Goal: Task Accomplishment & Management: Manage account settings

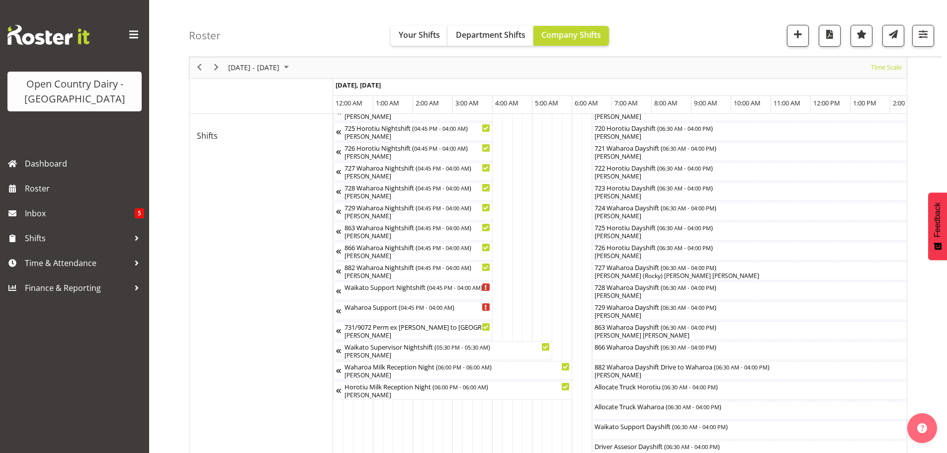
scroll to position [0, 4882]
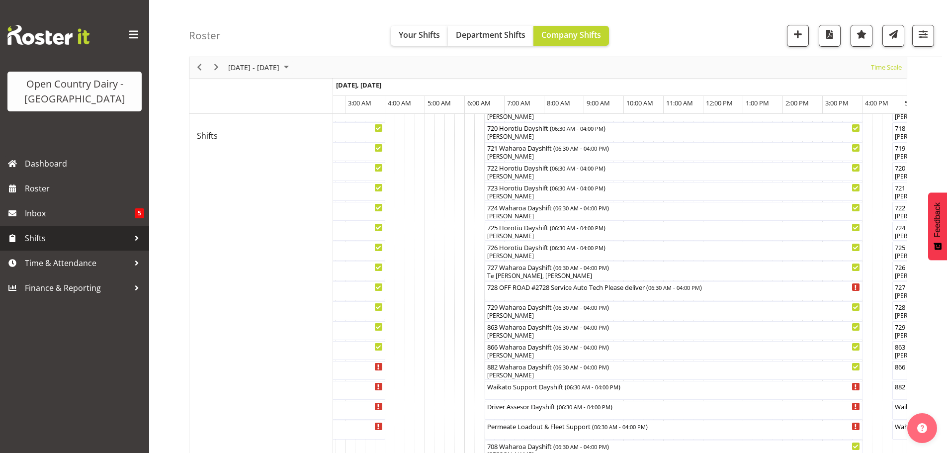
click at [36, 236] on span "Shifts" at bounding box center [77, 238] width 104 height 15
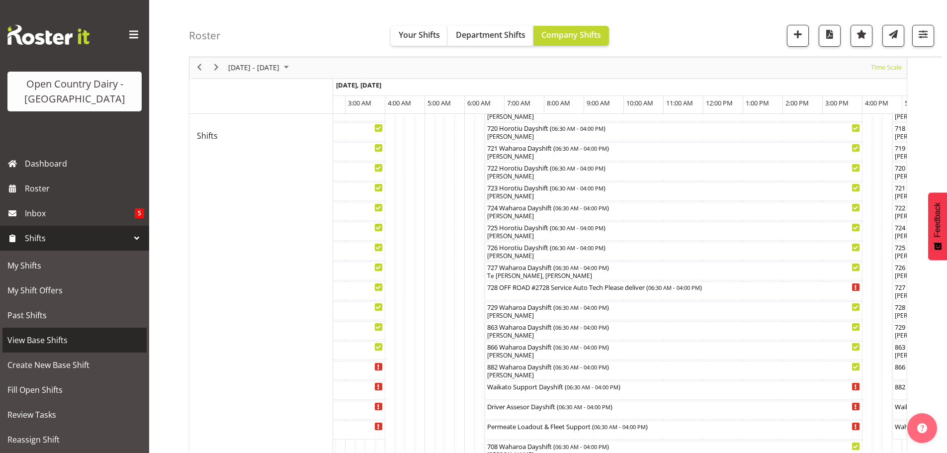
click at [43, 338] on span "View Base Shifts" at bounding box center [74, 340] width 134 height 15
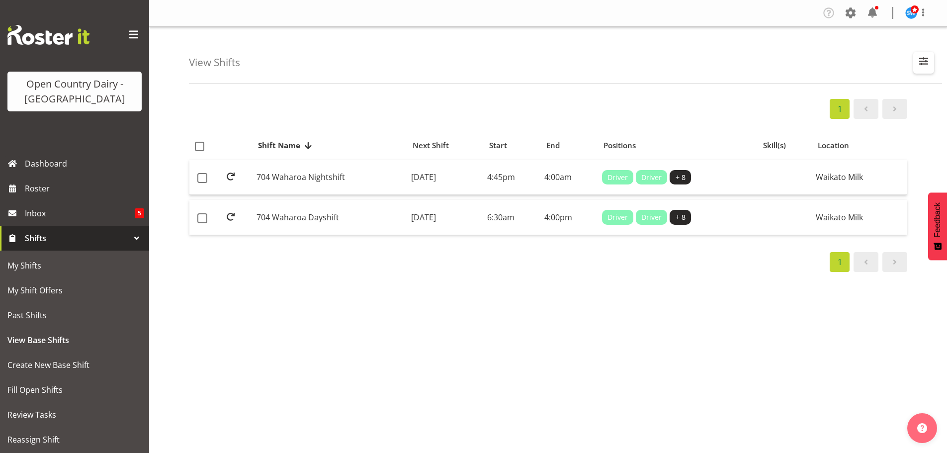
click at [922, 60] on span "button" at bounding box center [924, 61] width 13 height 13
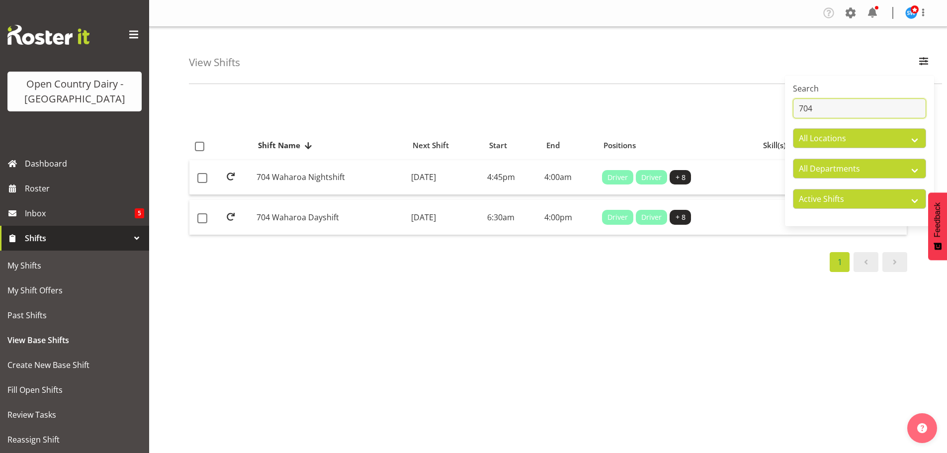
click at [835, 107] on input "704" at bounding box center [859, 108] width 133 height 20
type input "7"
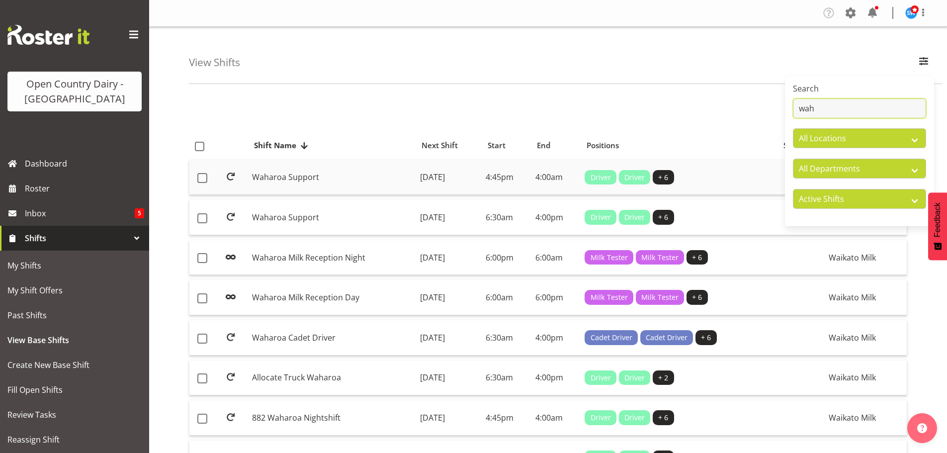
type input "wah"
click at [421, 174] on td "Monday, 1st Sep 2025" at bounding box center [449, 177] width 66 height 35
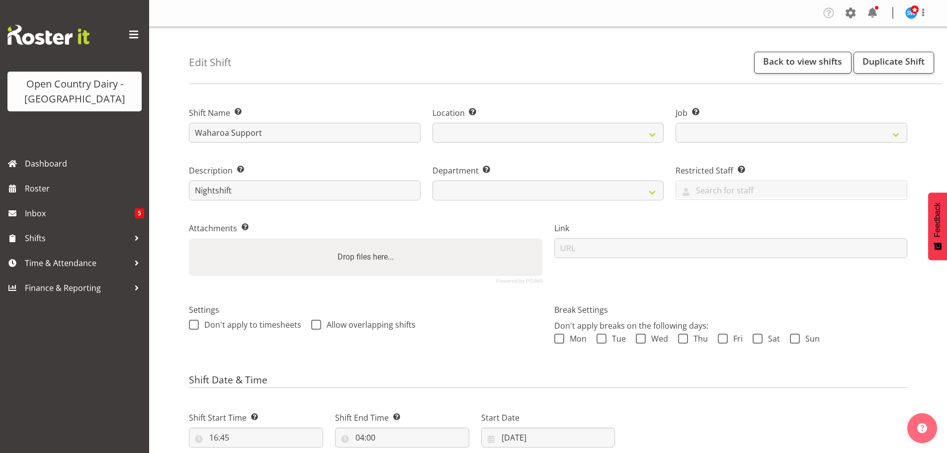
select select
select select "9052"
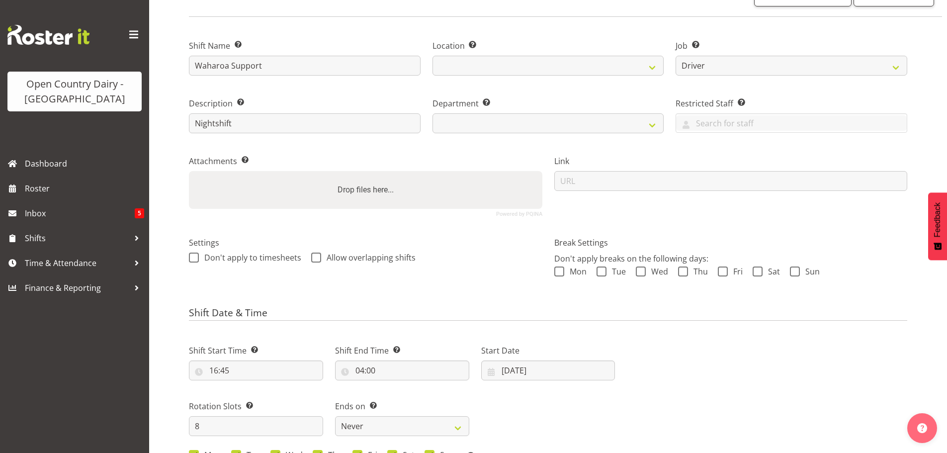
scroll to position [149, 0]
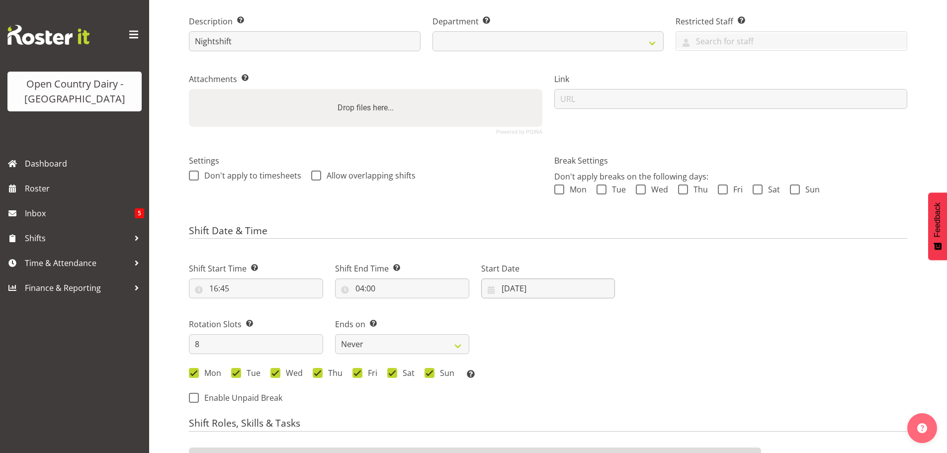
select select
select select "1054"
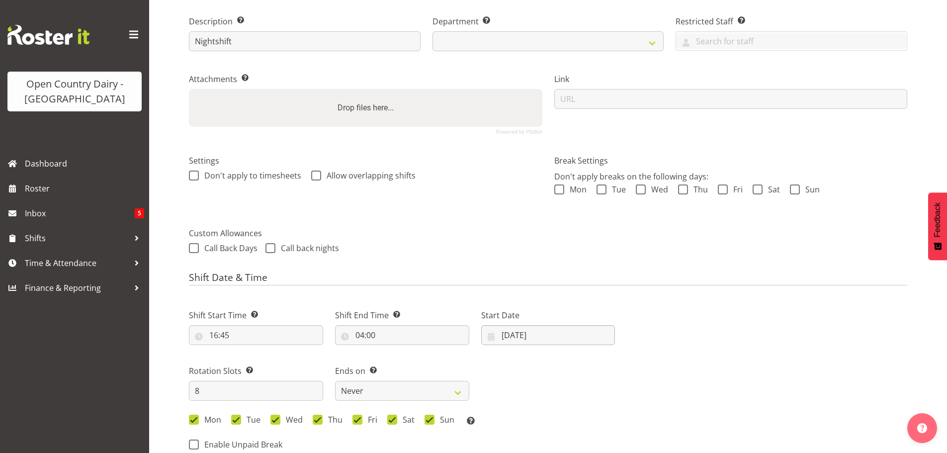
click at [510, 287] on div "Shift Date & Time Shift Start Time Set the time of the day you wish this shift …" at bounding box center [548, 365] width 719 height 187
click at [518, 334] on input "01/09/2025" at bounding box center [548, 335] width 134 height 20
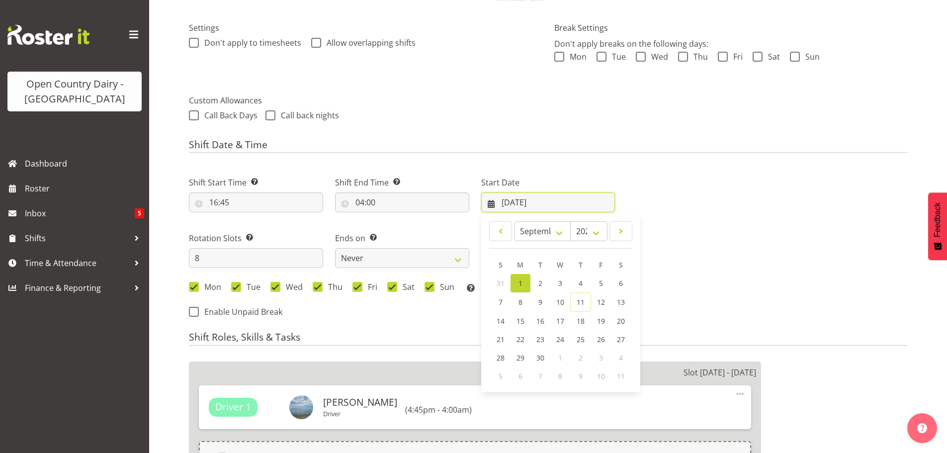
scroll to position [298, 0]
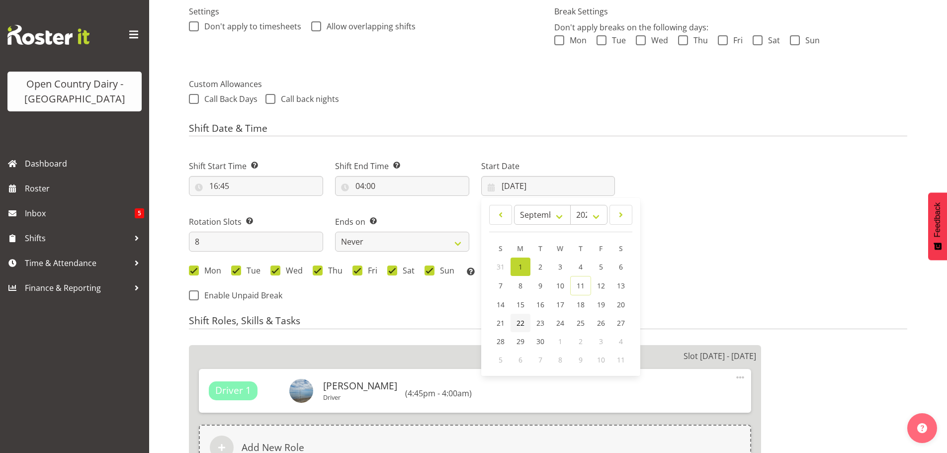
click at [520, 321] on span "22" at bounding box center [521, 322] width 8 height 9
select select
type input "22/09/2025"
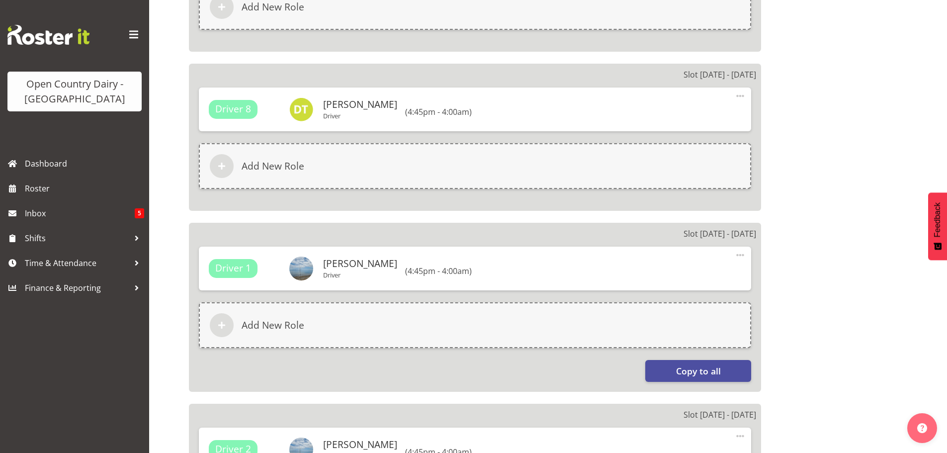
scroll to position [945, 0]
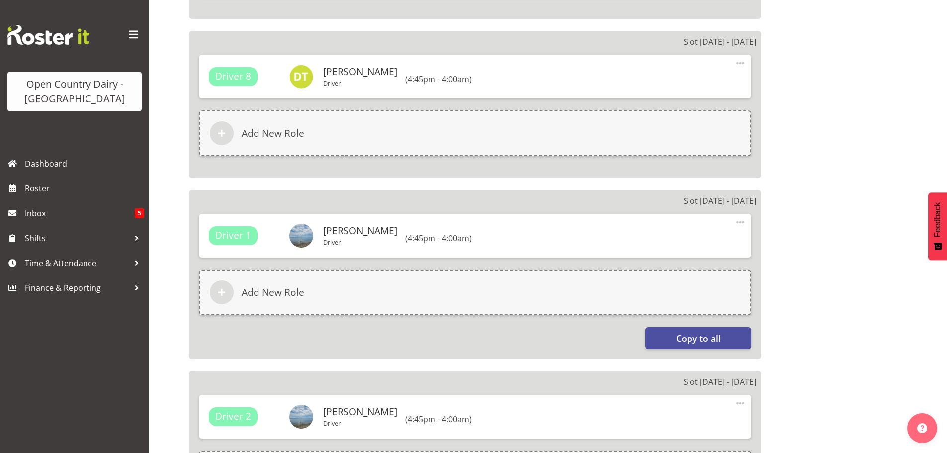
select select "727"
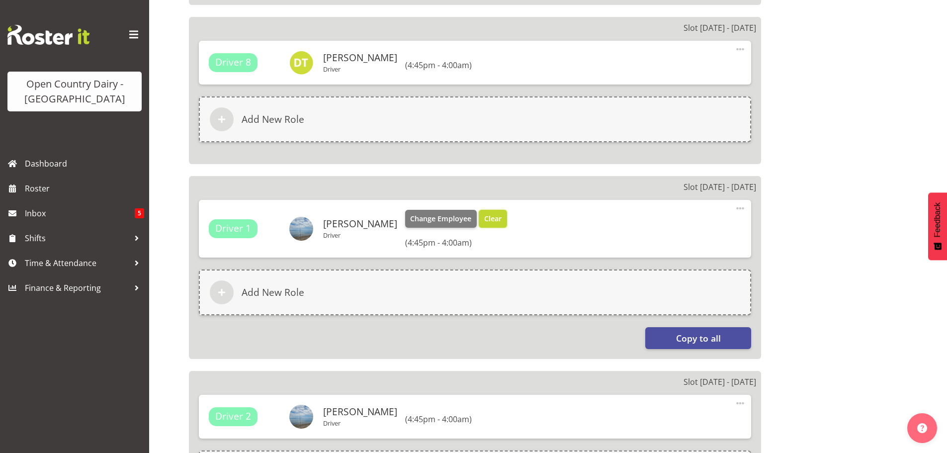
click at [488, 216] on span "Clear" at bounding box center [492, 218] width 17 height 11
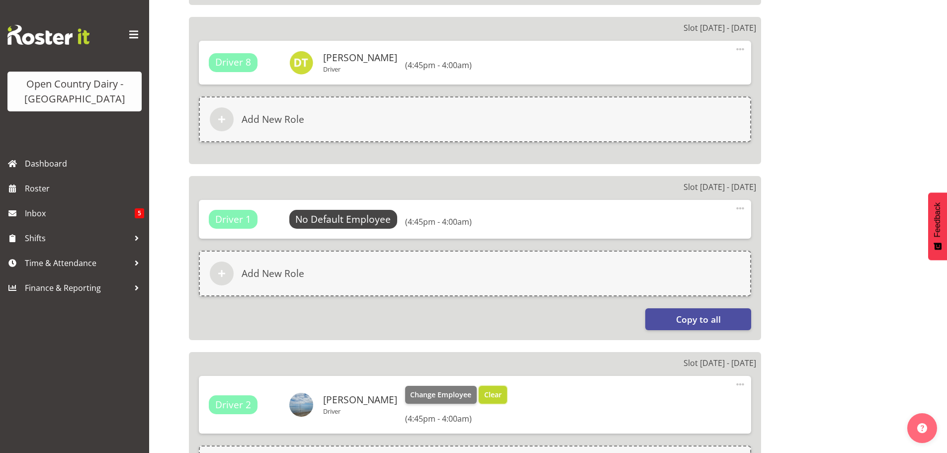
click at [487, 396] on span "Clear" at bounding box center [492, 394] width 17 height 11
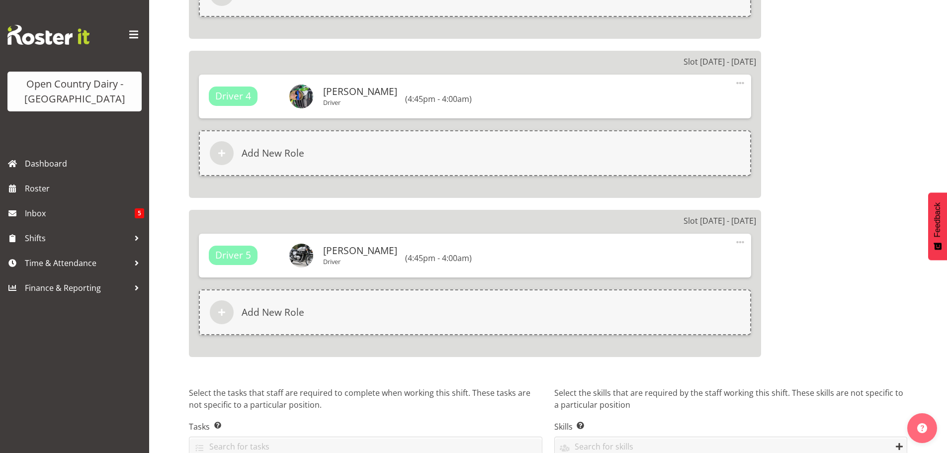
scroll to position [1612, 0]
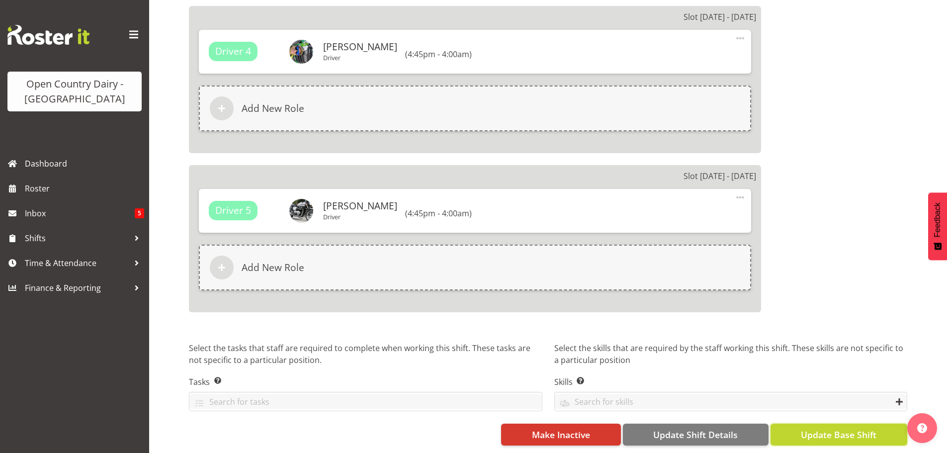
click at [831, 428] on span "Update Base Shift" at bounding box center [839, 434] width 76 height 13
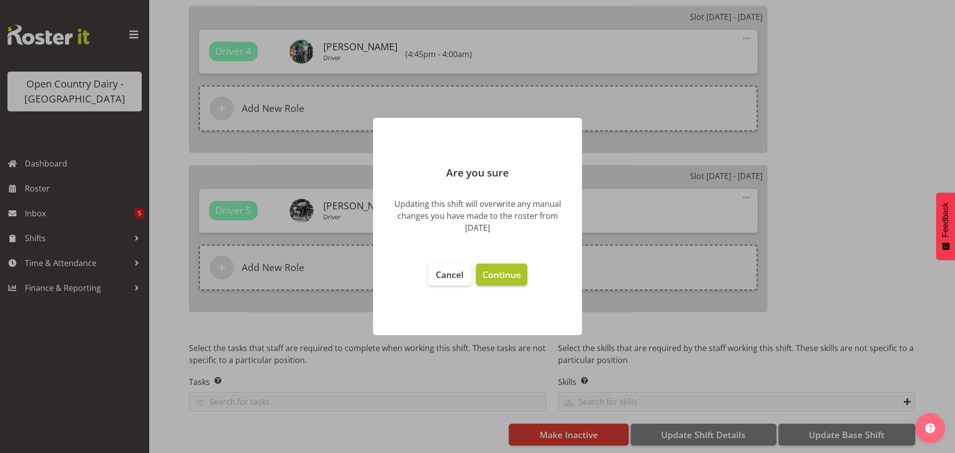
click at [500, 272] on span "Continue" at bounding box center [501, 275] width 38 height 12
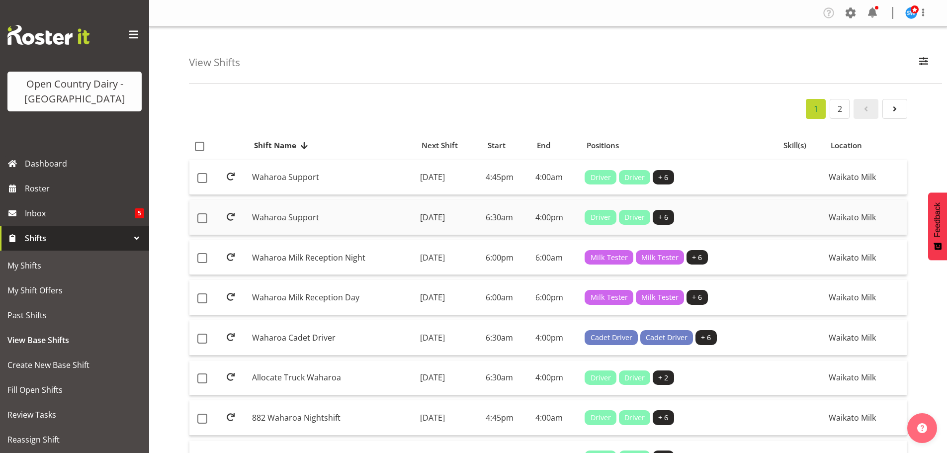
click at [439, 216] on td "Monday, 1st Sep 2025" at bounding box center [449, 217] width 66 height 35
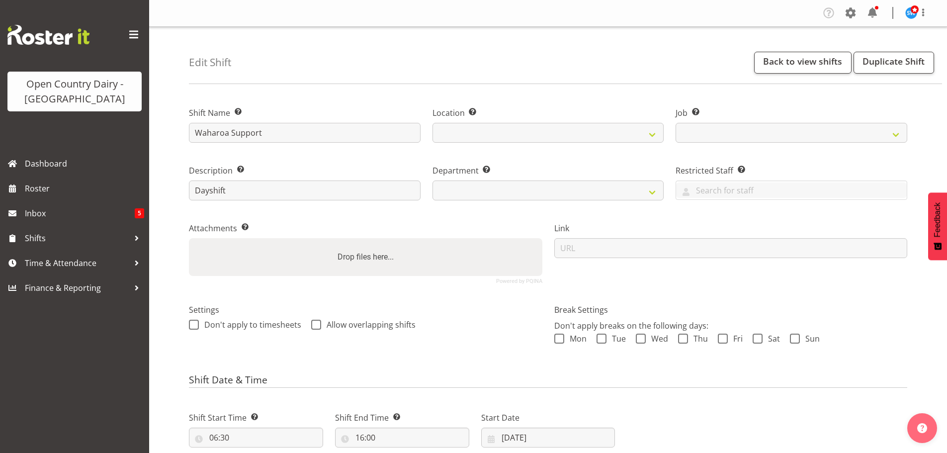
select select
select select "9052"
select select
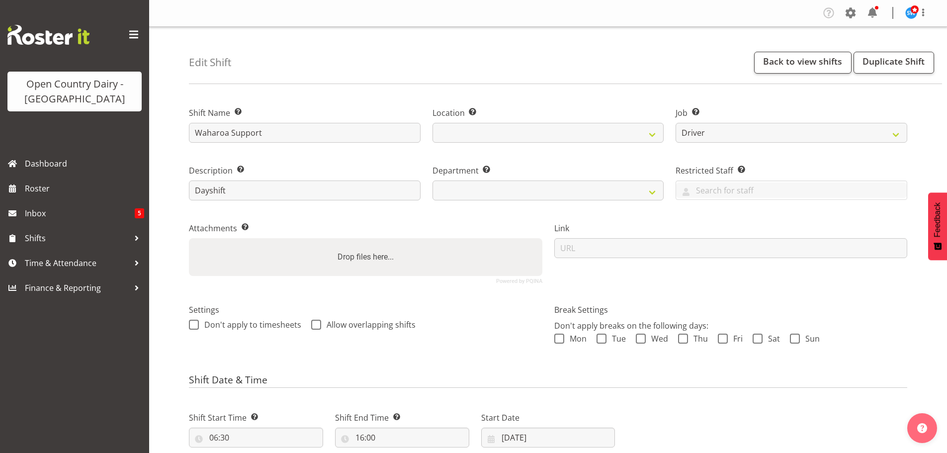
select select
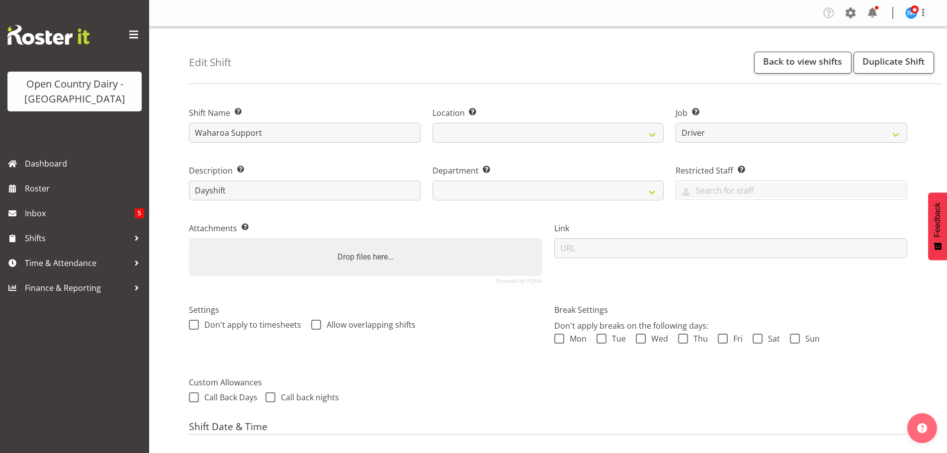
select select
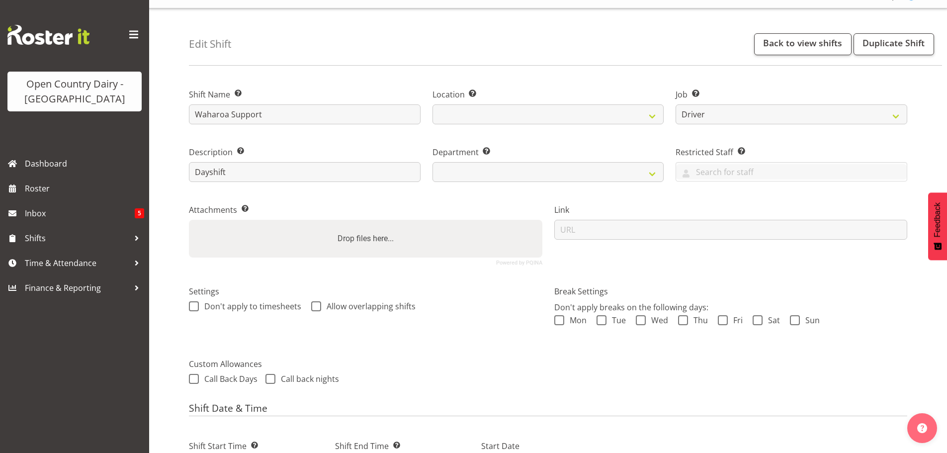
select select "1054"
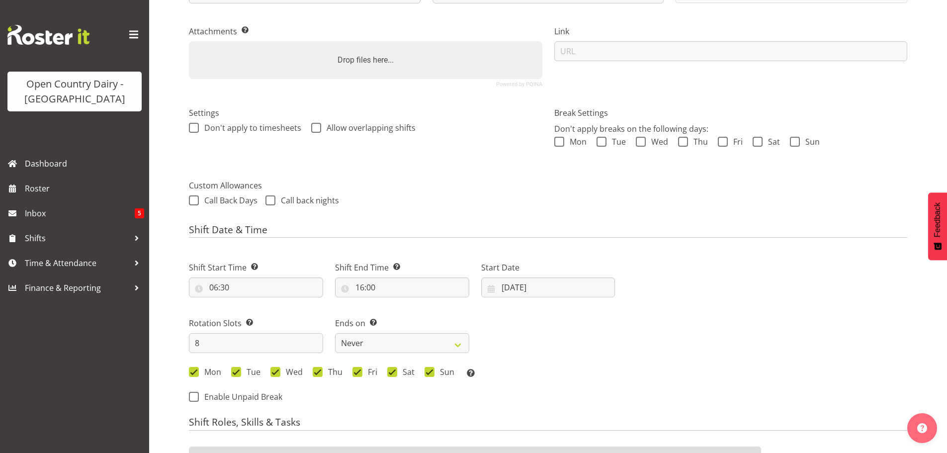
scroll to position [249, 0]
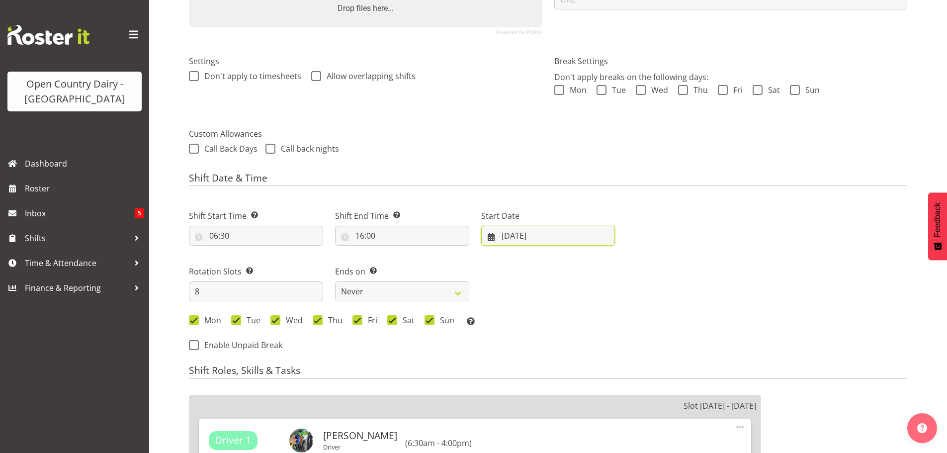
click at [523, 232] on input "[DATE]" at bounding box center [548, 236] width 134 height 20
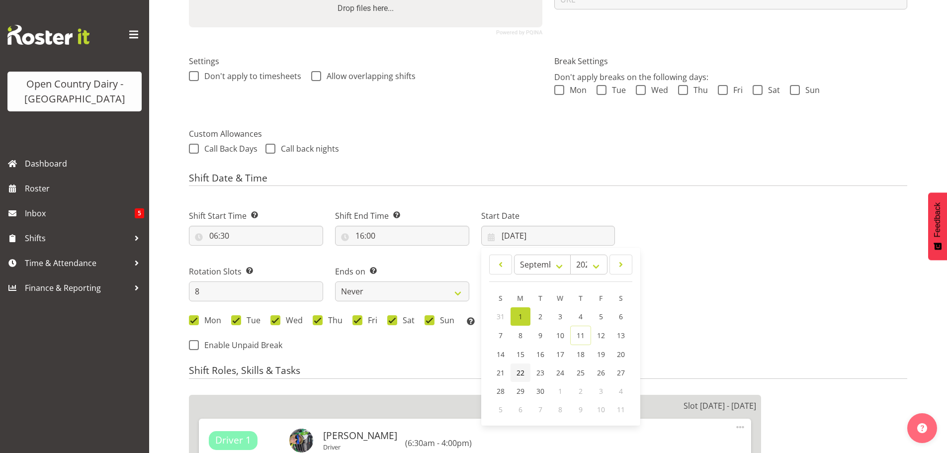
click at [519, 371] on span "22" at bounding box center [521, 372] width 8 height 9
select select
type input "[DATE]"
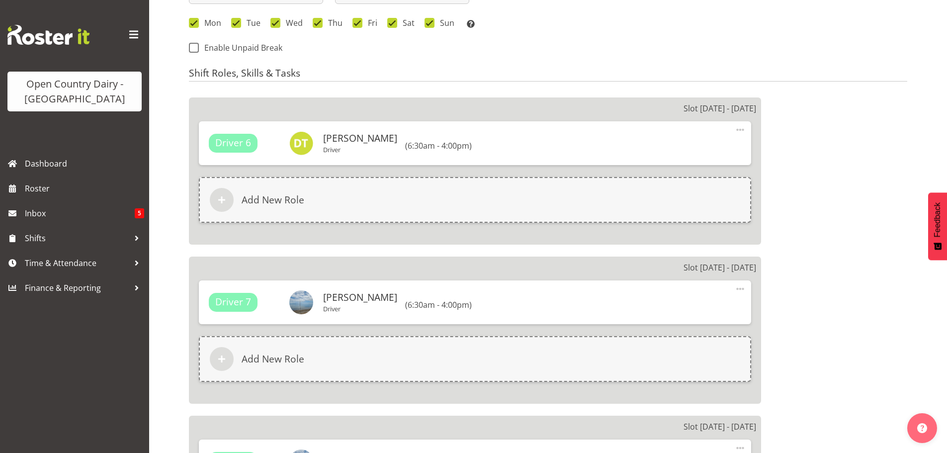
scroll to position [547, 0]
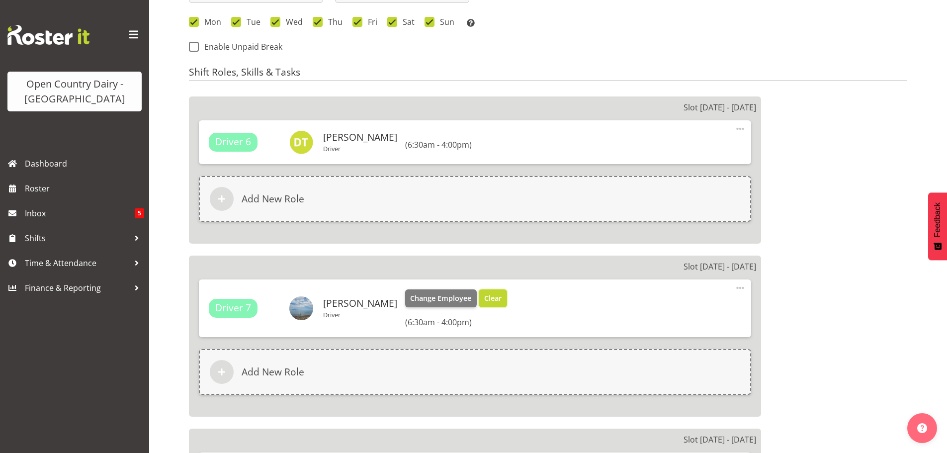
click at [484, 298] on span "Clear" at bounding box center [492, 298] width 17 height 11
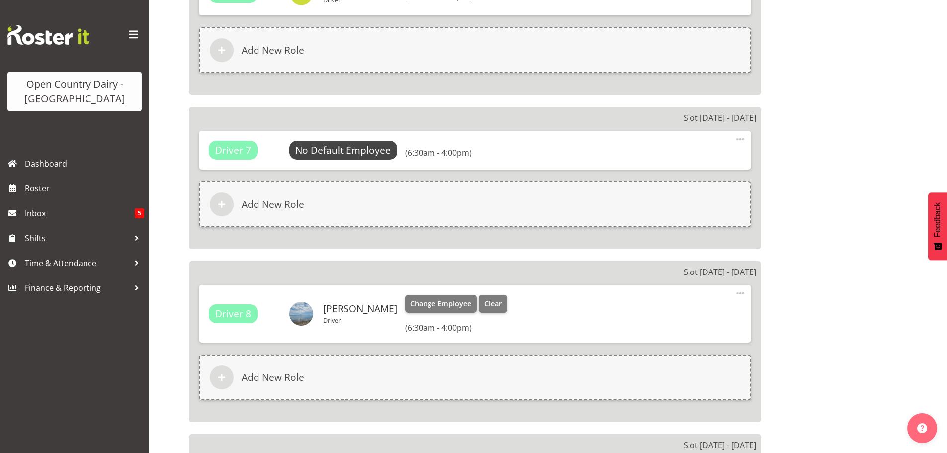
scroll to position [696, 0]
click at [489, 304] on span "Clear" at bounding box center [492, 303] width 17 height 11
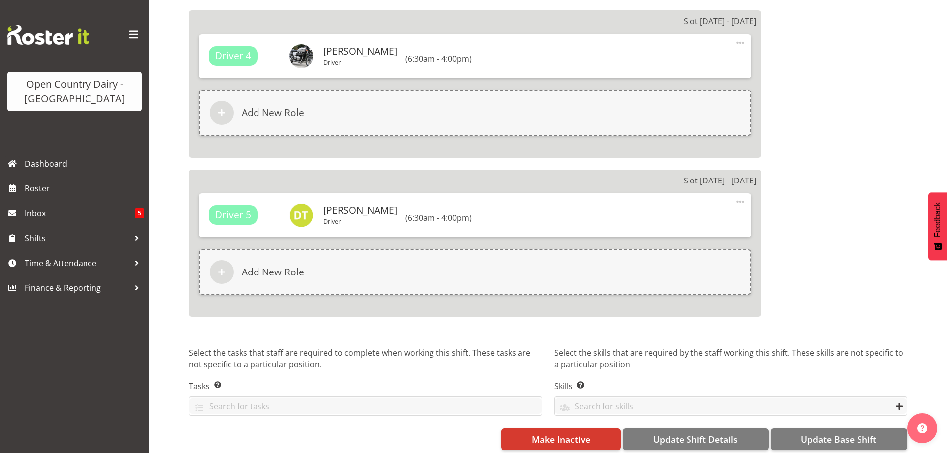
scroll to position [1612, 0]
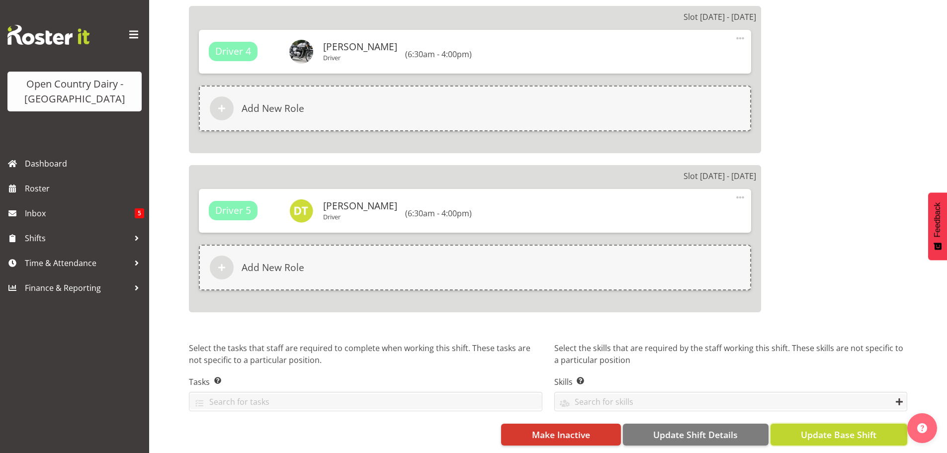
click at [844, 430] on span "Update Base Shift" at bounding box center [839, 434] width 76 height 13
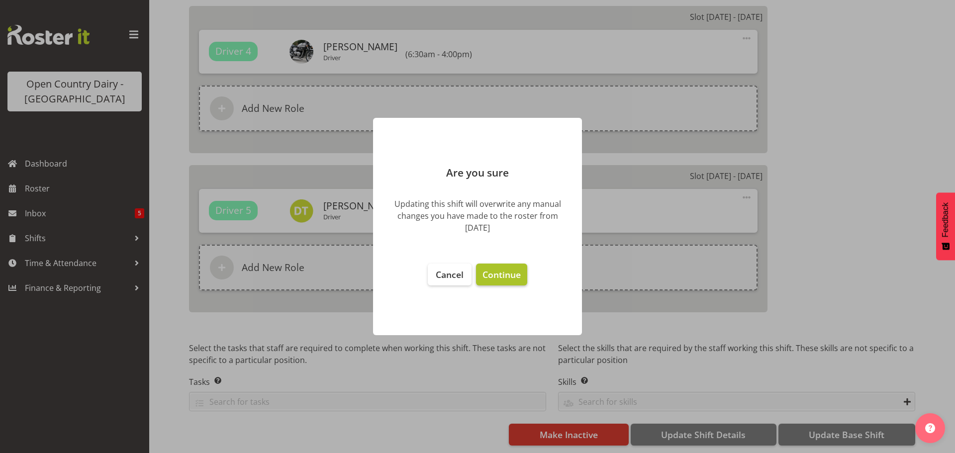
click at [504, 275] on span "Continue" at bounding box center [501, 275] width 38 height 12
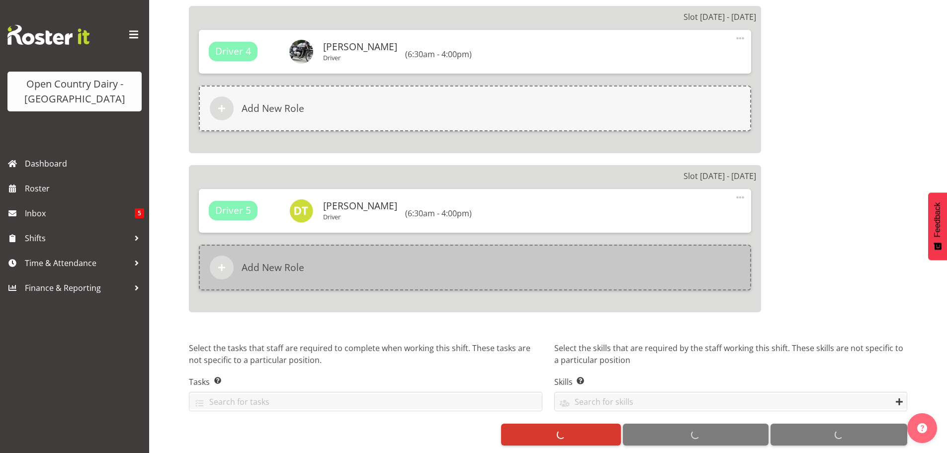
select select
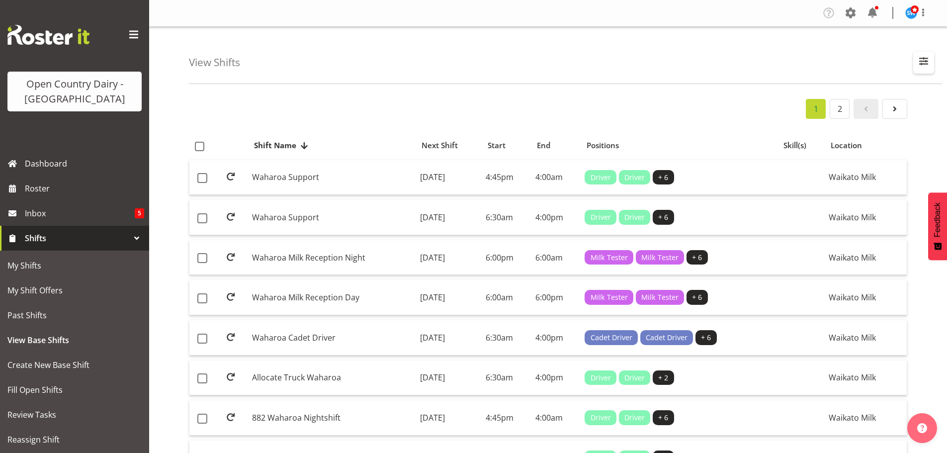
click at [923, 62] on span "button" at bounding box center [924, 61] width 13 height 13
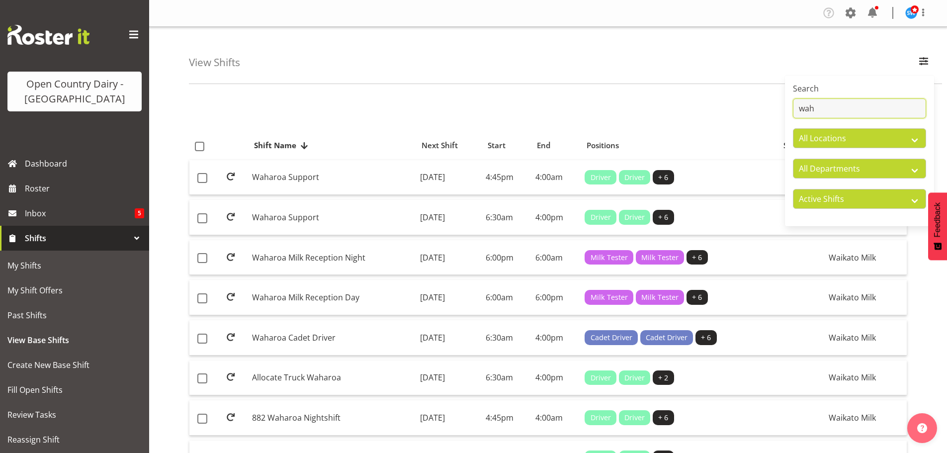
click at [833, 104] on input "wah" at bounding box center [859, 108] width 133 height 20
type input "w"
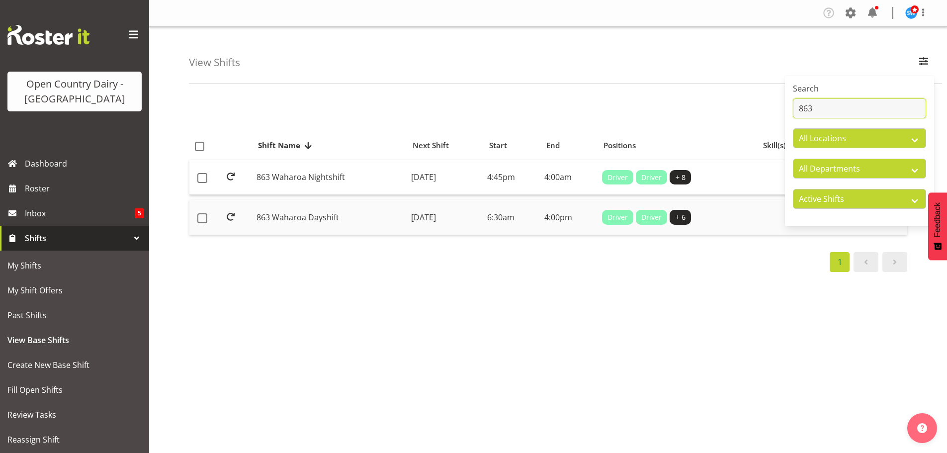
type input "863"
click at [437, 215] on td "Monday, 11th Aug 2025" at bounding box center [445, 217] width 76 height 35
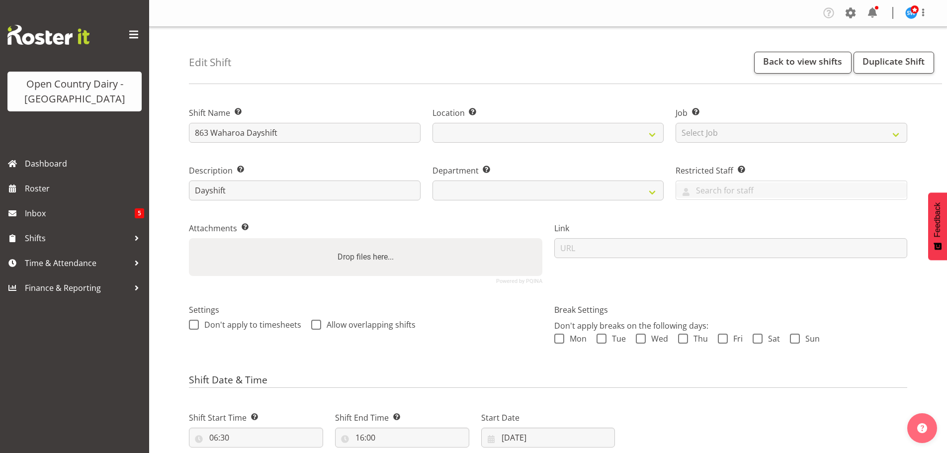
select select "7"
select select "2025"
select select
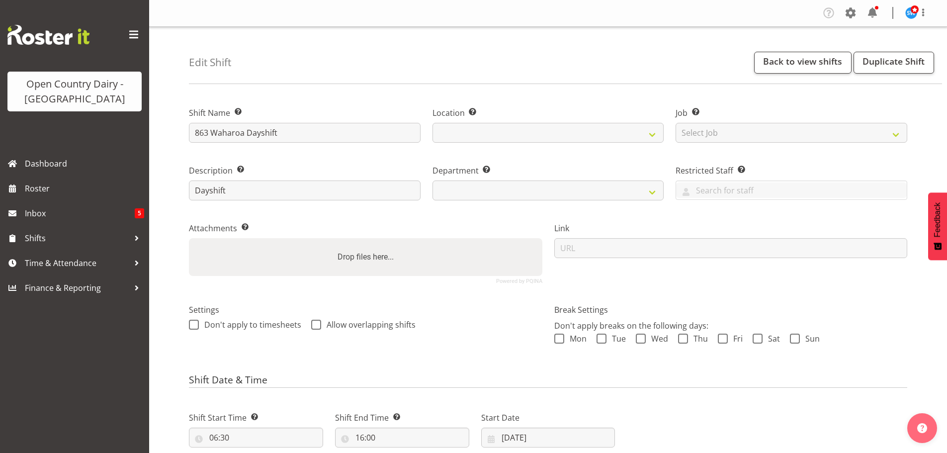
select select
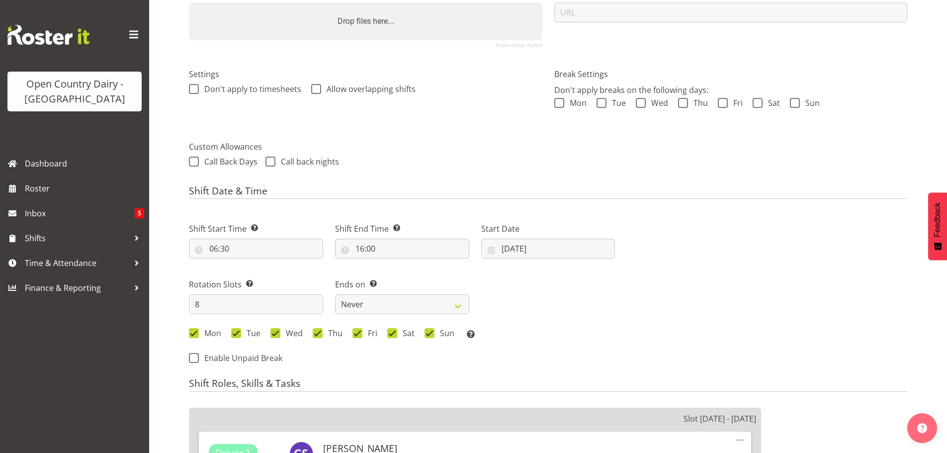
select select
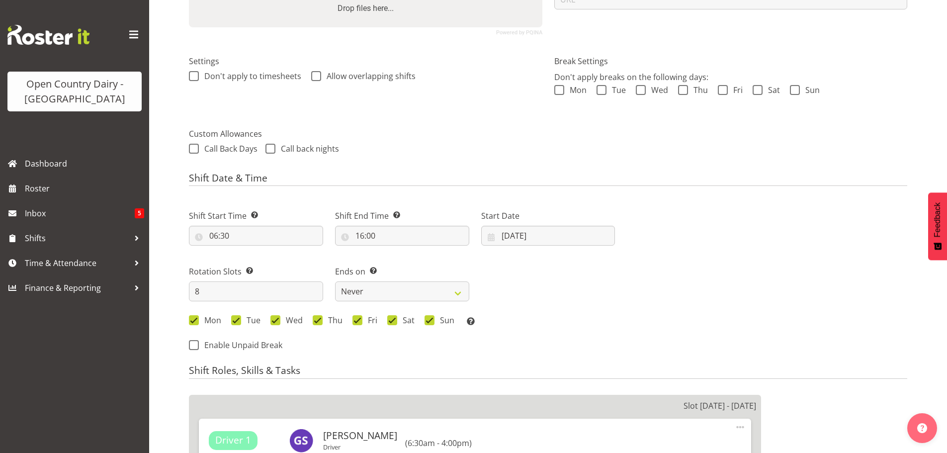
select select "1054"
select select
click at [521, 235] on input "[DATE]" at bounding box center [548, 236] width 134 height 20
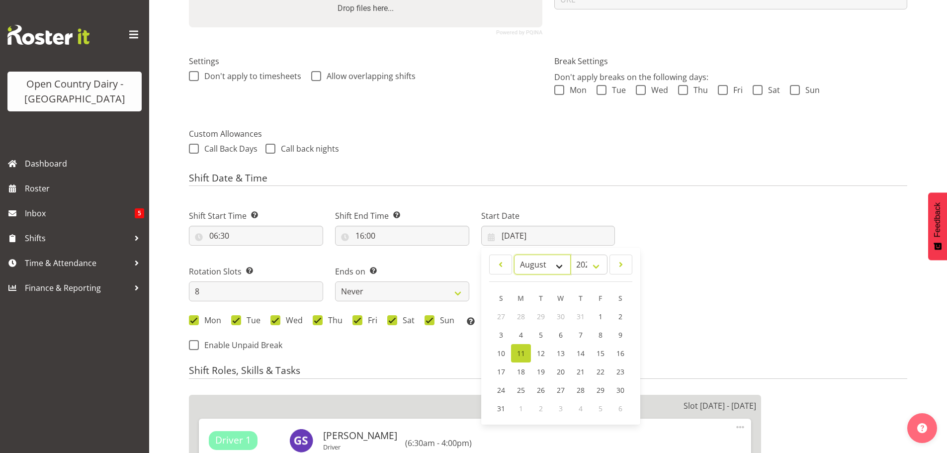
click at [560, 266] on select "January February March April May June July August September October November De…" at bounding box center [542, 265] width 57 height 20
select select "8"
click at [514, 255] on select "January February March April May June July August September October November De…" at bounding box center [542, 265] width 57 height 20
click at [521, 371] on span "22" at bounding box center [521, 372] width 8 height 9
select select
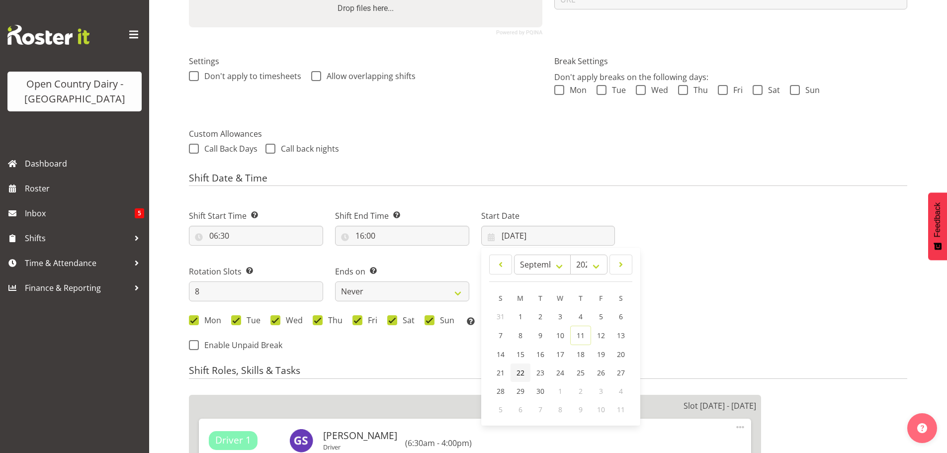
type input "[DATE]"
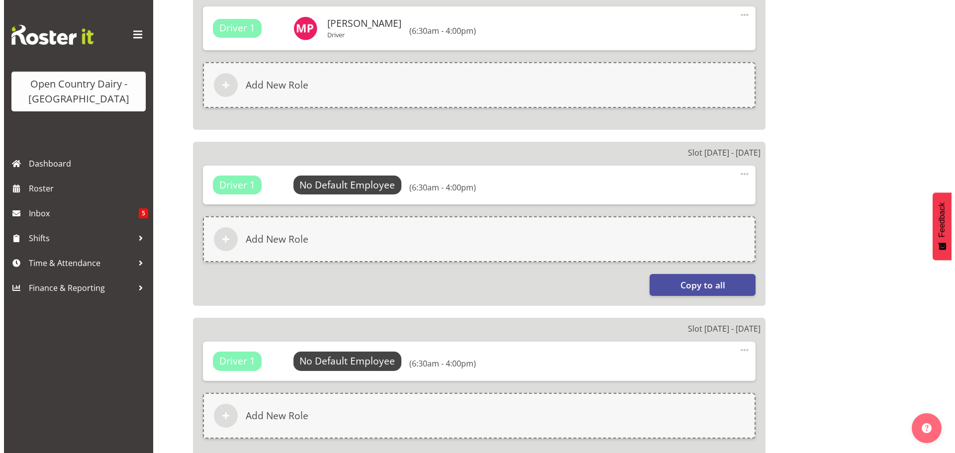
scroll to position [647, 0]
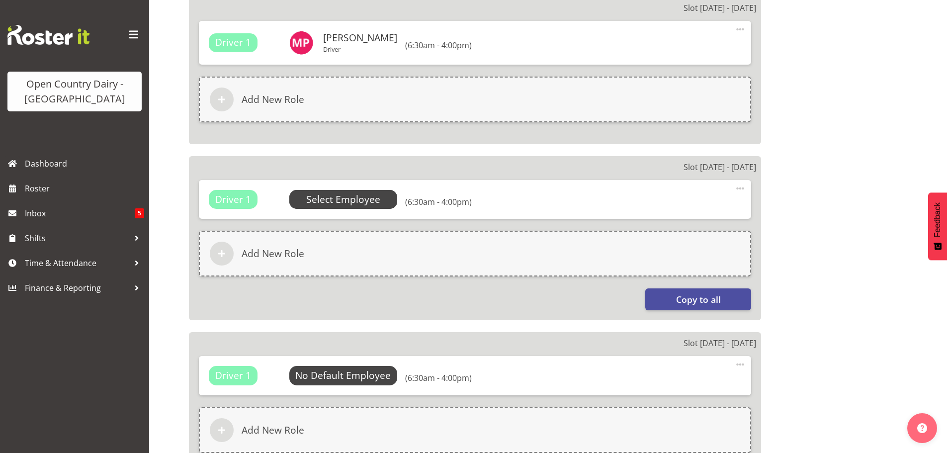
click at [350, 200] on span "Select Employee" at bounding box center [343, 199] width 74 height 14
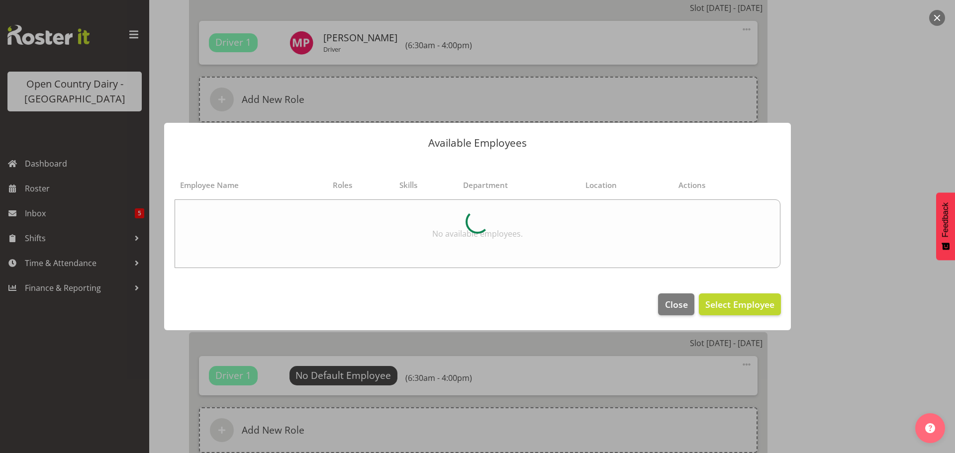
select select "880"
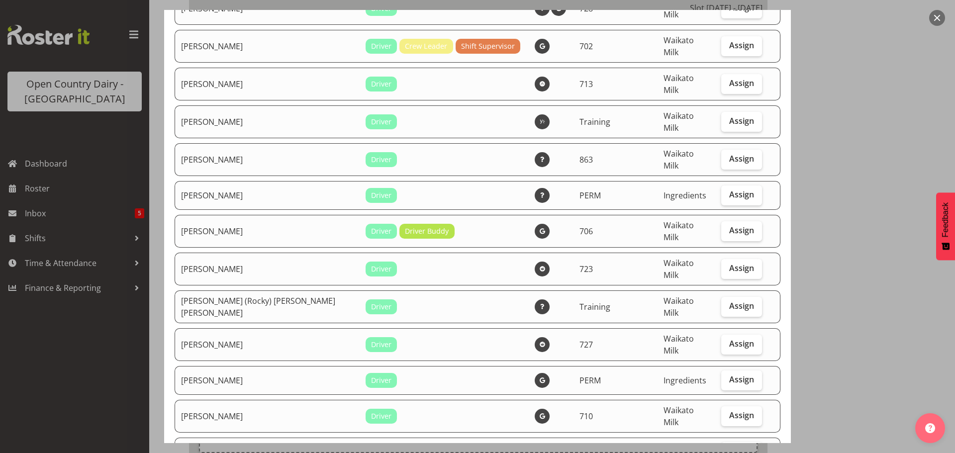
scroll to position [3929, 0]
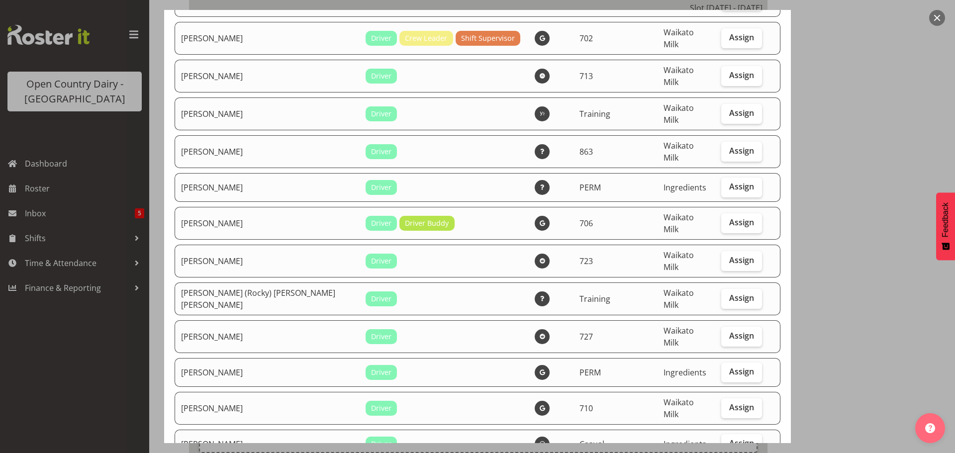
checkbox input "true"
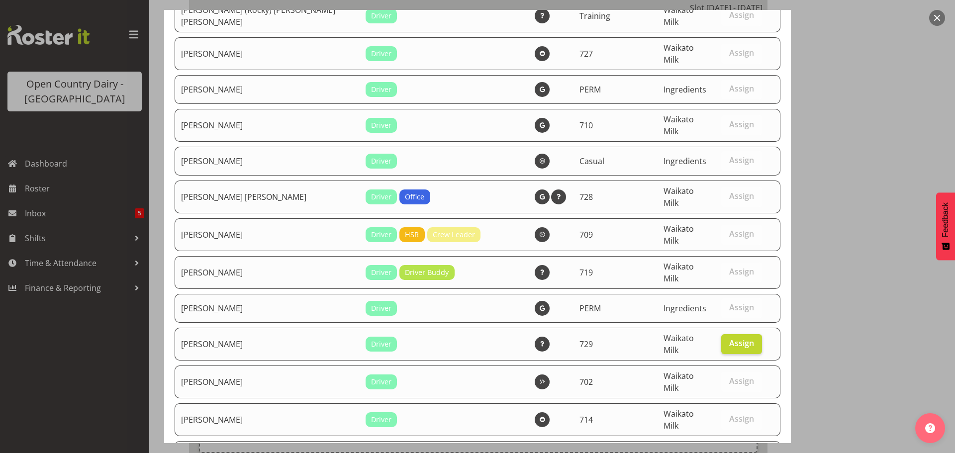
scroll to position [4257, 0]
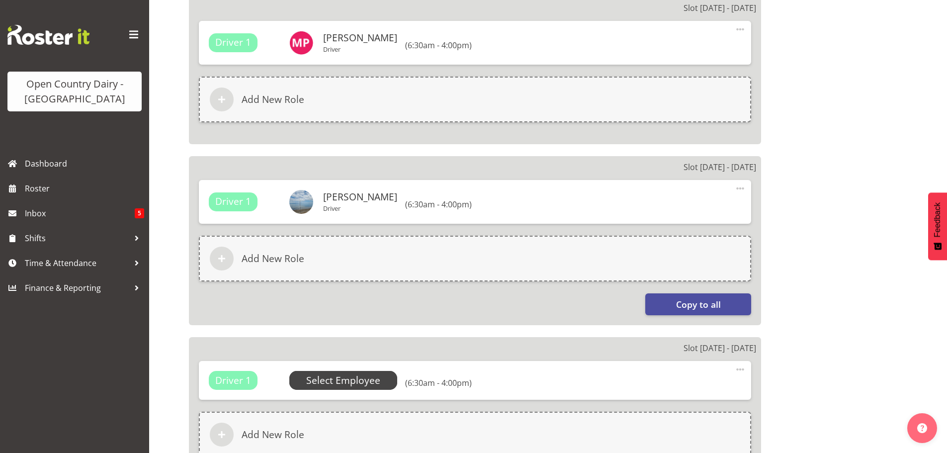
click at [339, 381] on span "Select Employee" at bounding box center [343, 380] width 74 height 14
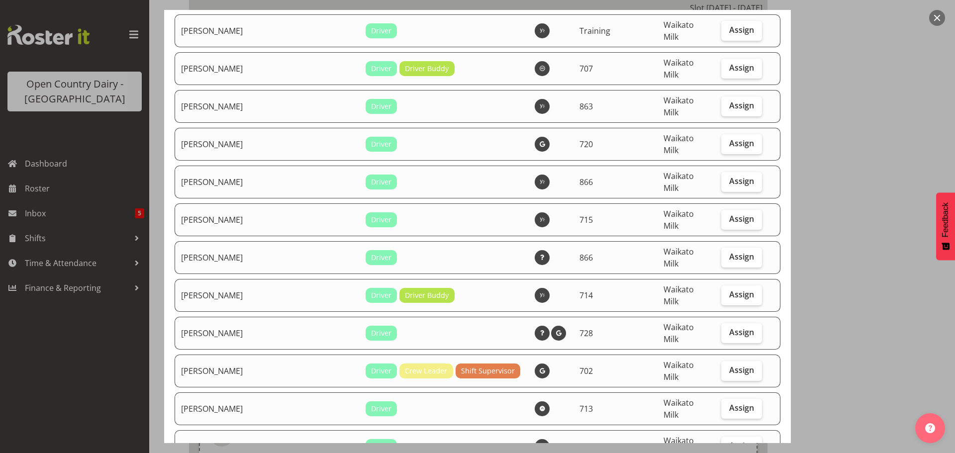
scroll to position [3975, 0]
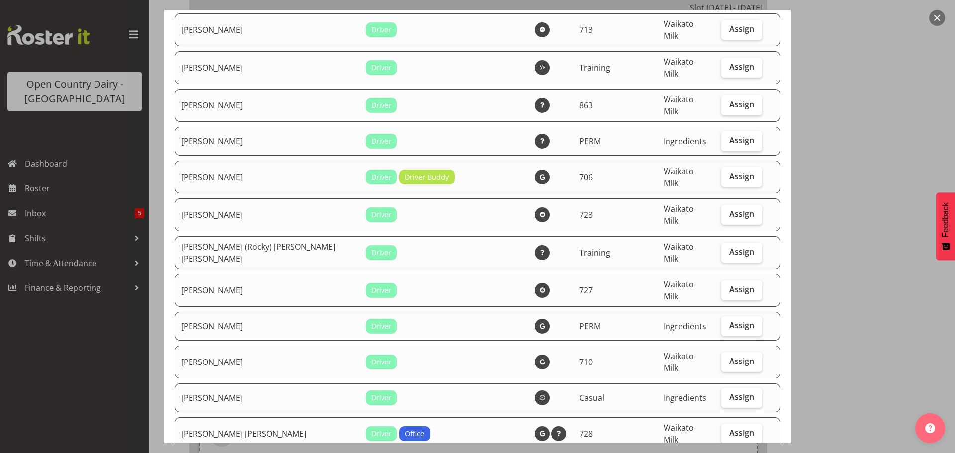
checkbox input "true"
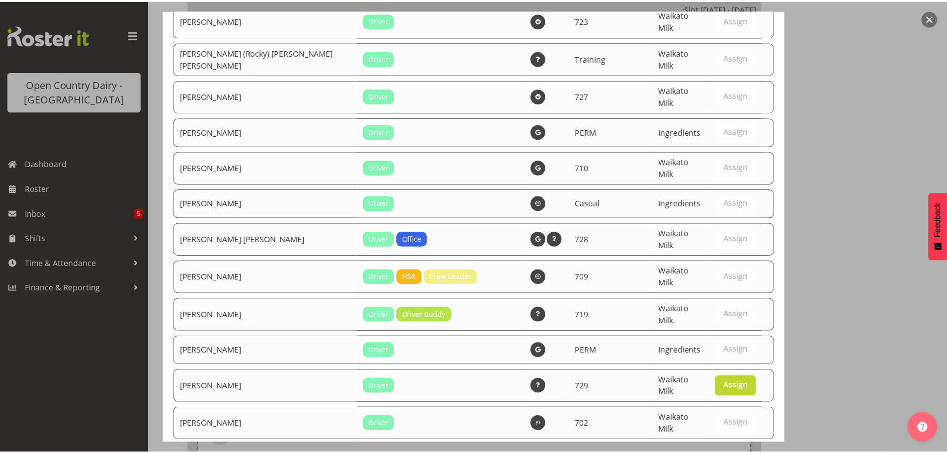
scroll to position [4257, 0]
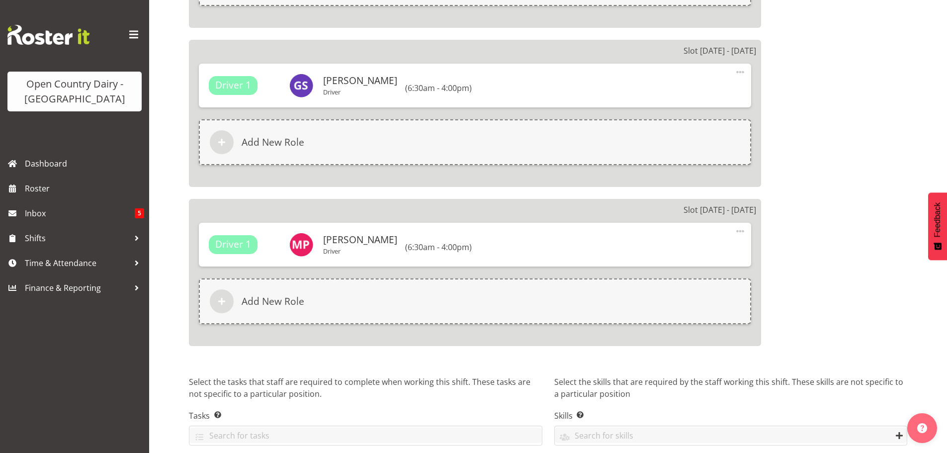
scroll to position [1622, 0]
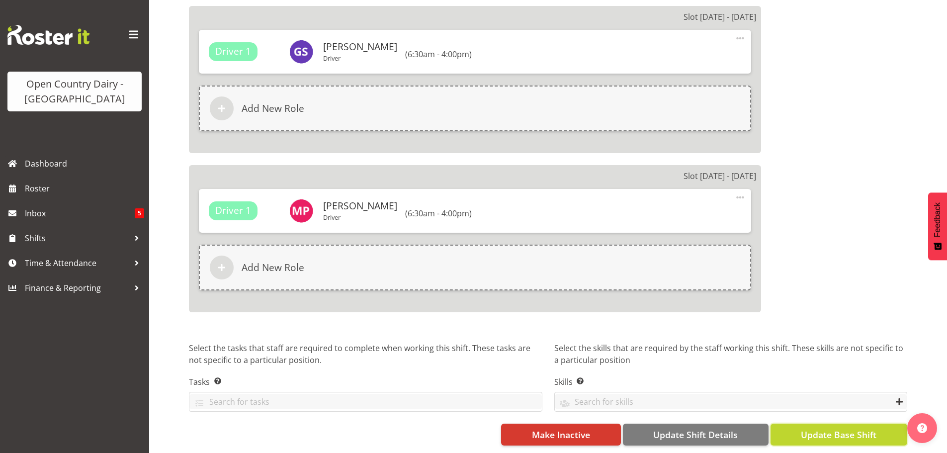
click at [832, 428] on span "Update Base Shift" at bounding box center [839, 434] width 76 height 13
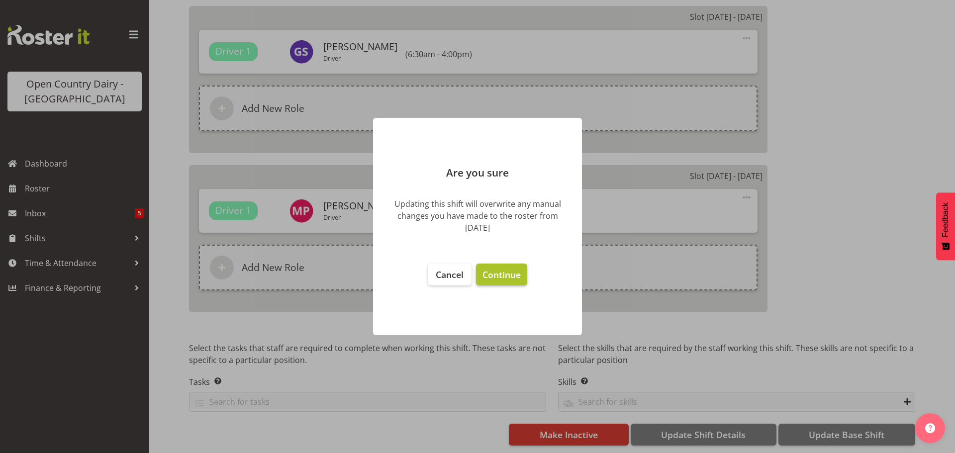
click at [505, 276] on span "Continue" at bounding box center [501, 275] width 38 height 12
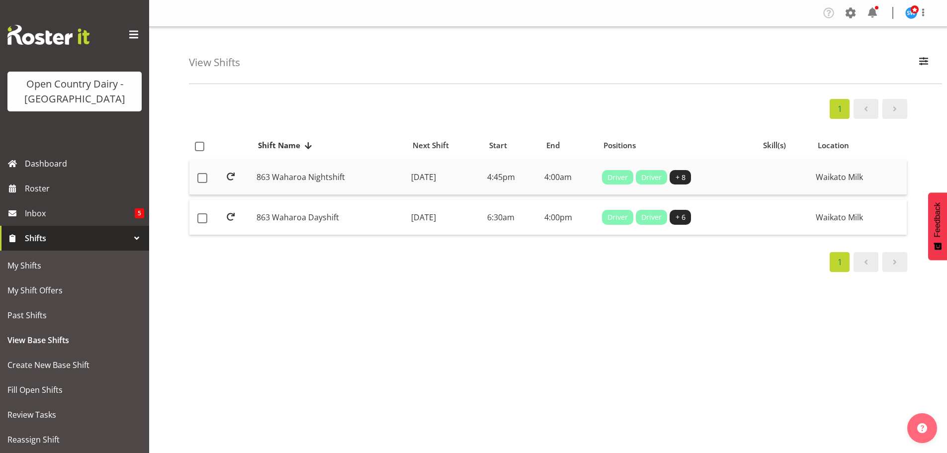
click at [429, 175] on td "[DATE]" at bounding box center [445, 177] width 76 height 35
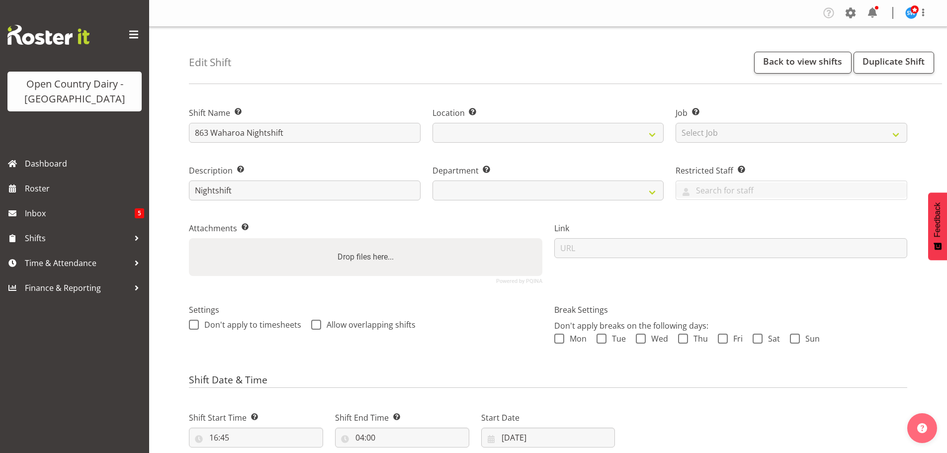
select select "7"
select select "2025"
select select
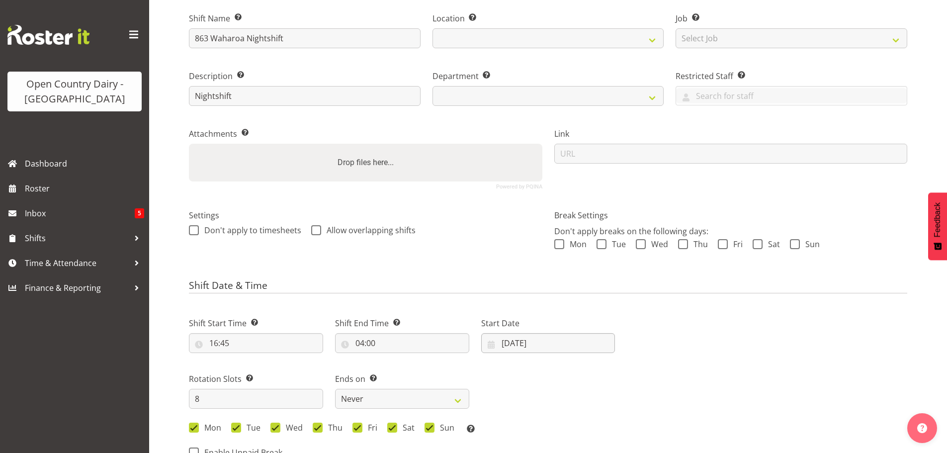
scroll to position [149, 0]
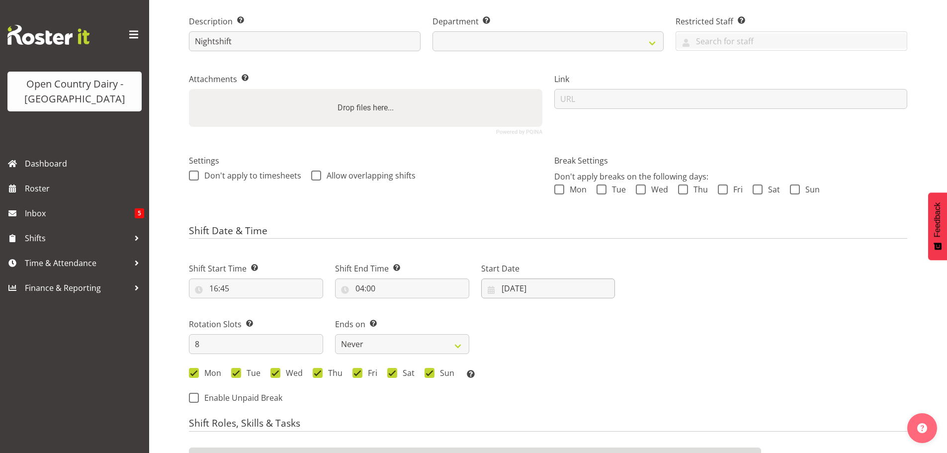
select select
click at [519, 285] on input "[DATE]" at bounding box center [548, 288] width 134 height 20
select select
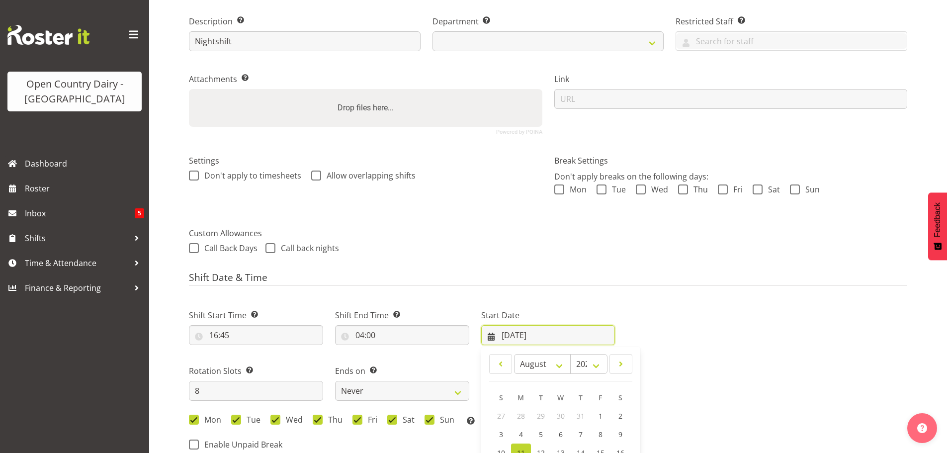
select select
select select "1054"
click at [540, 364] on select "January February March April May June July August September October November De…" at bounding box center [542, 364] width 57 height 20
select select "8"
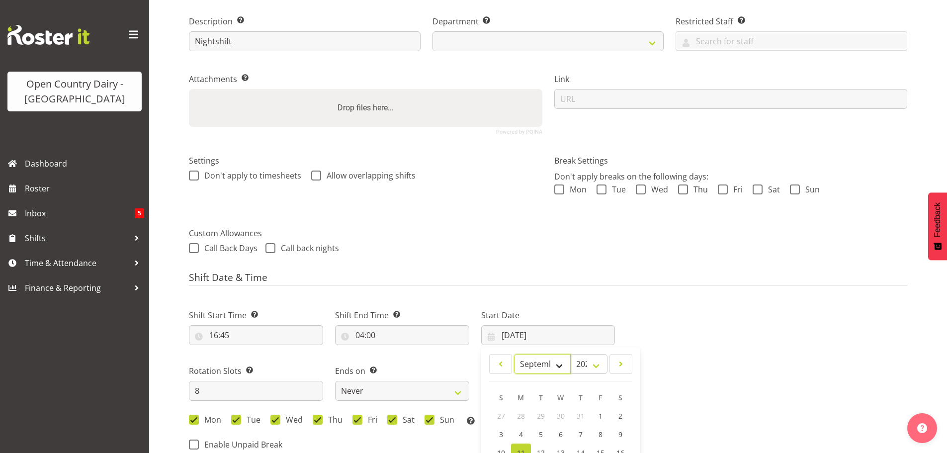
click at [514, 354] on select "January February March April May June July August September October November De…" at bounding box center [542, 364] width 57 height 20
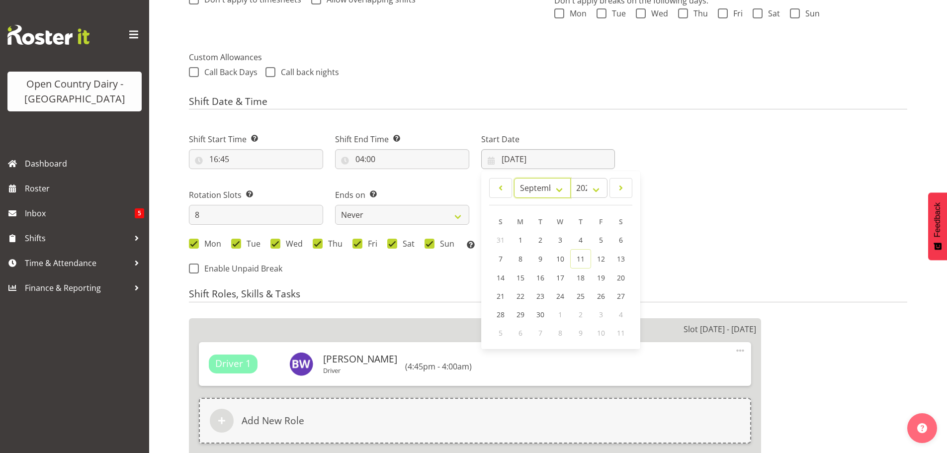
scroll to position [348, 0]
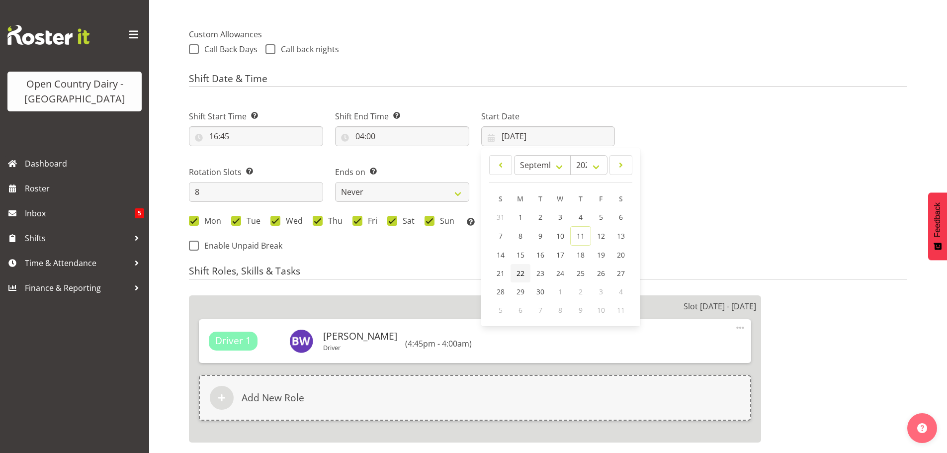
click at [523, 270] on span "22" at bounding box center [521, 273] width 8 height 9
select select
type input "22/09/2025"
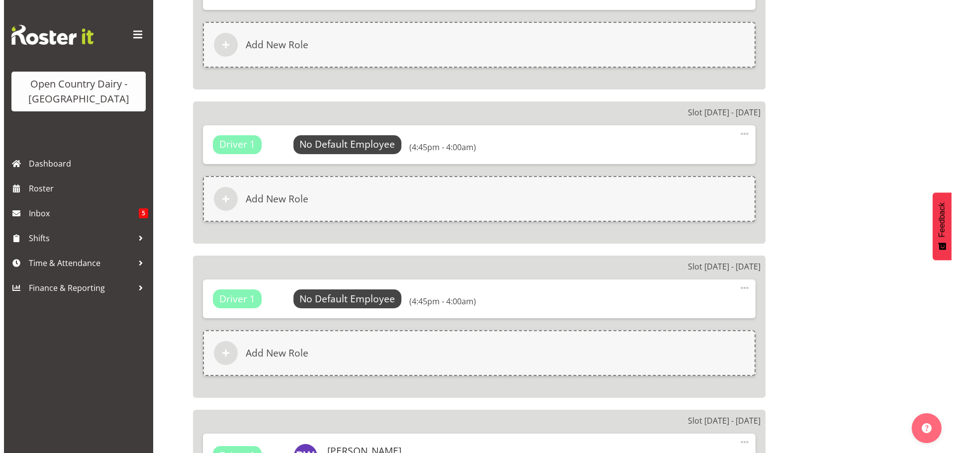
scroll to position [1144, 0]
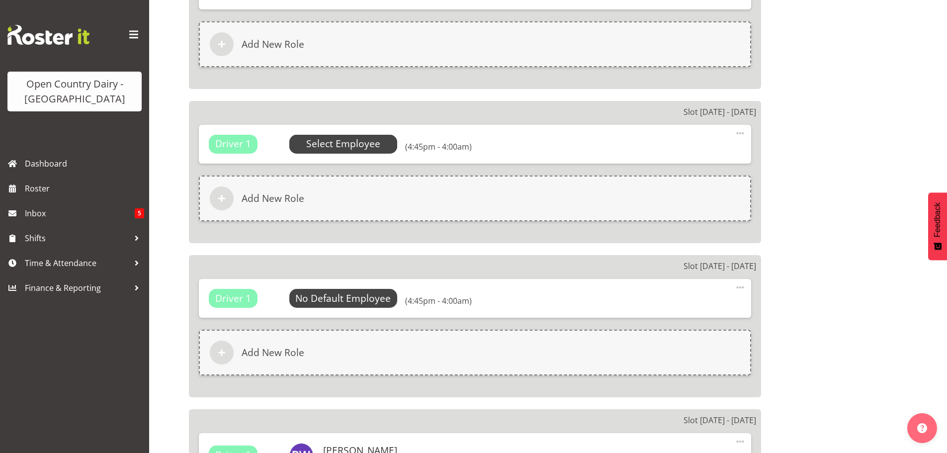
click at [339, 143] on span "Select Employee" at bounding box center [343, 144] width 74 height 14
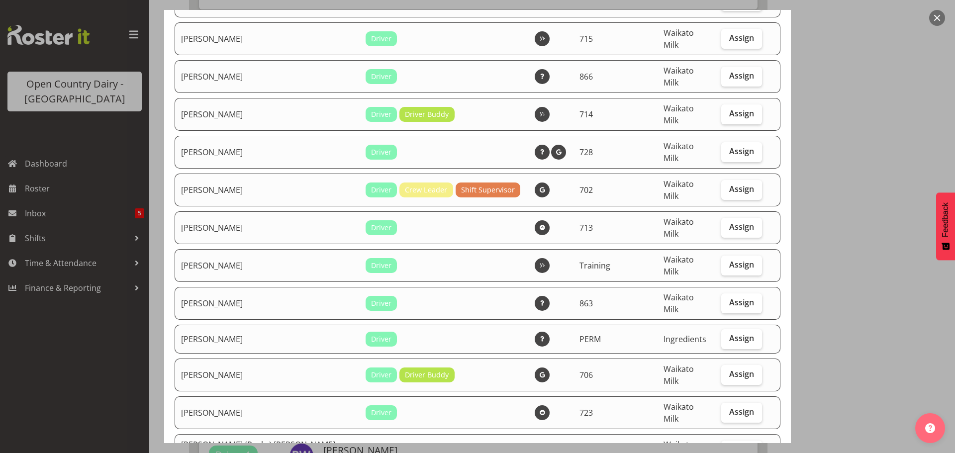
scroll to position [3869, 0]
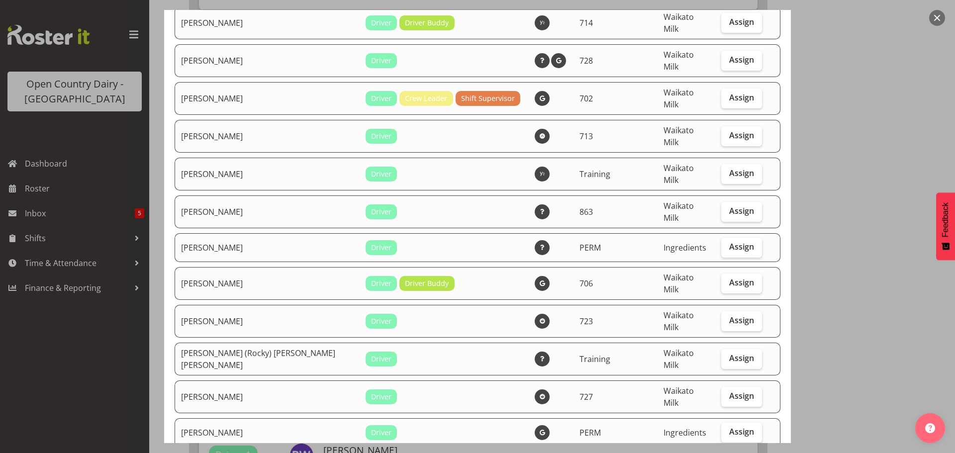
checkbox input "true"
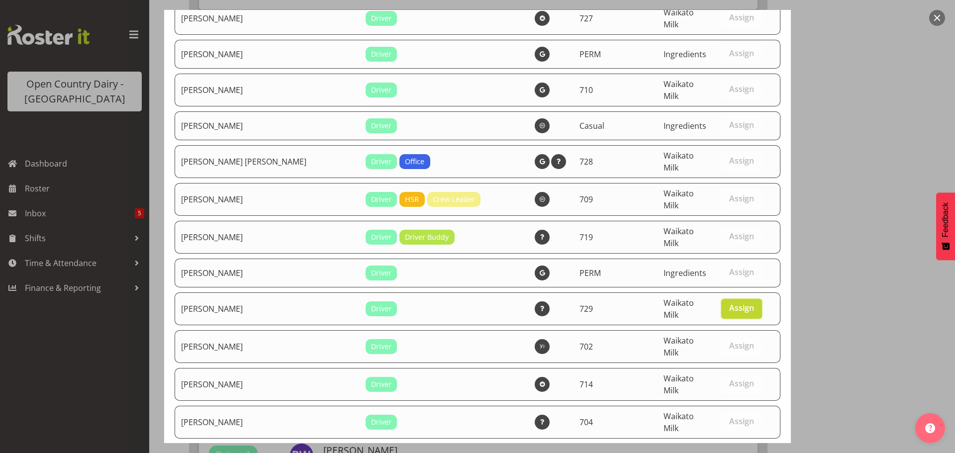
scroll to position [4257, 0]
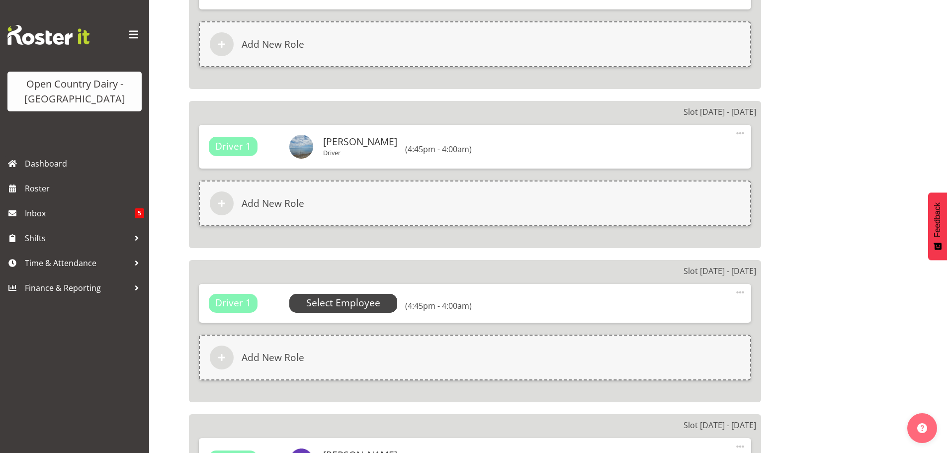
click at [349, 302] on span "Select Employee" at bounding box center [343, 303] width 74 height 14
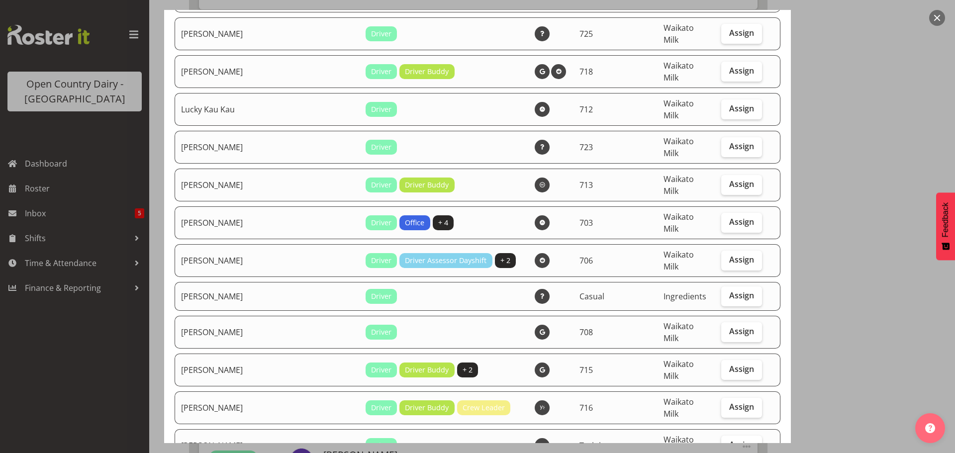
scroll to position [4100, 0]
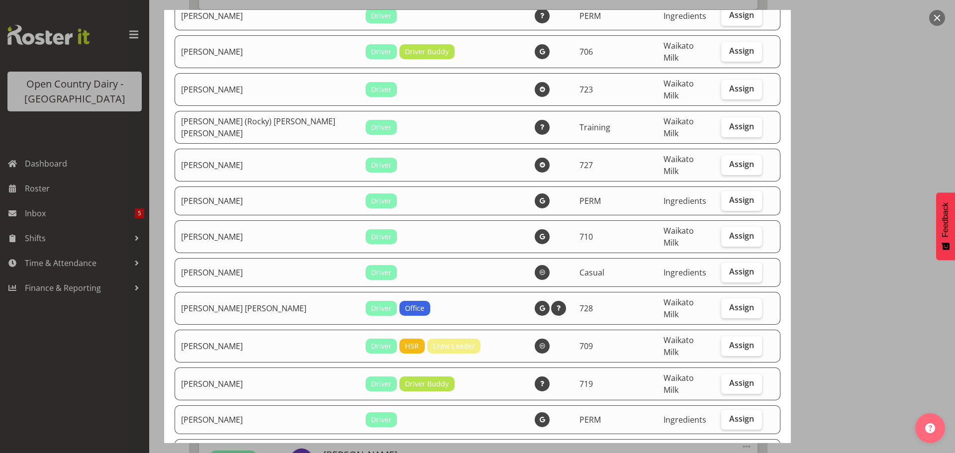
select select "880"
click at [729, 450] on span "Assign" at bounding box center [741, 455] width 25 height 10
click at [724, 452] on input "Assign" at bounding box center [724, 455] width 6 height 6
checkbox input "true"
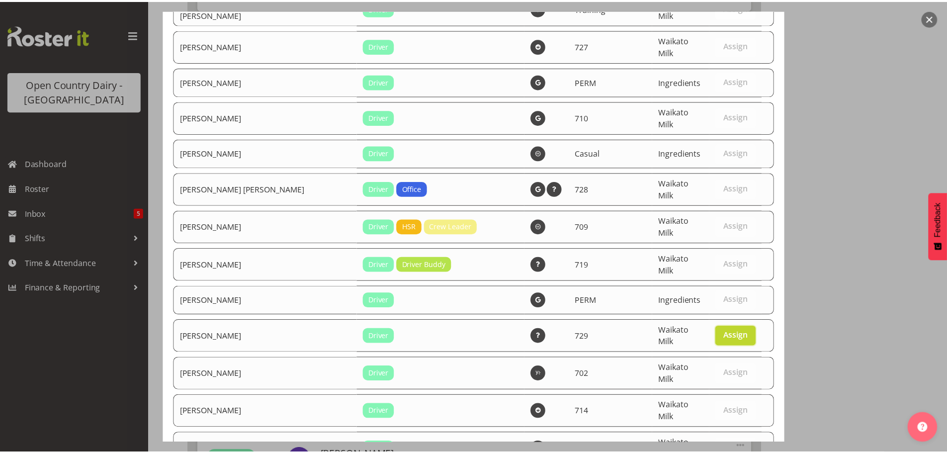
scroll to position [4257, 0]
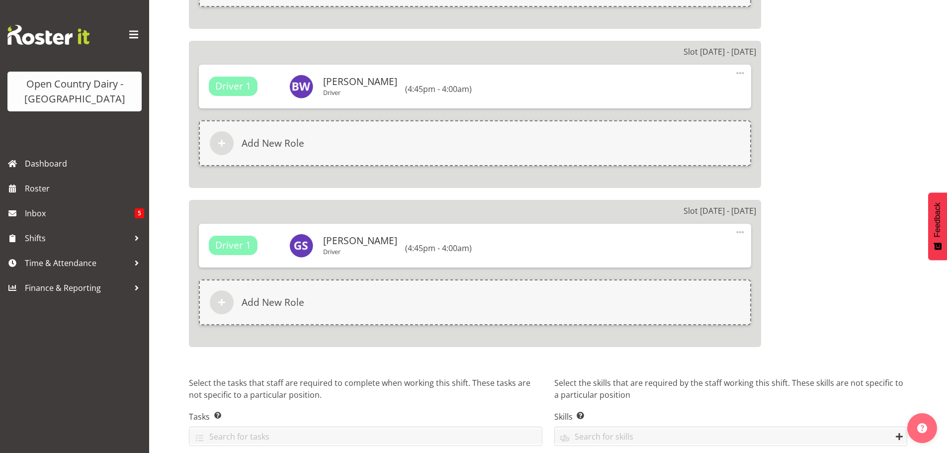
scroll to position [1724, 0]
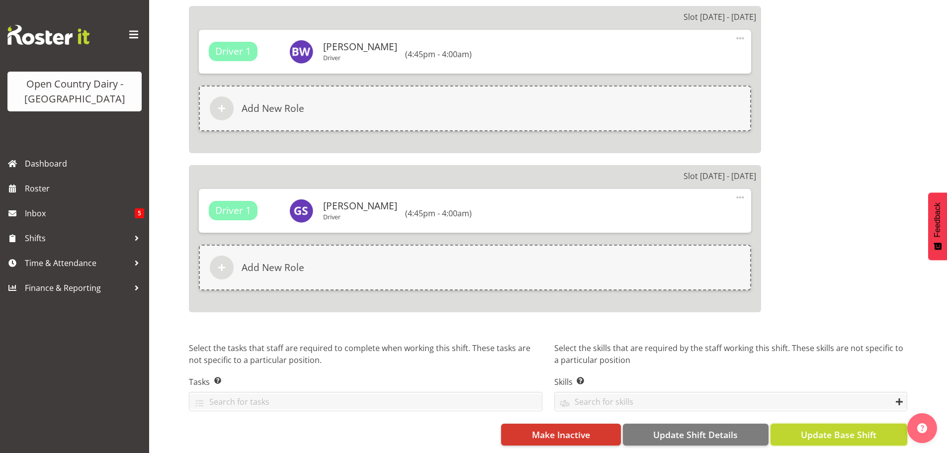
click at [832, 428] on span "Update Base Shift" at bounding box center [839, 434] width 76 height 13
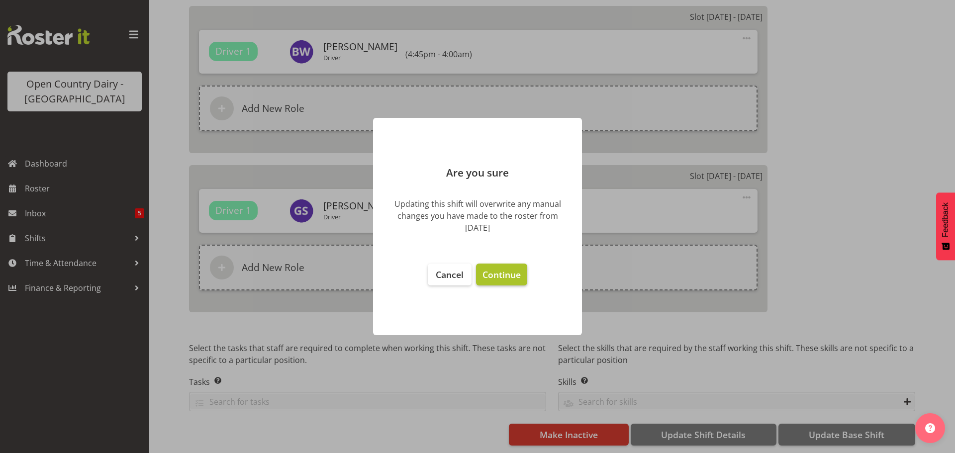
click at [501, 275] on span "Continue" at bounding box center [501, 275] width 38 height 12
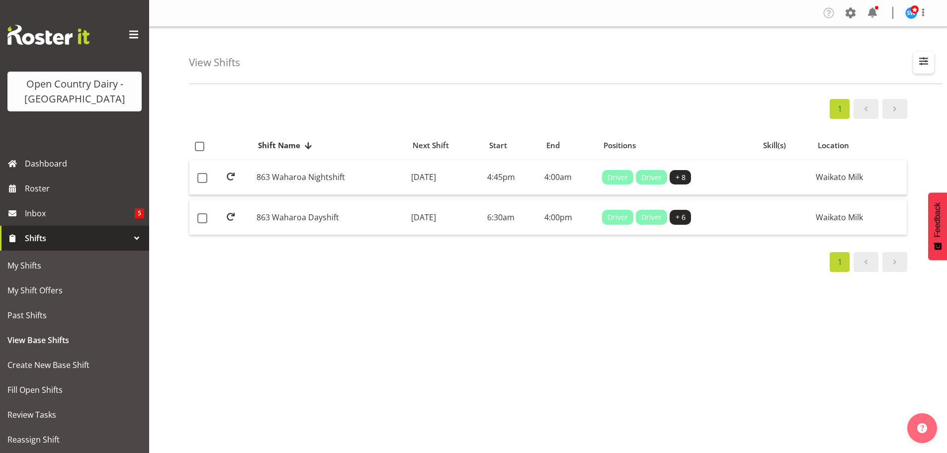
click at [924, 62] on span "button" at bounding box center [924, 61] width 13 height 13
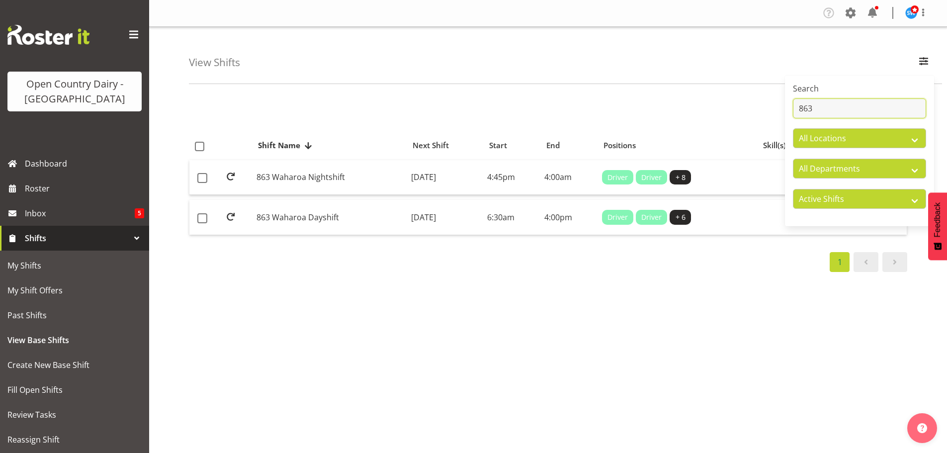
click at [838, 105] on input "863" at bounding box center [859, 108] width 133 height 20
type input "8"
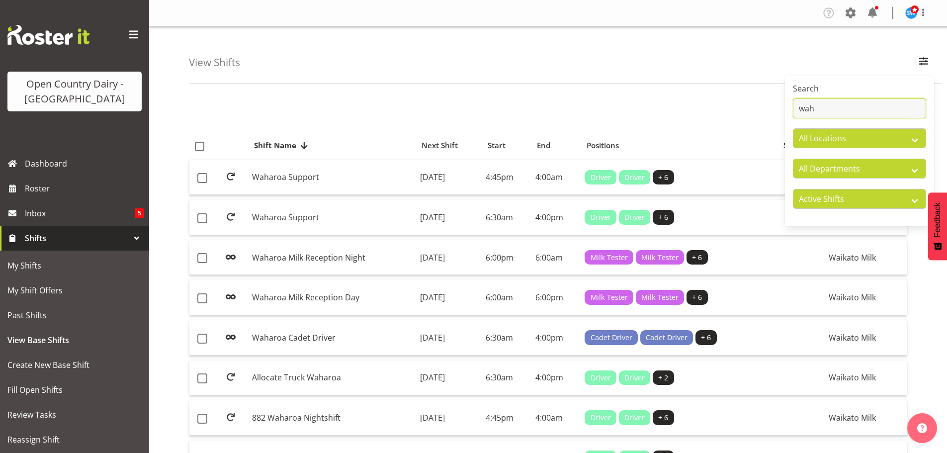
type input "wah"
click at [440, 175] on td "[DATE]" at bounding box center [449, 177] width 66 height 35
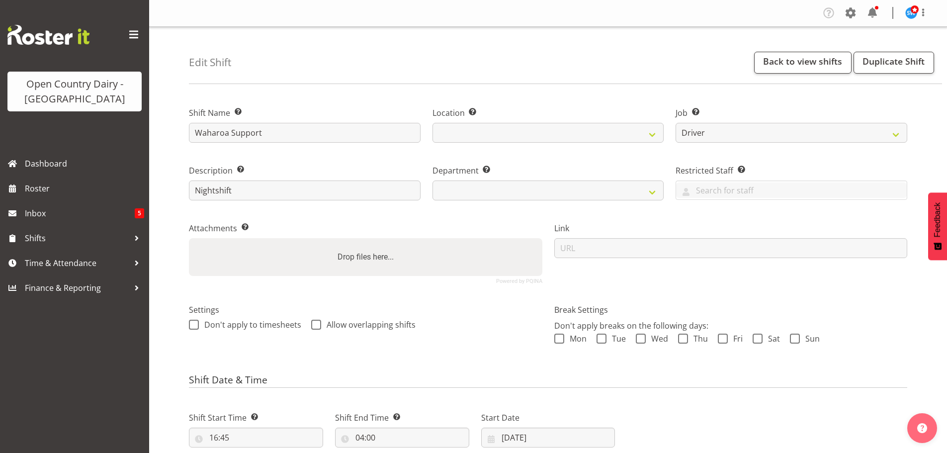
select select "9052"
select select
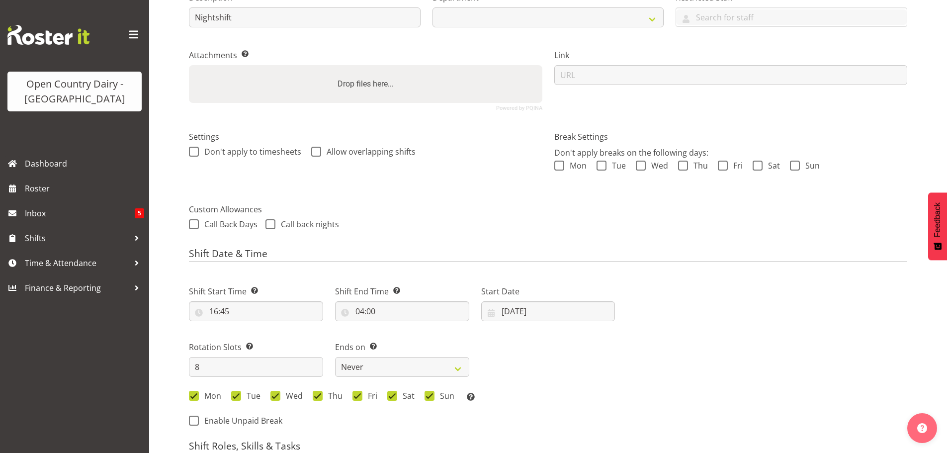
scroll to position [199, 0]
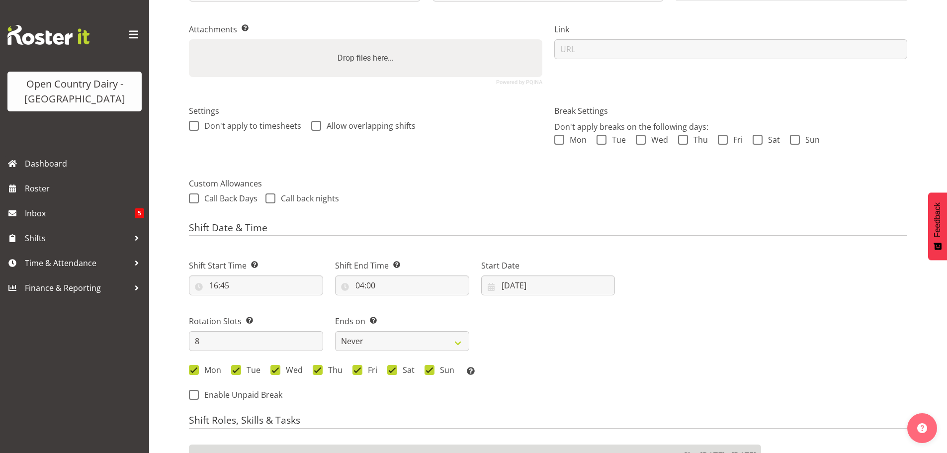
select select
select select "1054"
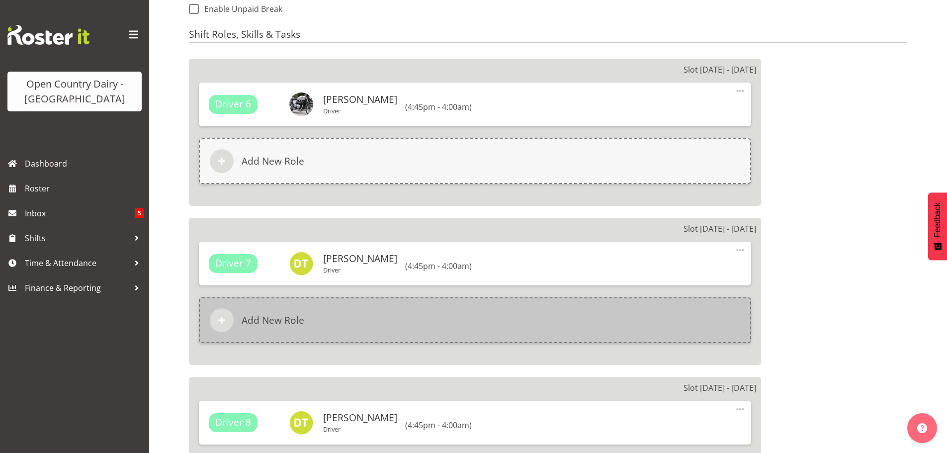
scroll to position [597, 0]
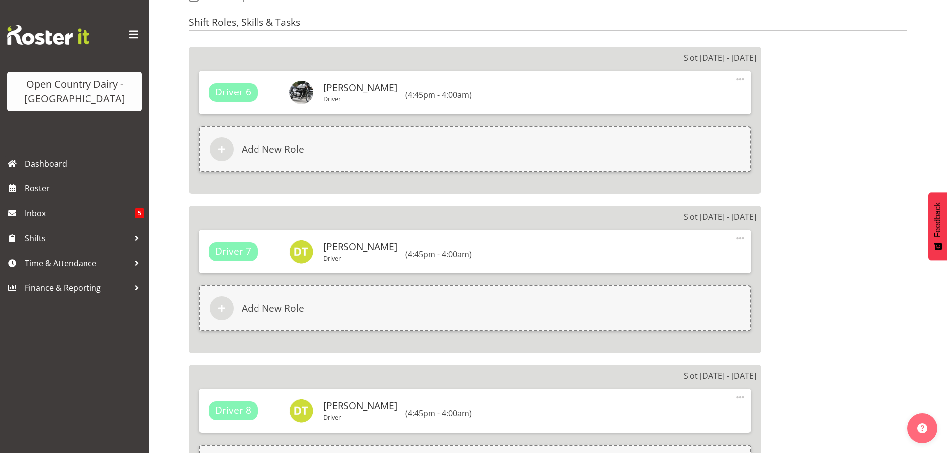
select select "727"
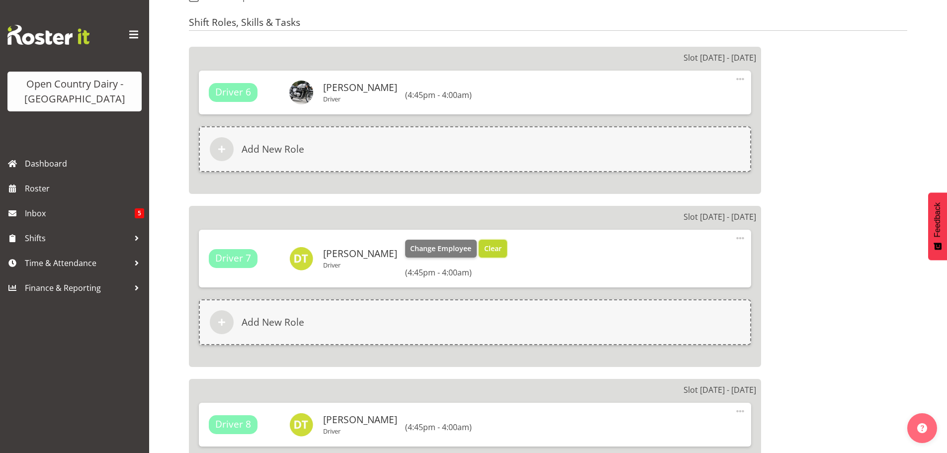
click at [484, 247] on span "Clear" at bounding box center [492, 248] width 17 height 11
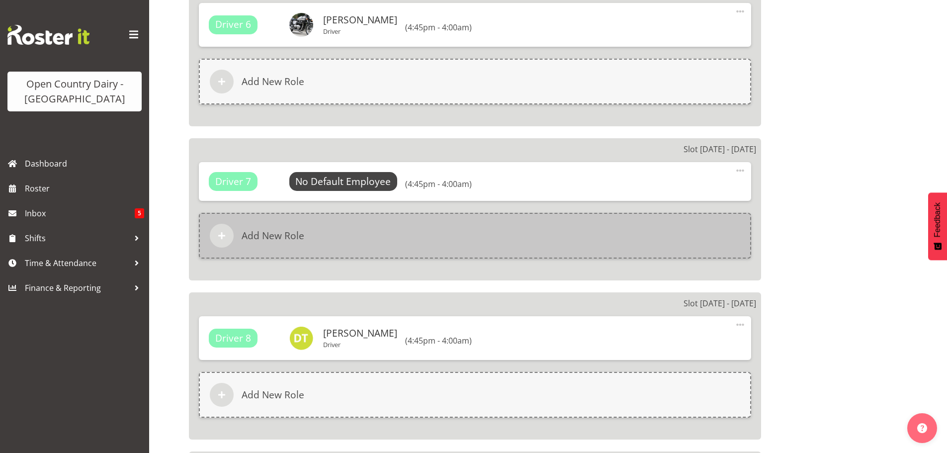
scroll to position [746, 0]
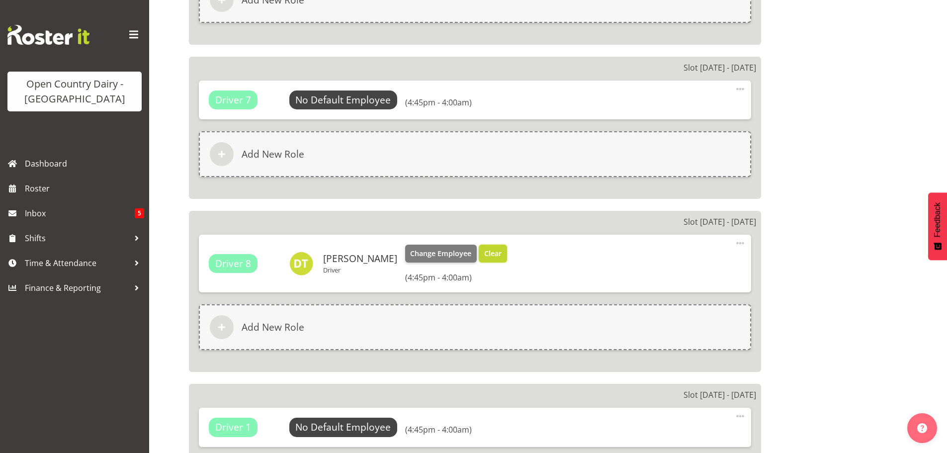
click at [484, 252] on span "Clear" at bounding box center [492, 253] width 17 height 11
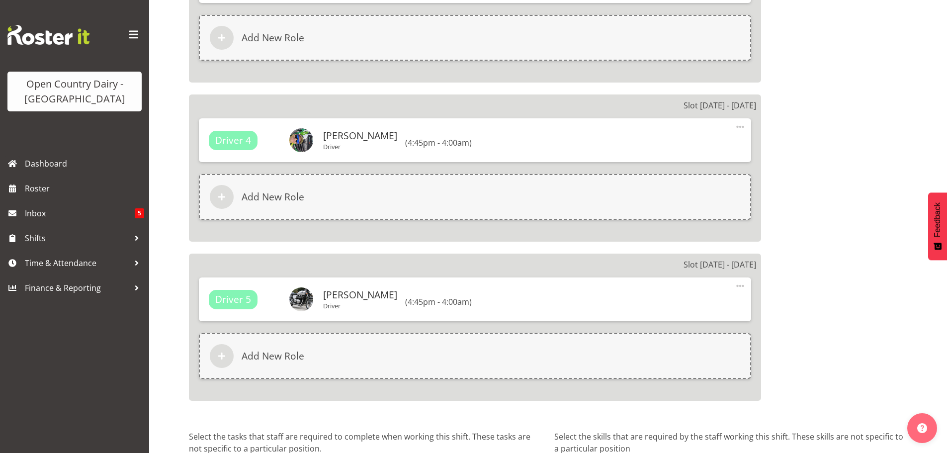
scroll to position [1603, 0]
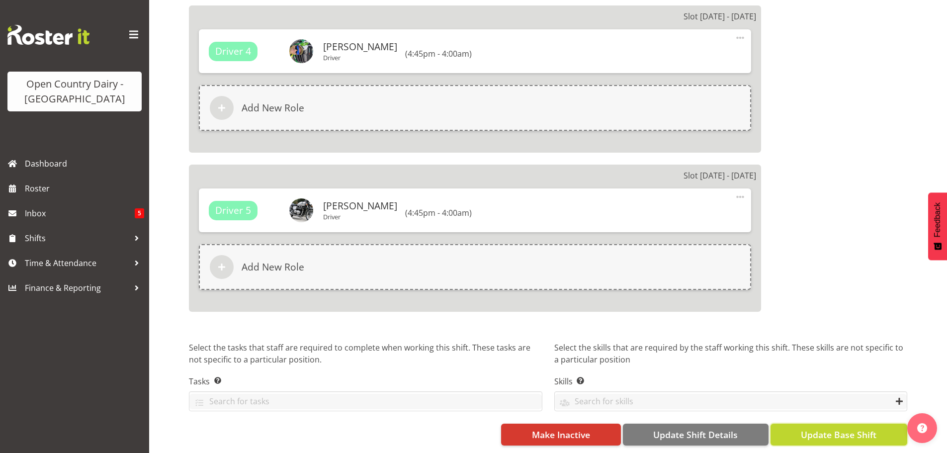
click at [848, 429] on span "Update Base Shift" at bounding box center [839, 434] width 76 height 13
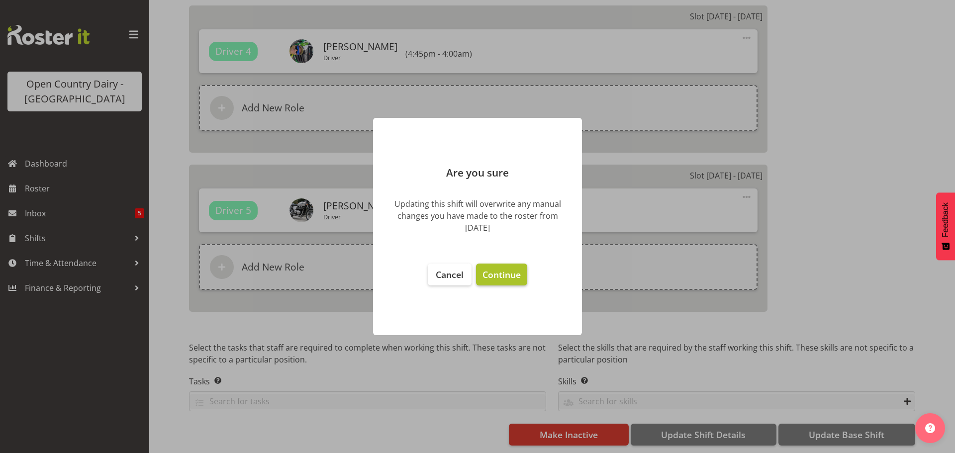
click at [499, 274] on span "Continue" at bounding box center [501, 275] width 38 height 12
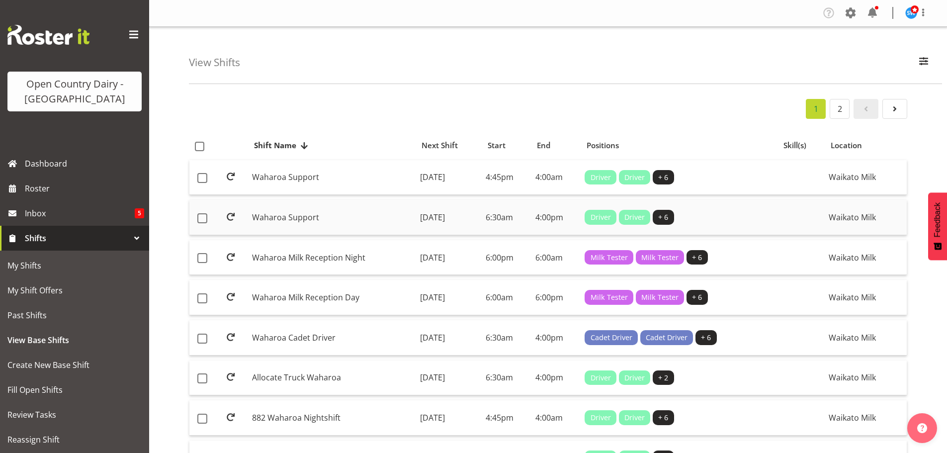
click at [445, 214] on td "[DATE]" at bounding box center [449, 217] width 66 height 35
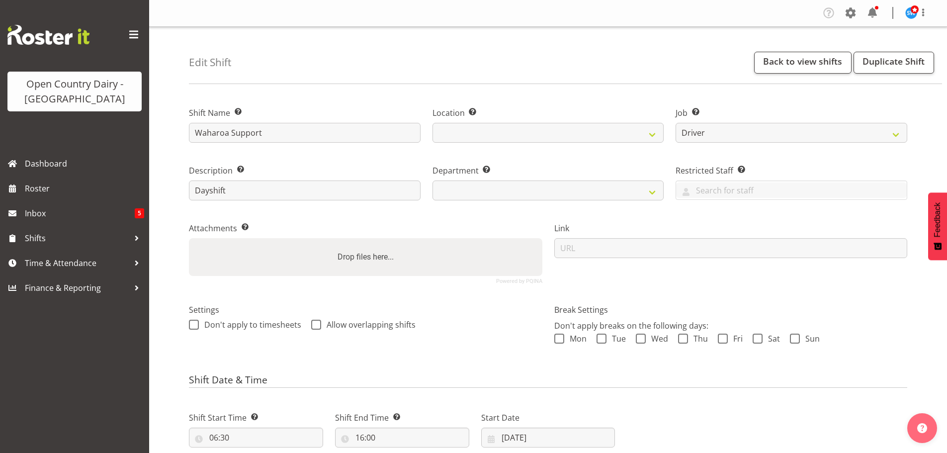
select select "9052"
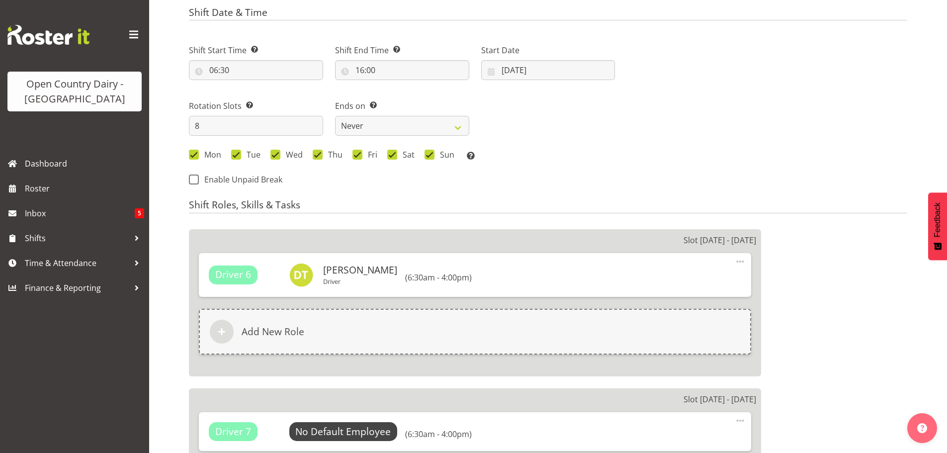
select select
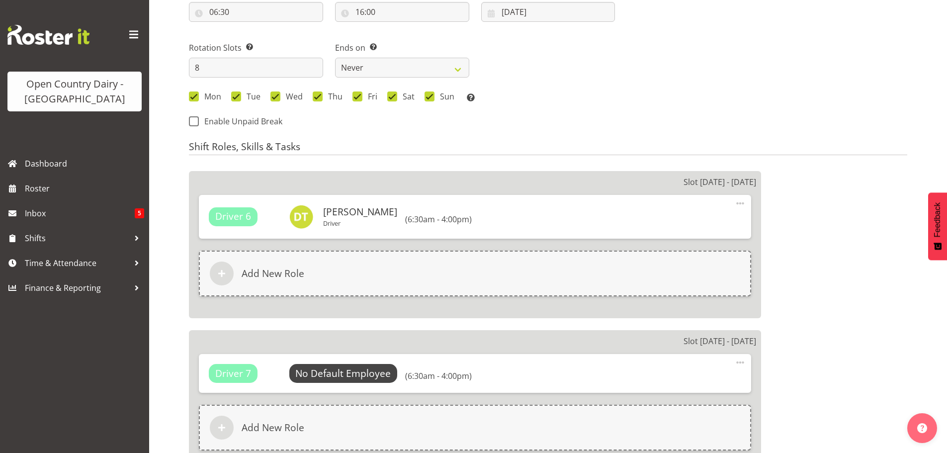
select select
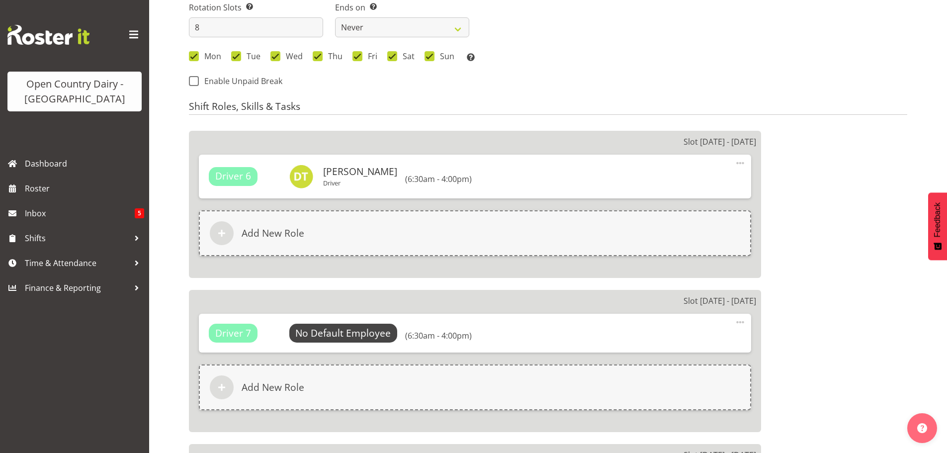
scroll to position [544, 0]
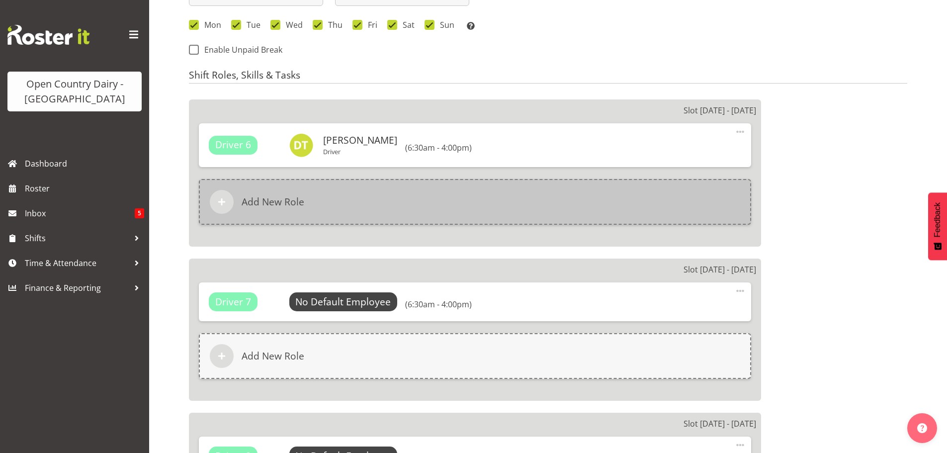
select select
select select "1054"
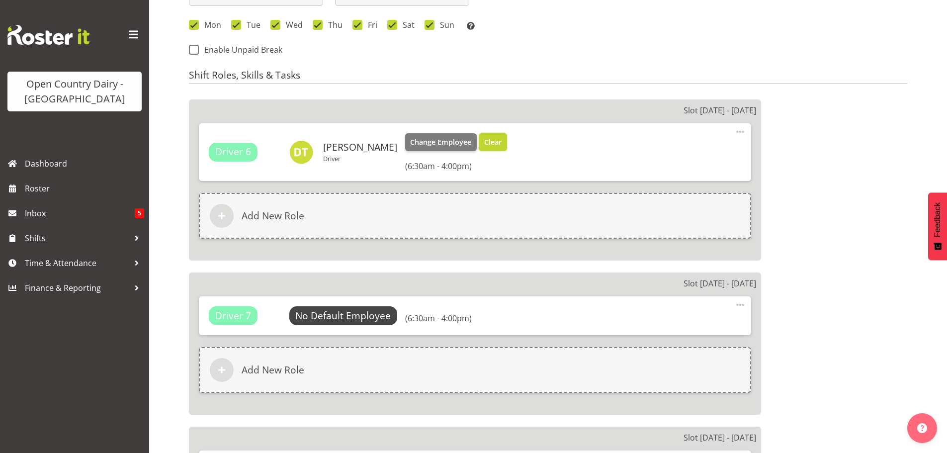
click at [484, 140] on span "Clear" at bounding box center [492, 142] width 17 height 11
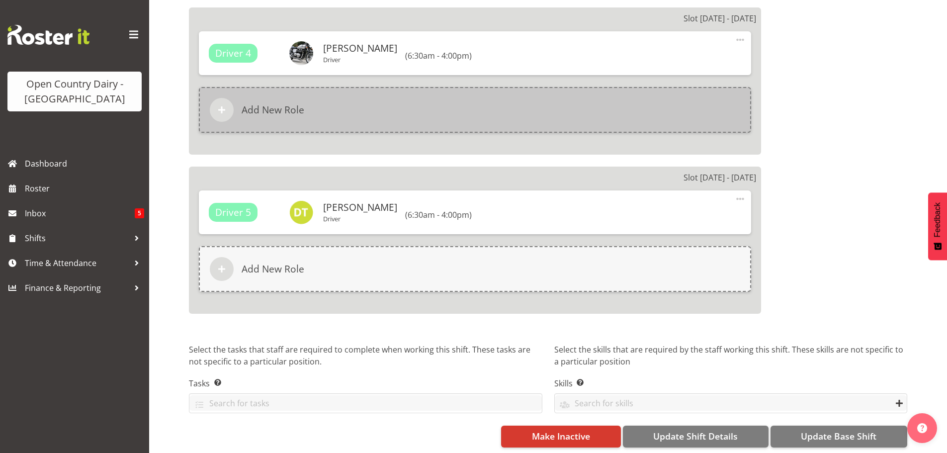
scroll to position [1608, 0]
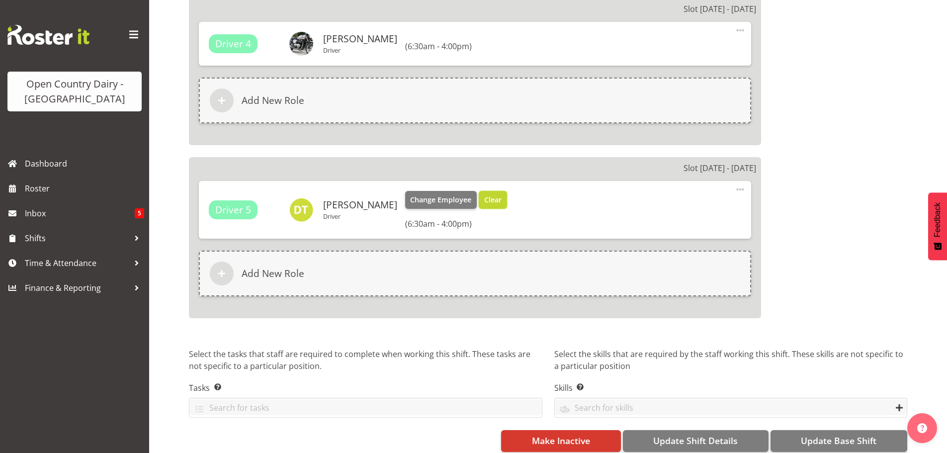
click at [484, 199] on span "Clear" at bounding box center [492, 199] width 17 height 11
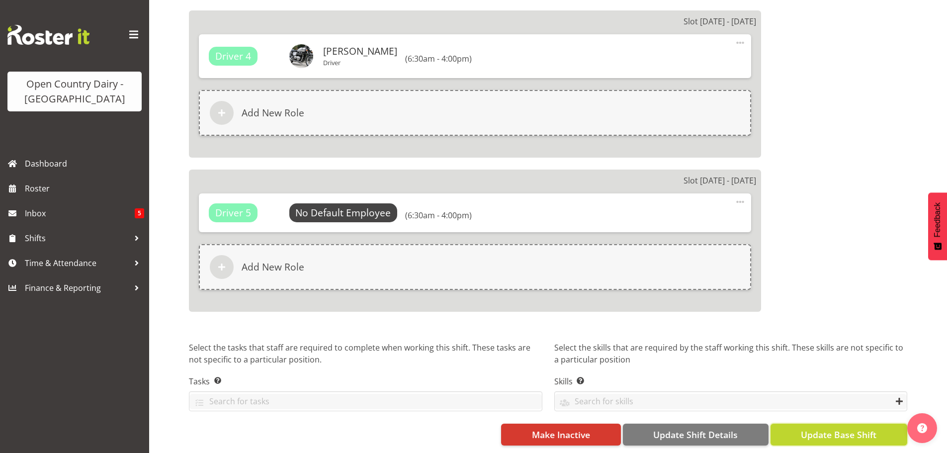
click at [821, 428] on span "Update Base Shift" at bounding box center [839, 434] width 76 height 13
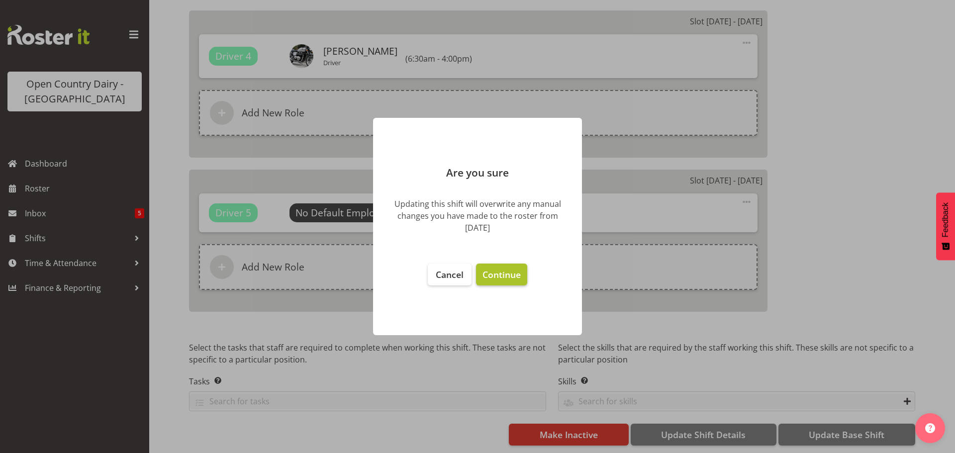
click at [504, 273] on span "Continue" at bounding box center [501, 275] width 38 height 12
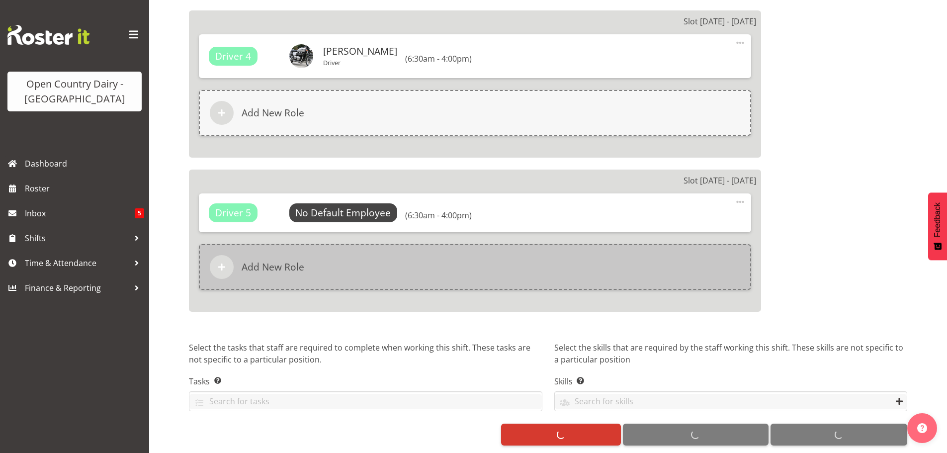
select select
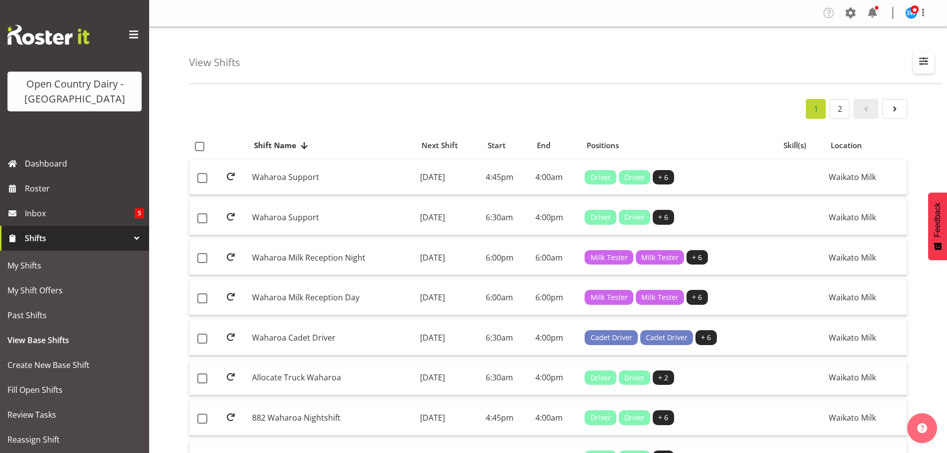
click at [926, 61] on span "button" at bounding box center [924, 61] width 13 height 13
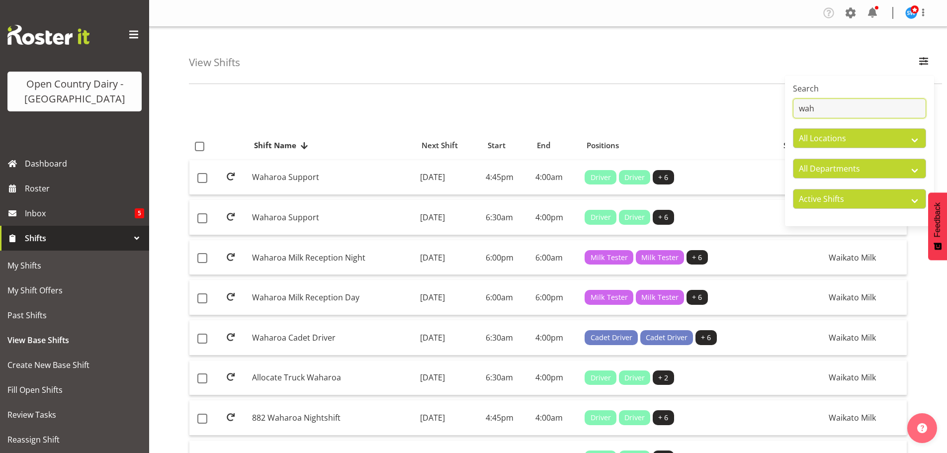
click at [827, 106] on input "wah" at bounding box center [859, 108] width 133 height 20
type input "w"
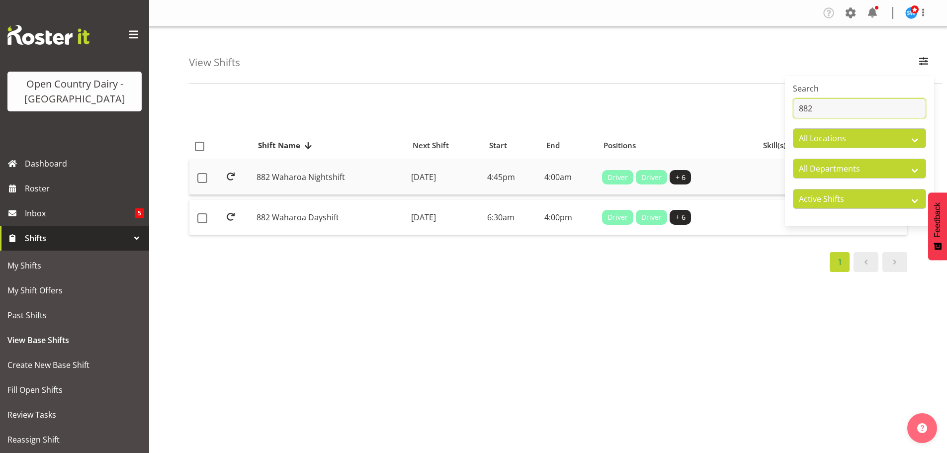
type input "882"
click at [428, 176] on td "[DATE]" at bounding box center [445, 177] width 76 height 35
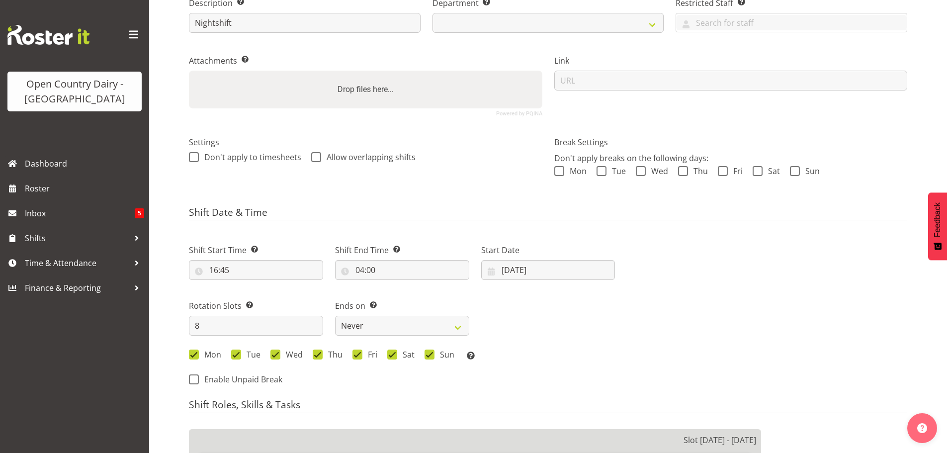
scroll to position [199, 0]
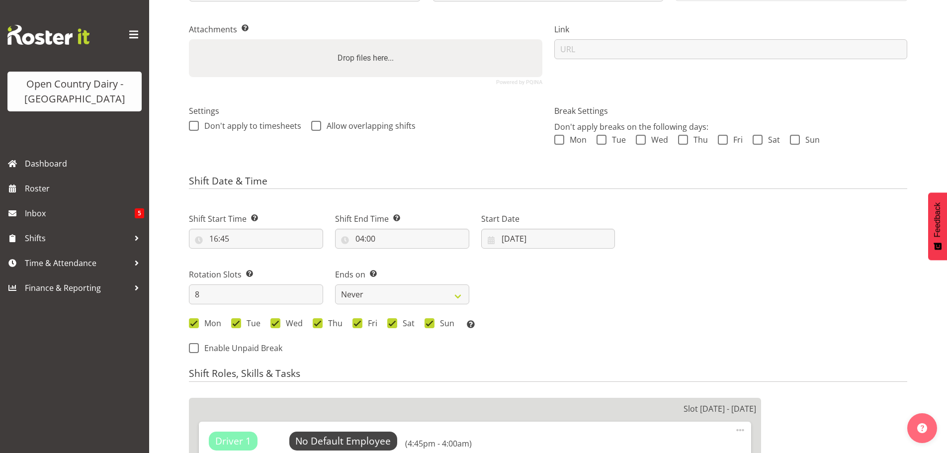
select select
click at [518, 238] on div "Shift Date & Time Shift Start Time Set the time of the day you wish this shift …" at bounding box center [548, 269] width 719 height 187
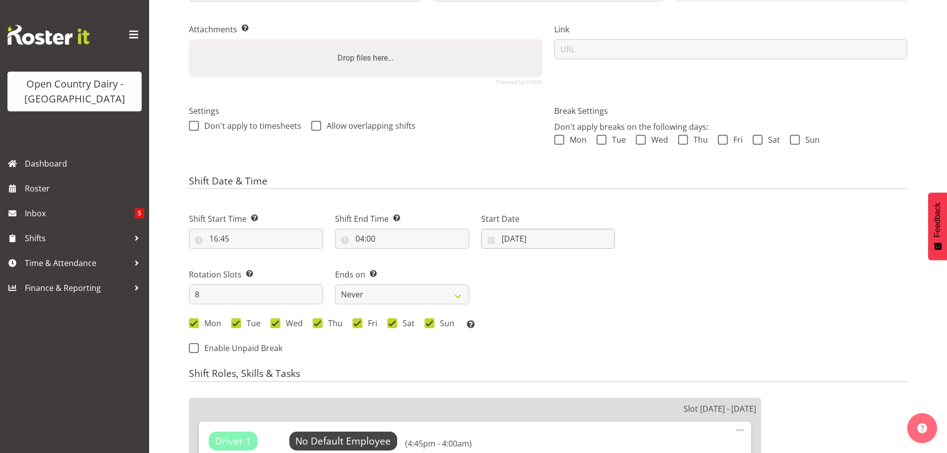
select select
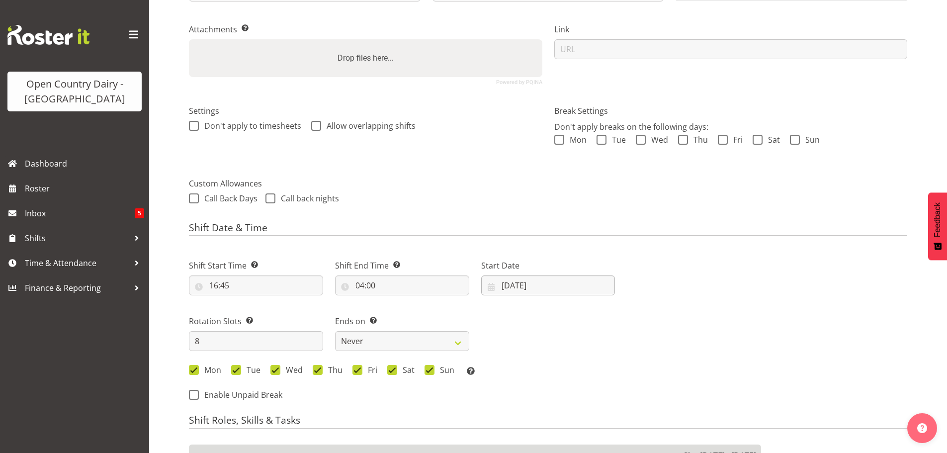
select select
select select "1054"
click at [518, 282] on input "18/08/2025" at bounding box center [548, 286] width 134 height 20
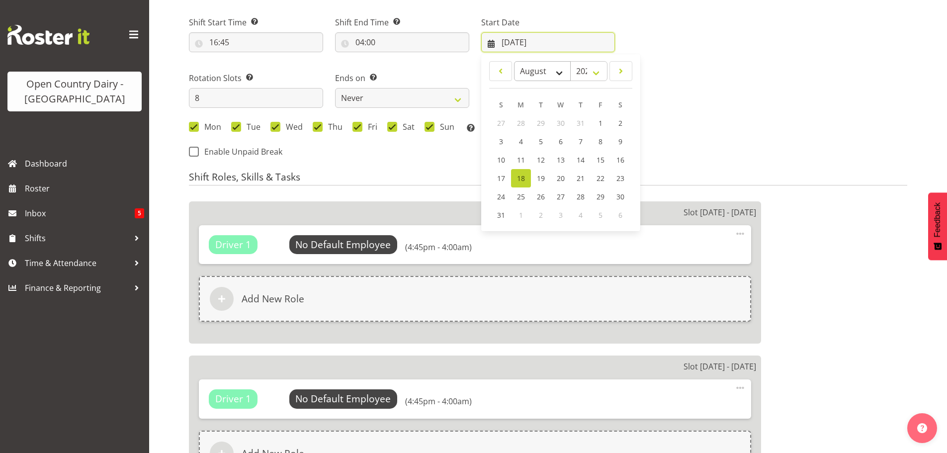
scroll to position [448, 0]
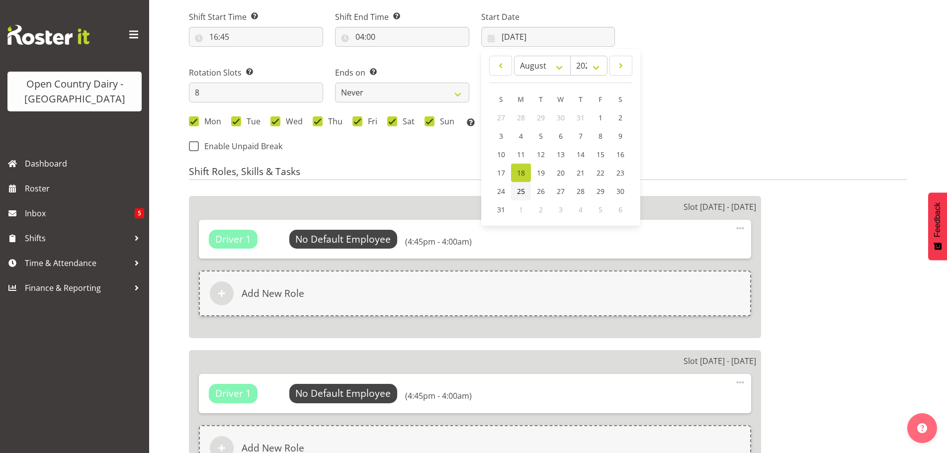
click at [519, 189] on span "25" at bounding box center [521, 190] width 8 height 9
select select
type input "25/08/2025"
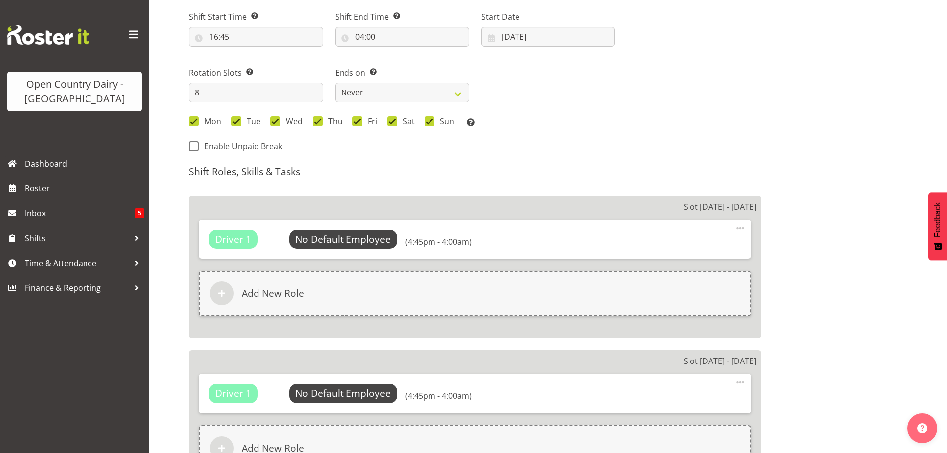
select select "883"
click at [528, 35] on input "25/08/2025" at bounding box center [548, 37] width 134 height 20
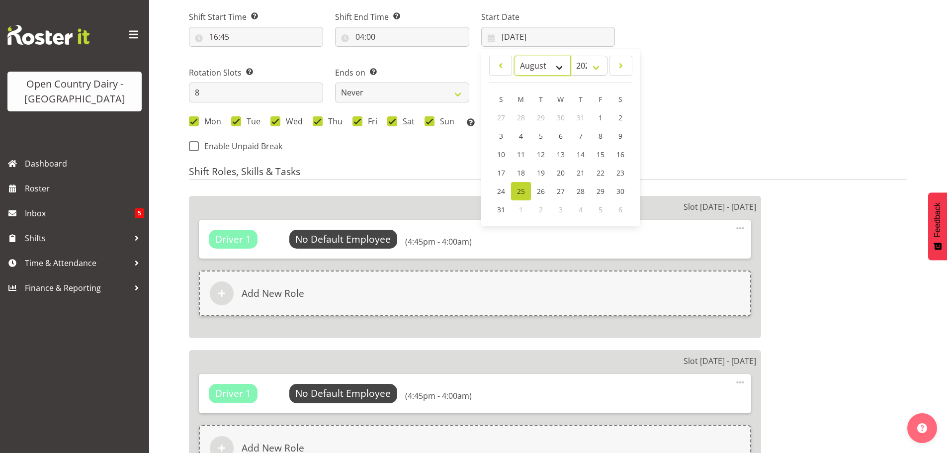
click at [541, 65] on select "January February March April May June July August September October November De…" at bounding box center [542, 66] width 57 height 20
select select "8"
click at [514, 56] on select "January February March April May June July August September October November De…" at bounding box center [542, 66] width 57 height 20
click at [517, 171] on span "22" at bounding box center [521, 173] width 8 height 9
type input "22/09/2025"
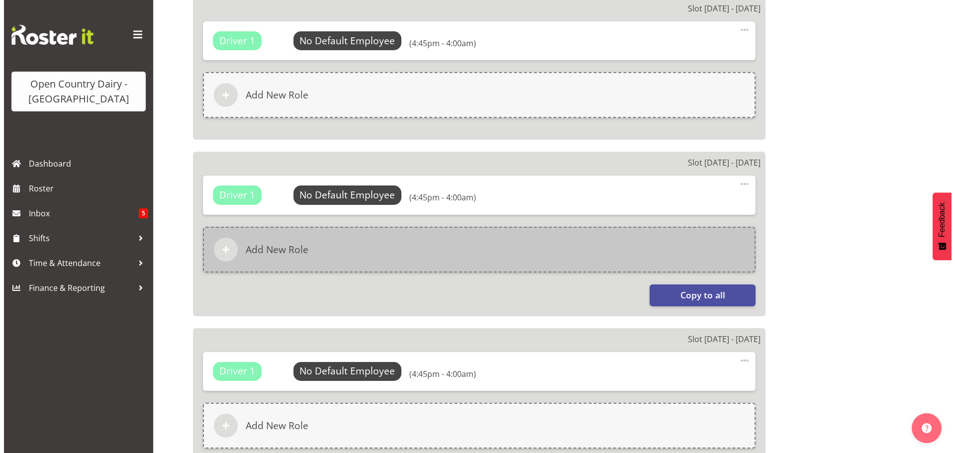
scroll to position [647, 0]
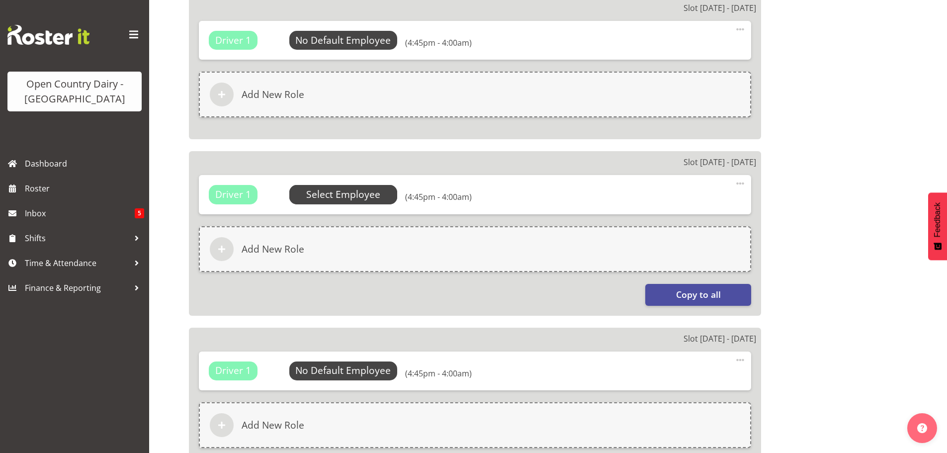
click at [349, 191] on span "Select Employee" at bounding box center [343, 194] width 74 height 14
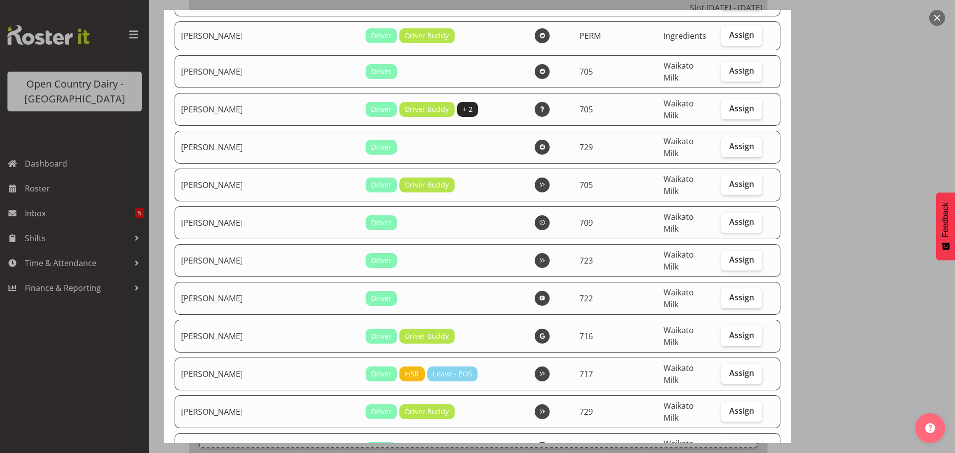
scroll to position [845, 0]
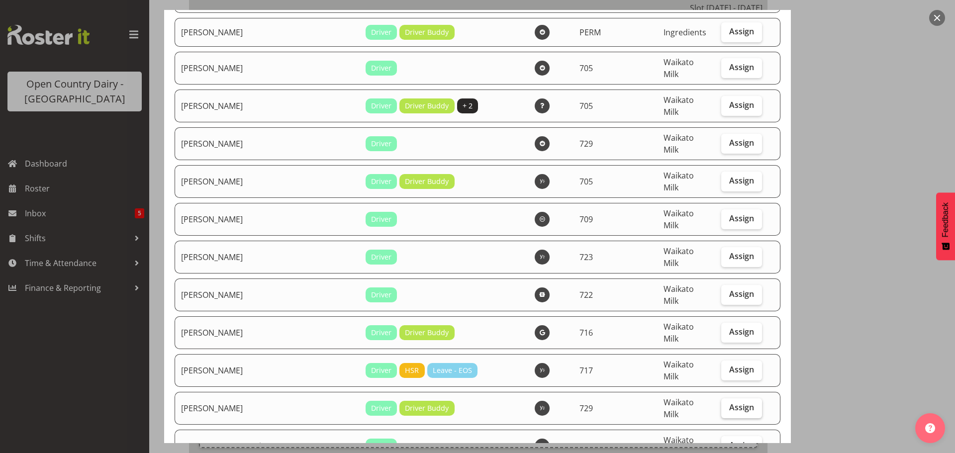
click at [729, 402] on span "Assign" at bounding box center [741, 407] width 25 height 10
click at [727, 404] on input "Assign" at bounding box center [724, 407] width 6 height 6
checkbox input "true"
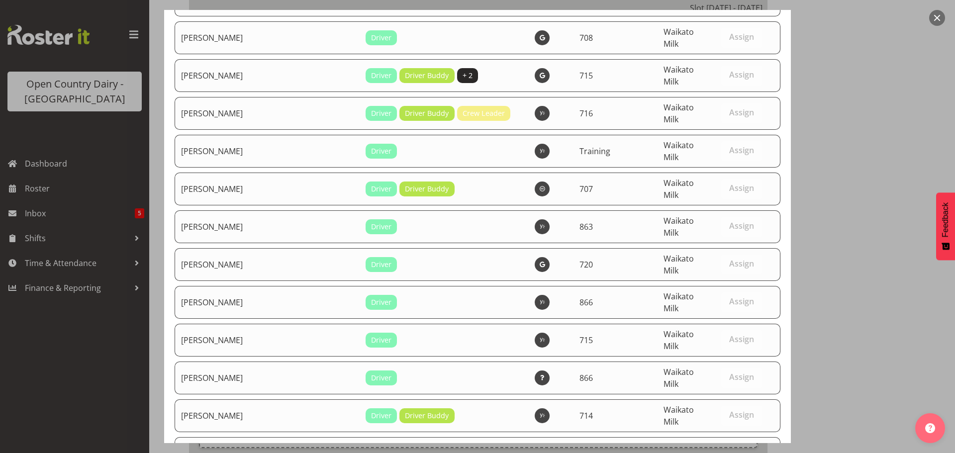
scroll to position [4257, 0]
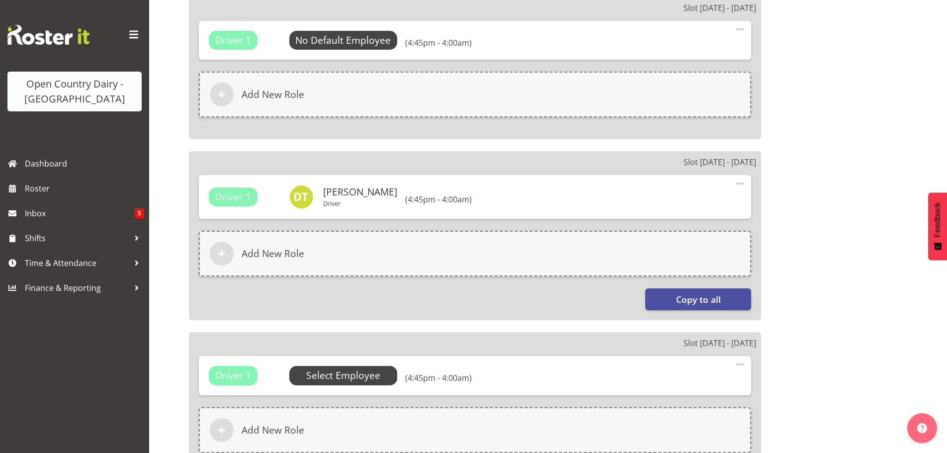
click at [341, 374] on span "Select Employee" at bounding box center [343, 376] width 74 height 14
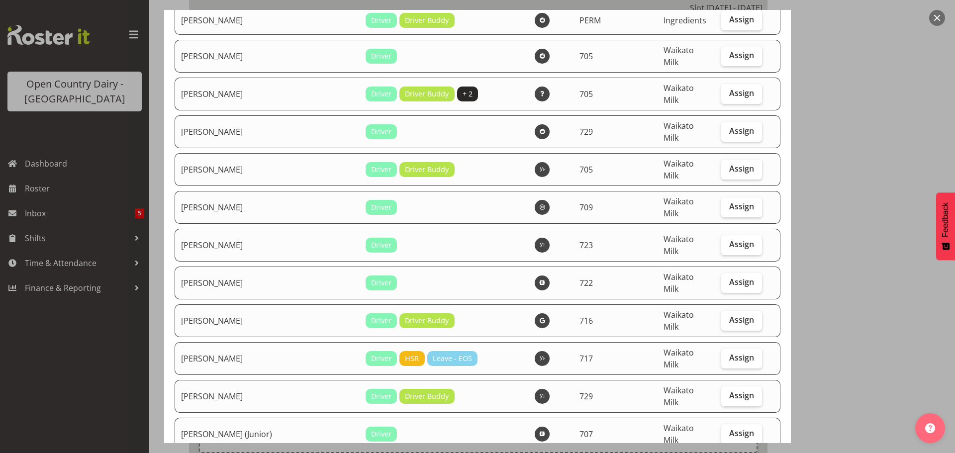
scroll to position [895, 0]
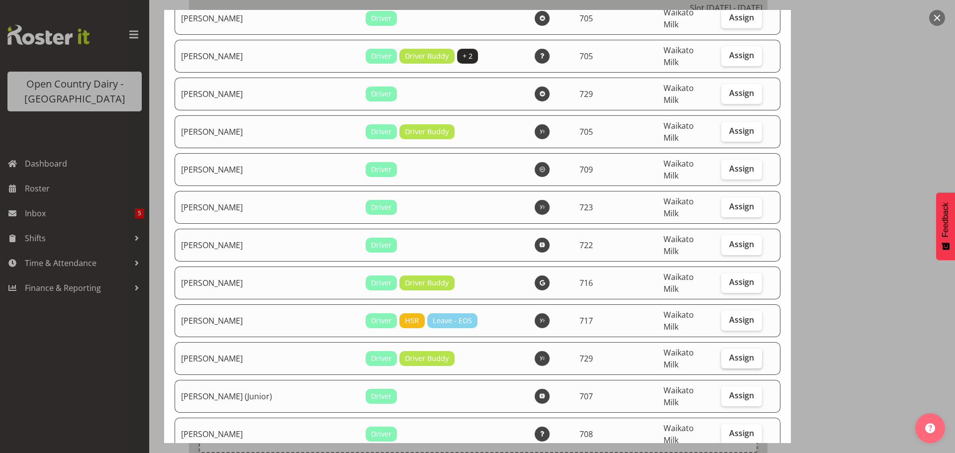
click at [729, 353] on span "Assign" at bounding box center [741, 358] width 25 height 10
click at [728, 355] on input "Assign" at bounding box center [724, 358] width 6 height 6
checkbox input "true"
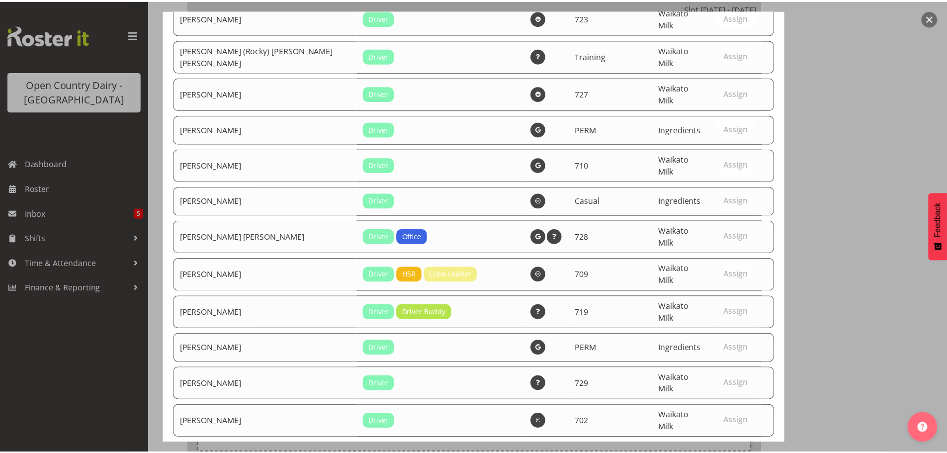
scroll to position [4257, 0]
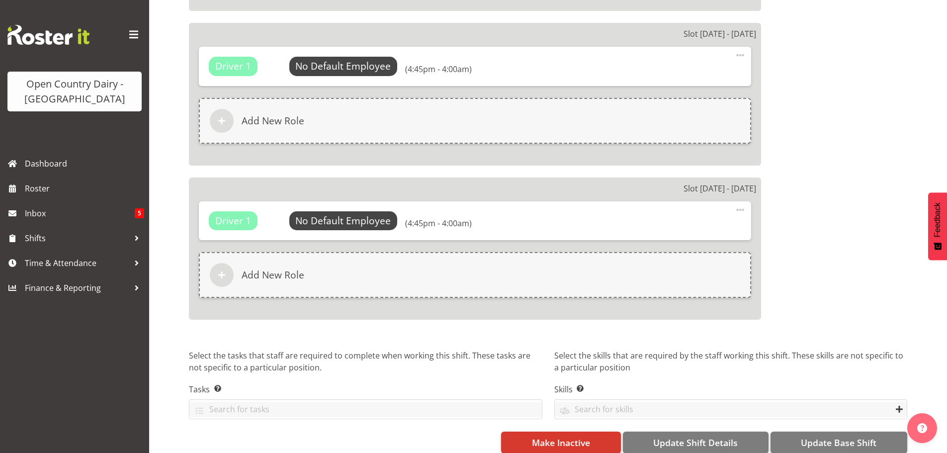
scroll to position [1593, 0]
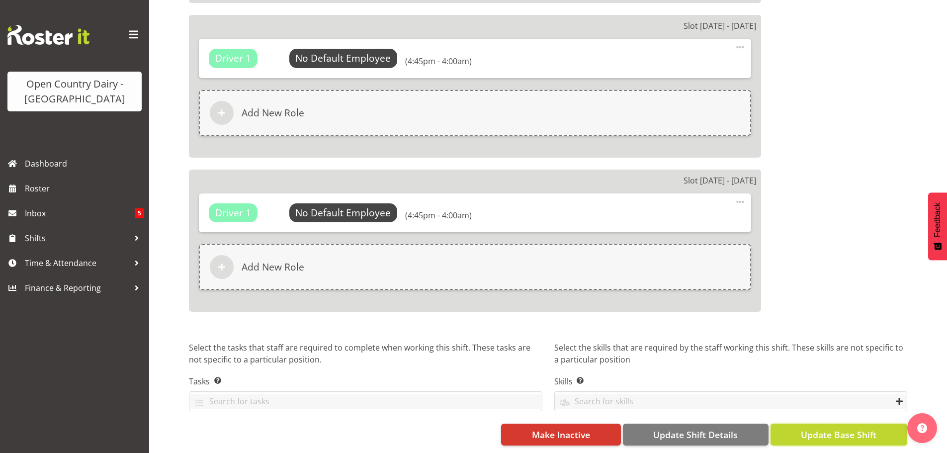
click at [819, 428] on span "Update Base Shift" at bounding box center [839, 434] width 76 height 13
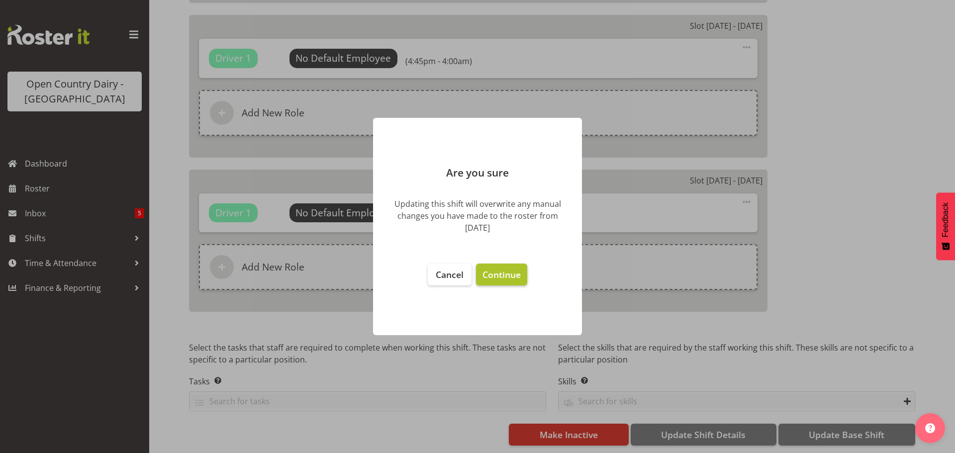
click at [500, 273] on span "Continue" at bounding box center [501, 275] width 38 height 12
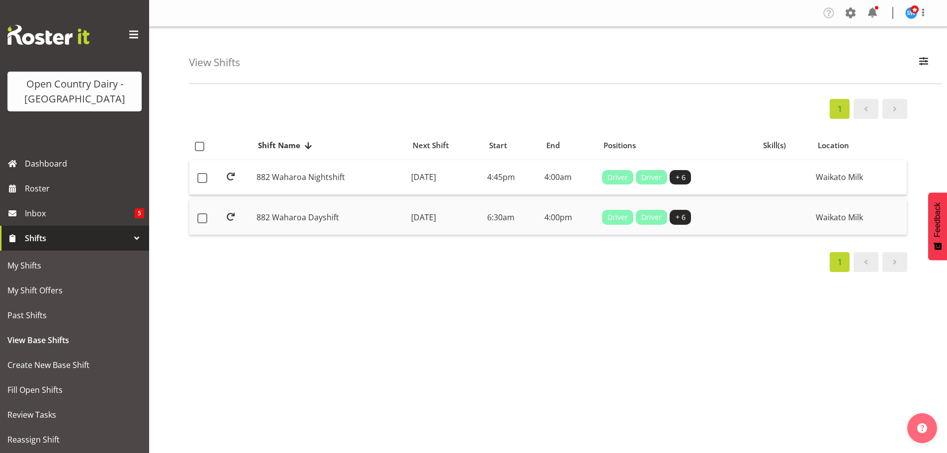
click at [430, 213] on td "[DATE]" at bounding box center [445, 217] width 76 height 35
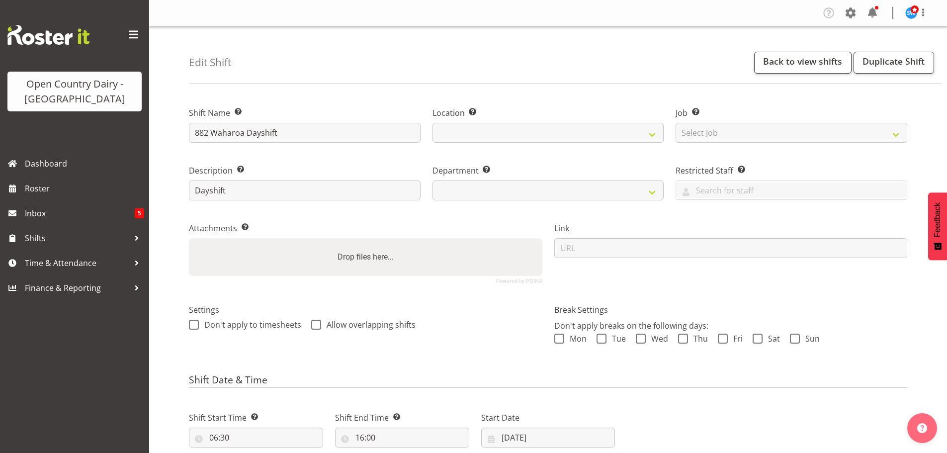
select select
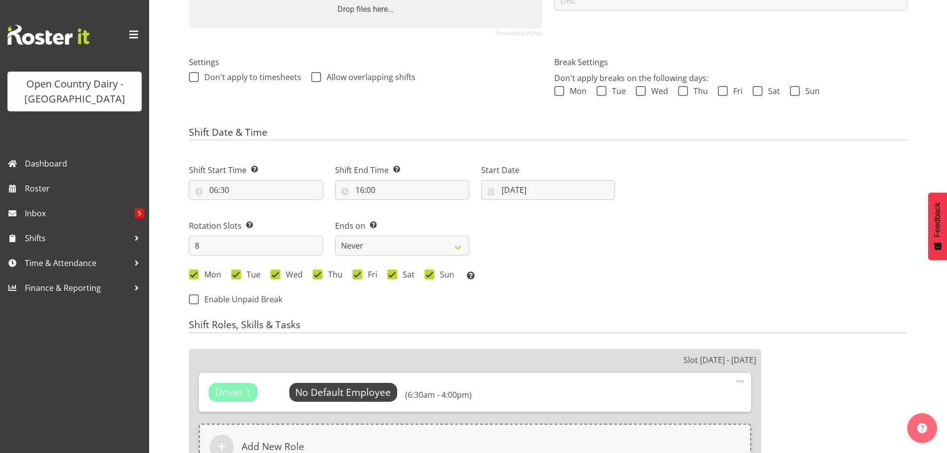
scroll to position [249, 0]
select select
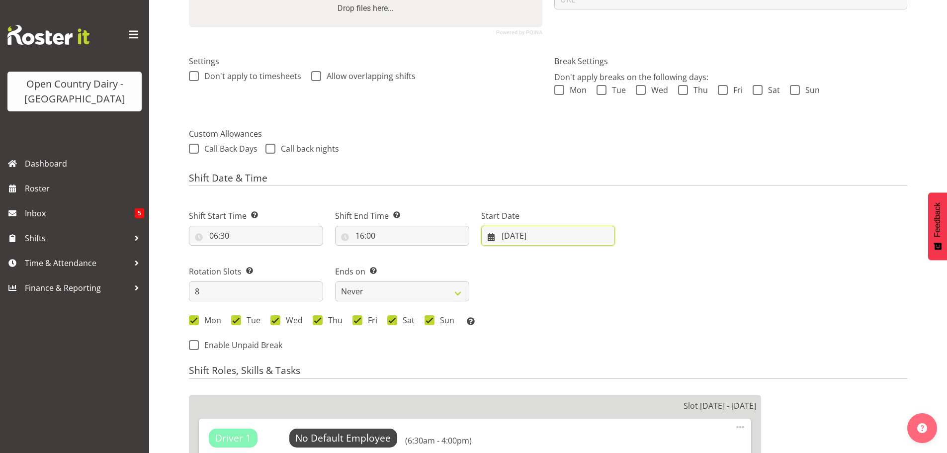
click at [514, 236] on input "08/09/2025" at bounding box center [548, 236] width 134 height 20
select select
select select "1054"
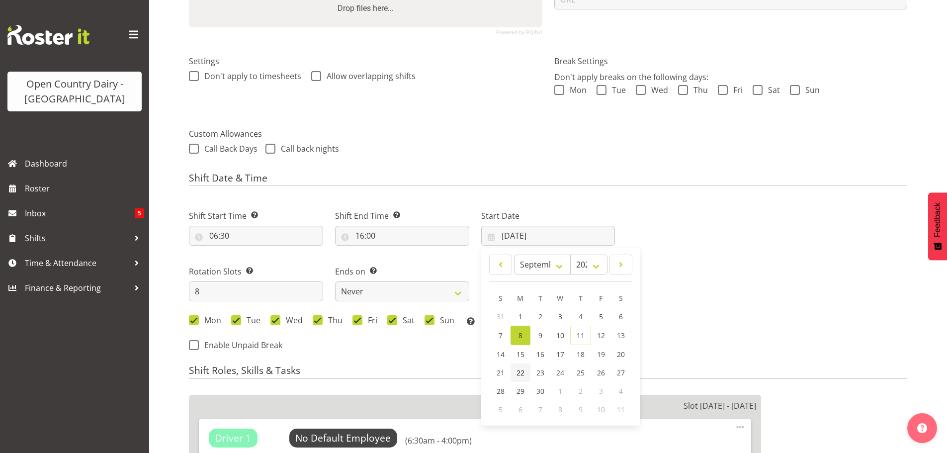
click at [518, 372] on span "22" at bounding box center [521, 372] width 8 height 9
select select
type input "22/09/2025"
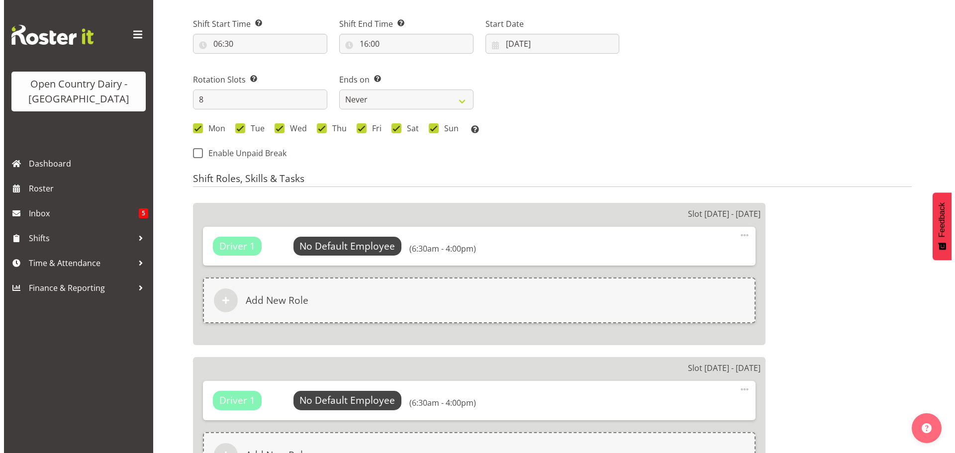
scroll to position [448, 0]
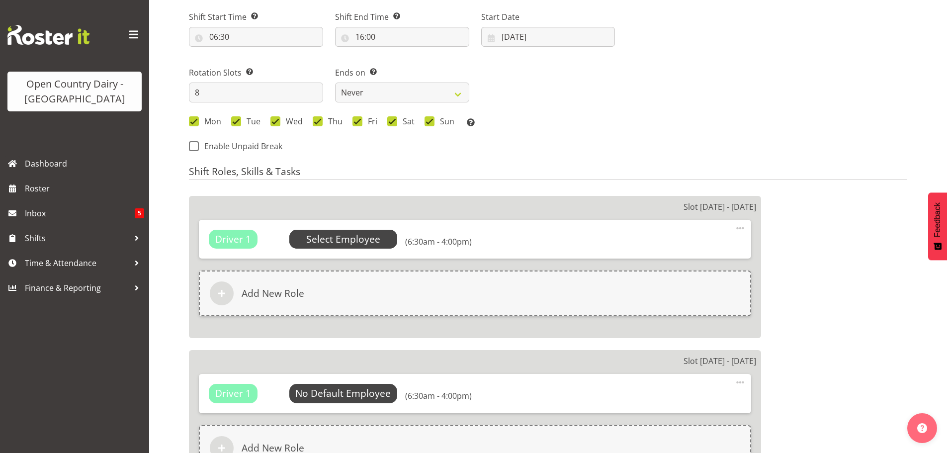
click at [337, 237] on span "Select Employee" at bounding box center [343, 239] width 74 height 14
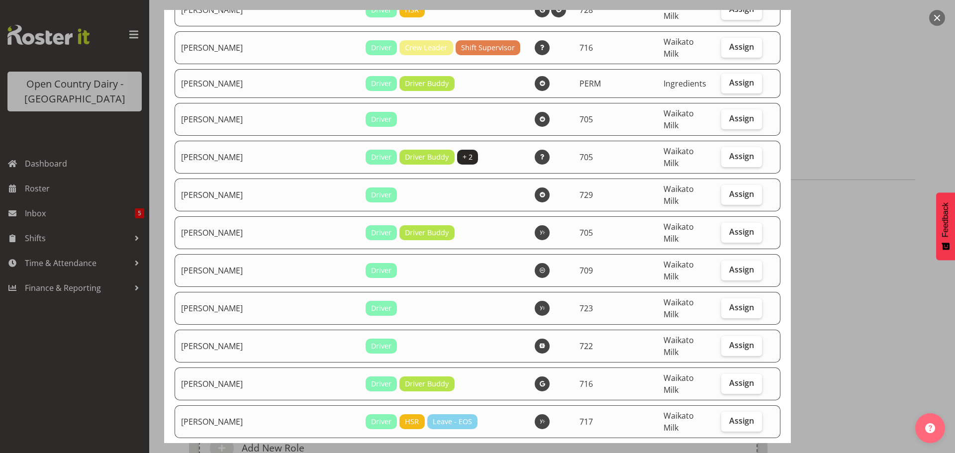
scroll to position [796, 0]
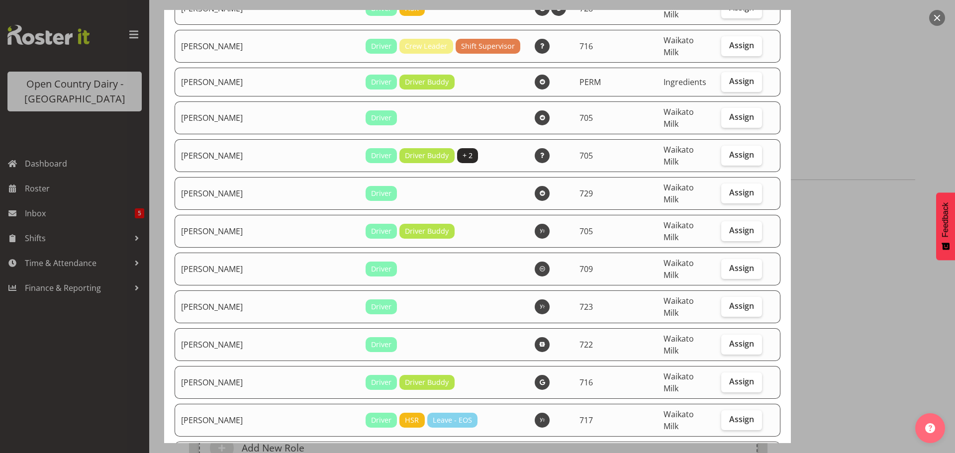
click at [729, 452] on span "Assign" at bounding box center [741, 457] width 25 height 10
click at [728, 453] on input "Assign" at bounding box center [724, 457] width 6 height 6
checkbox input "true"
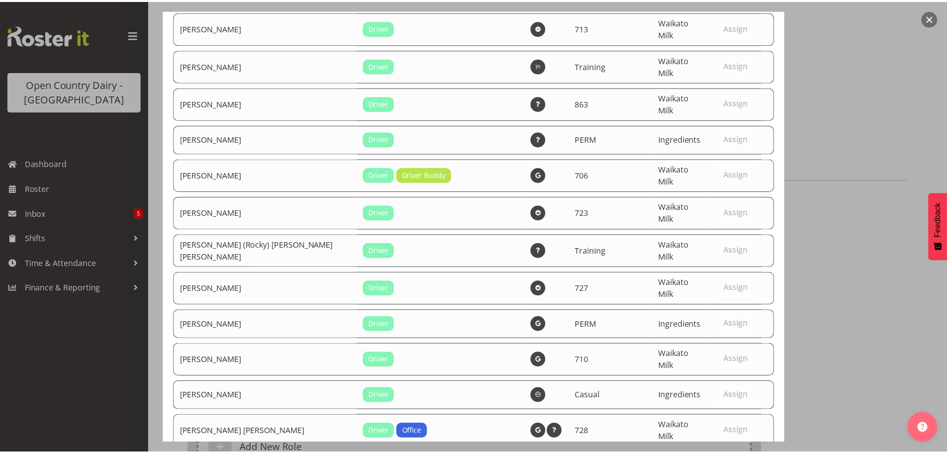
scroll to position [4252, 0]
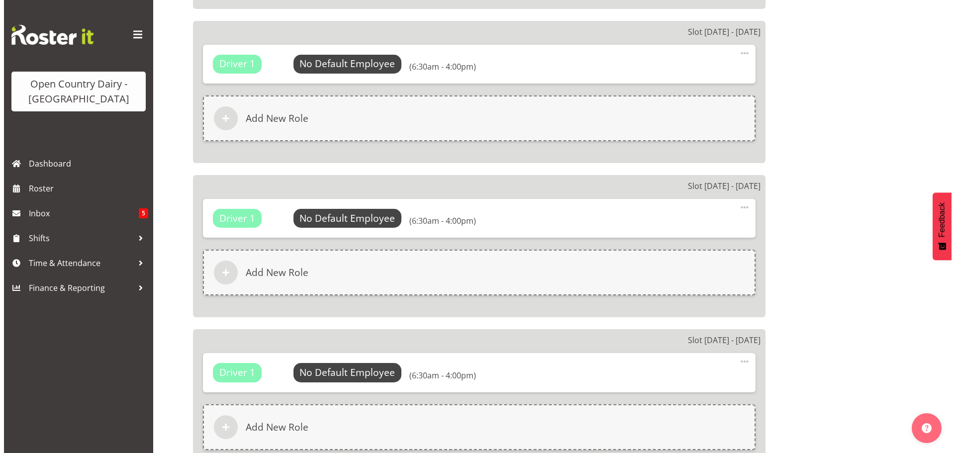
scroll to position [1399, 0]
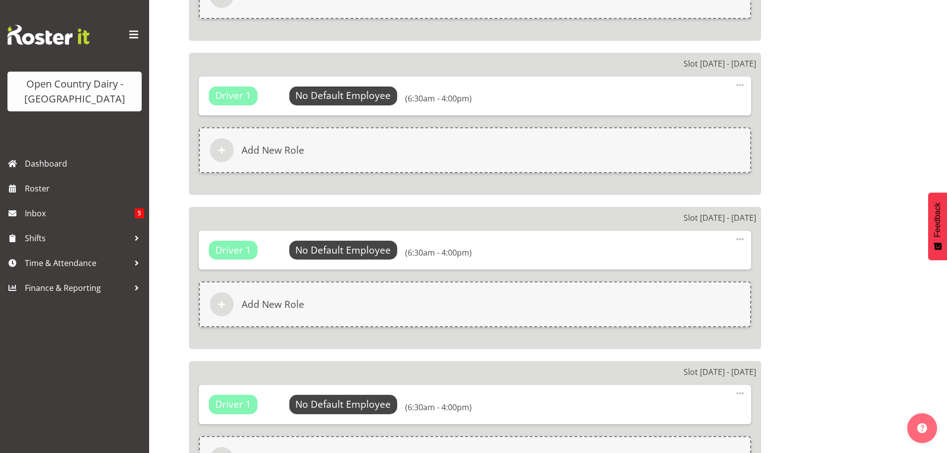
select select "883"
click at [350, 404] on span "Select Employee" at bounding box center [343, 404] width 74 height 14
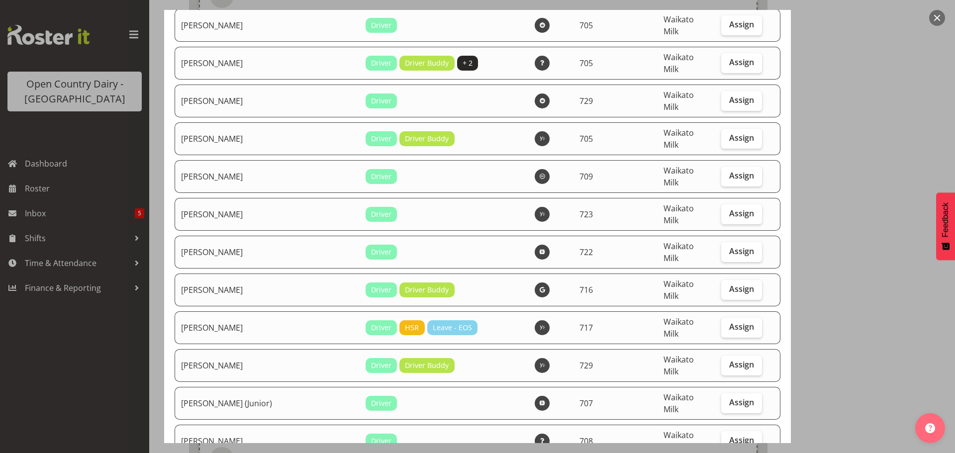
scroll to position [895, 0]
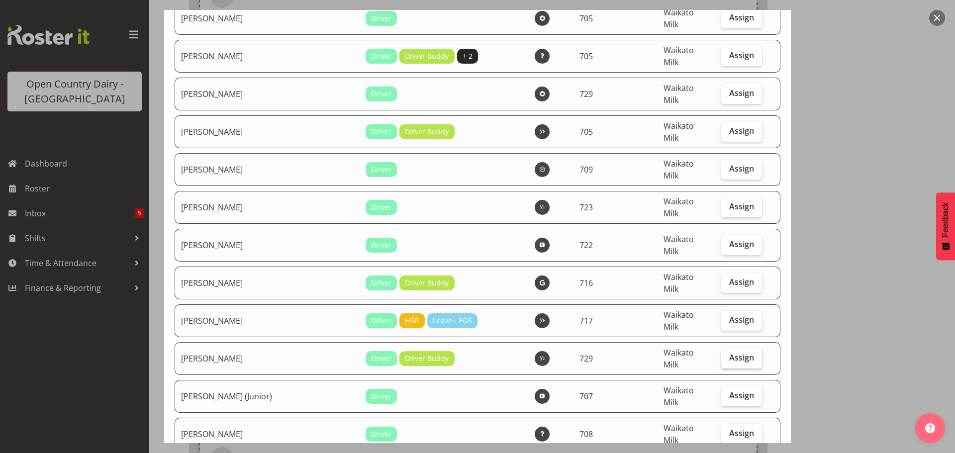
click at [732, 353] on span "Assign" at bounding box center [741, 358] width 25 height 10
click at [728, 355] on input "Assign" at bounding box center [724, 358] width 6 height 6
checkbox input "true"
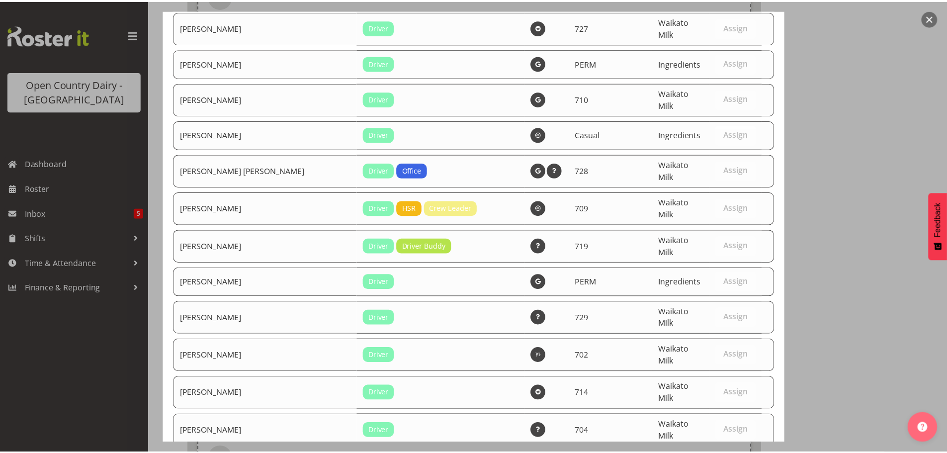
scroll to position [4257, 0]
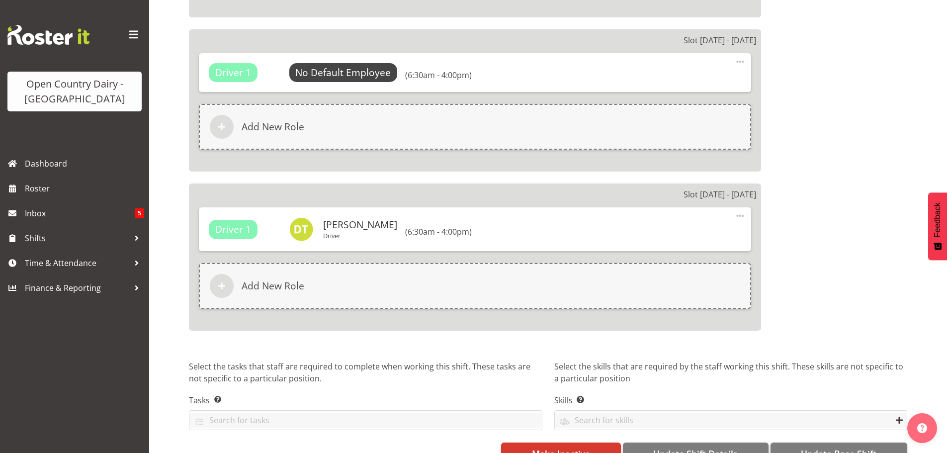
scroll to position [1603, 0]
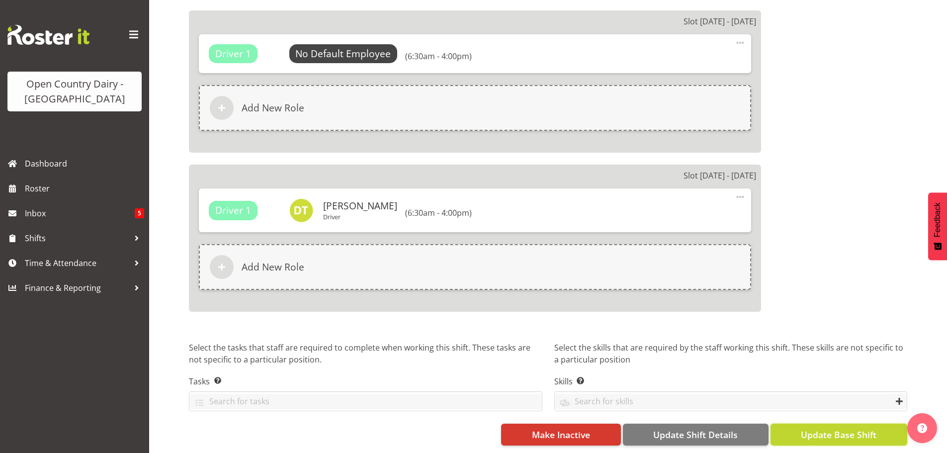
click at [819, 428] on span "Update Base Shift" at bounding box center [839, 434] width 76 height 13
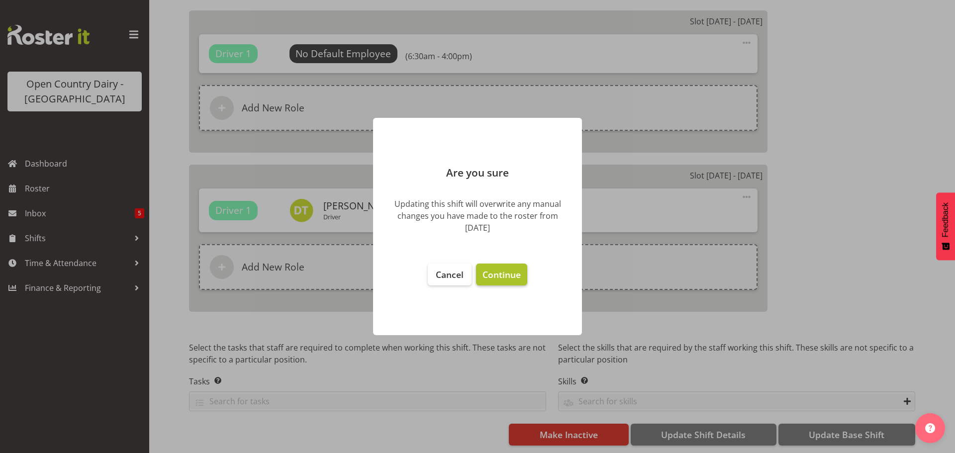
click at [505, 274] on span "Continue" at bounding box center [501, 275] width 38 height 12
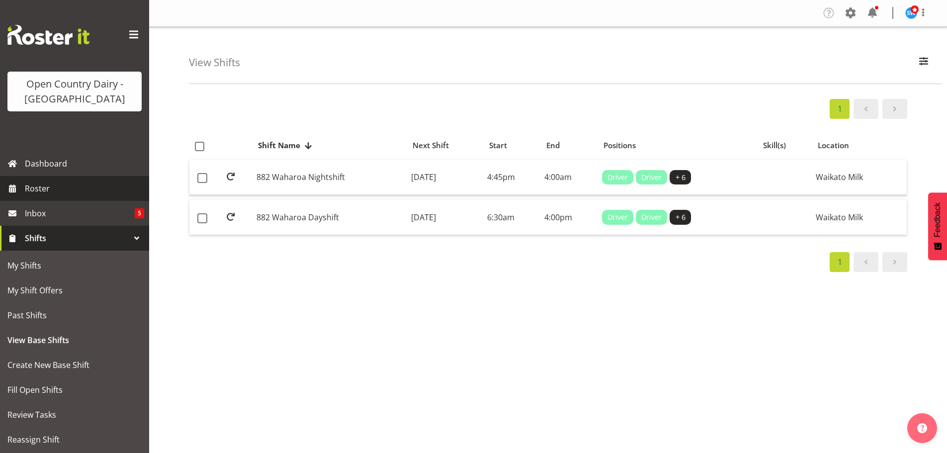
click at [37, 186] on span "Roster" at bounding box center [84, 188] width 119 height 15
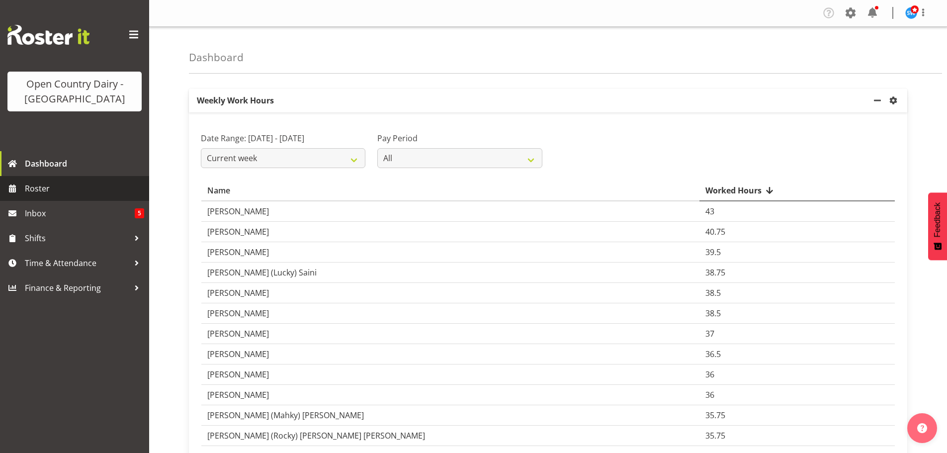
click at [29, 186] on span "Roster" at bounding box center [84, 188] width 119 height 15
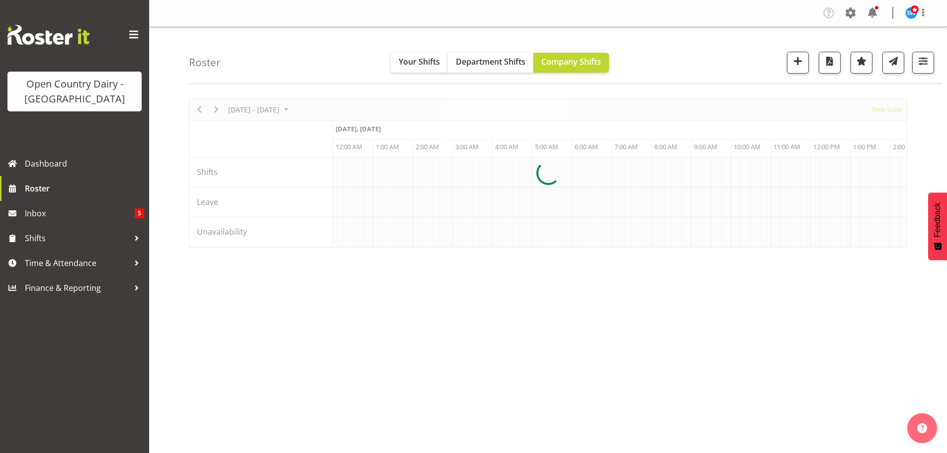
scroll to position [0, 2865]
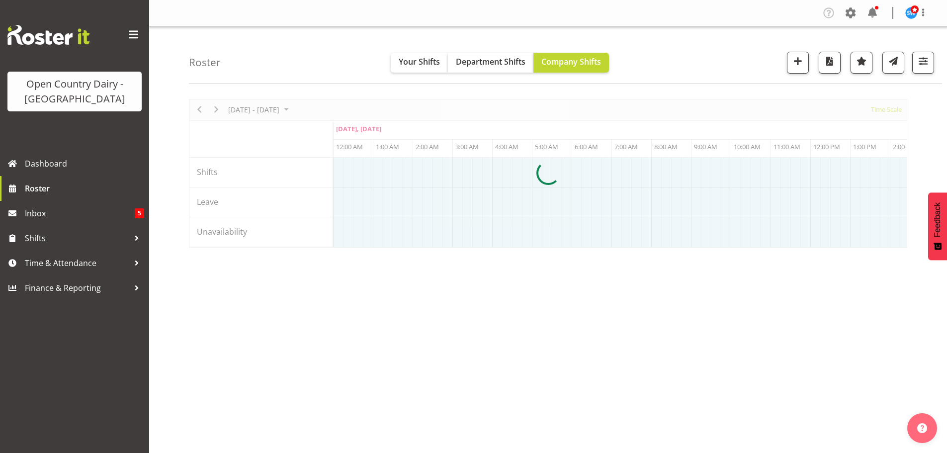
click at [213, 107] on div at bounding box center [548, 173] width 719 height 149
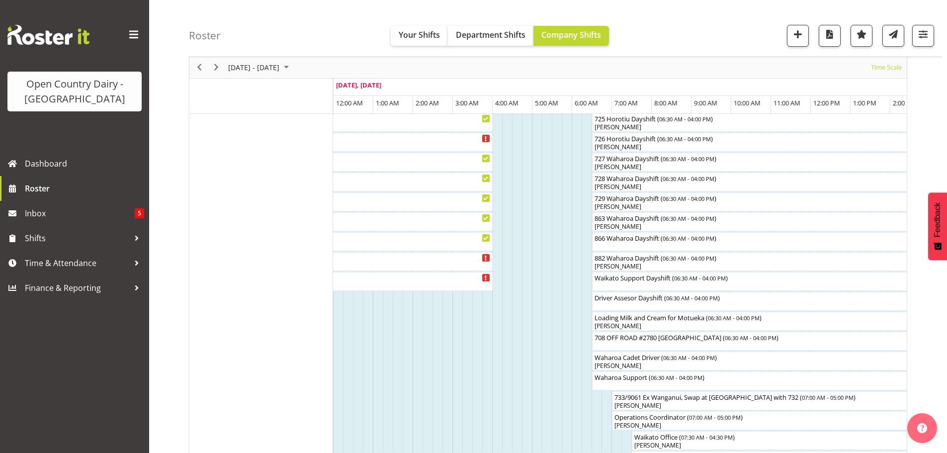
scroll to position [647, 0]
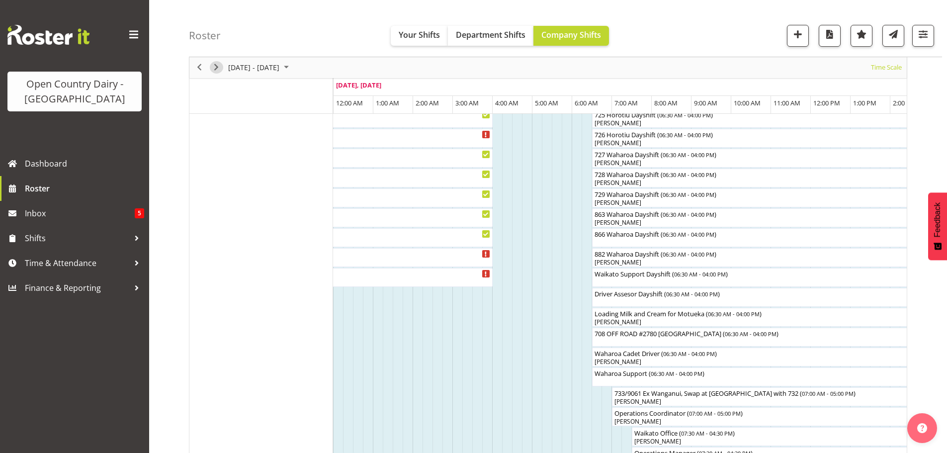
click at [214, 66] on span "Next" at bounding box center [216, 68] width 12 height 12
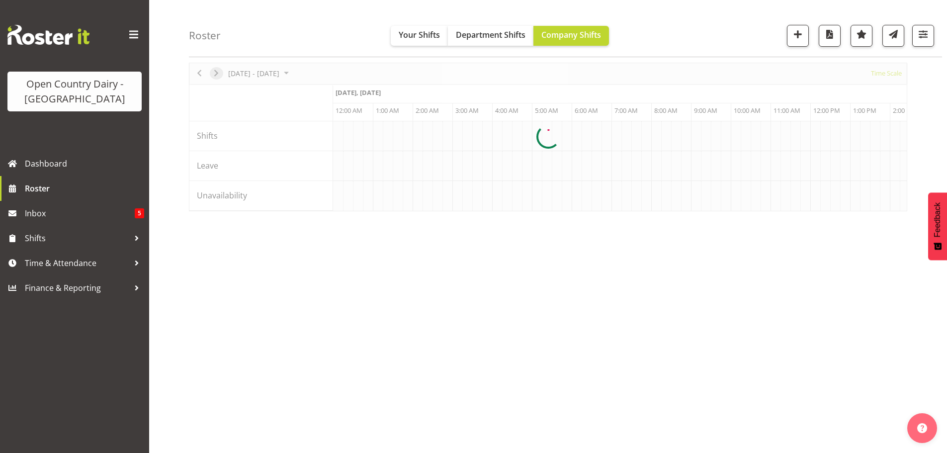
scroll to position [36, 0]
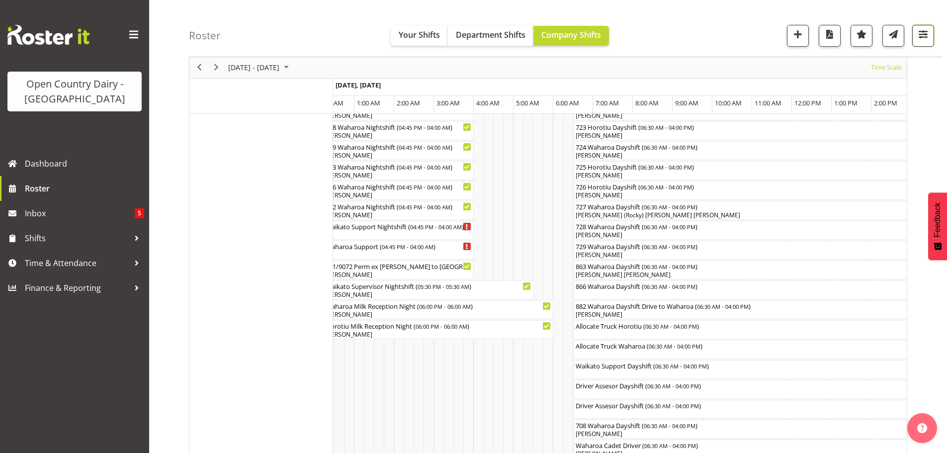
click at [923, 37] on span "button" at bounding box center [923, 34] width 13 height 13
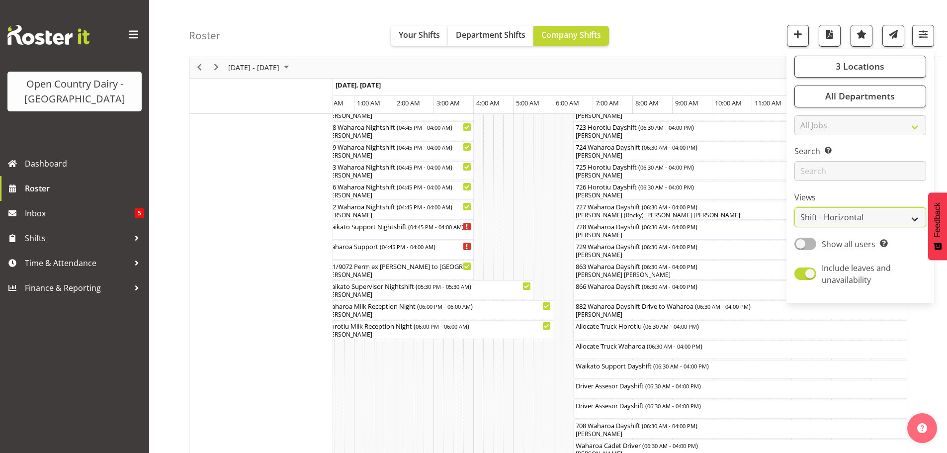
click at [844, 217] on select "Staff Role Shift - Horizontal Shift - Vertical Staff - Location" at bounding box center [861, 218] width 132 height 20
select select "staff"
click at [795, 208] on select "Staff Role Shift - Horizontal Shift - Vertical Staff - Location" at bounding box center [861, 218] width 132 height 20
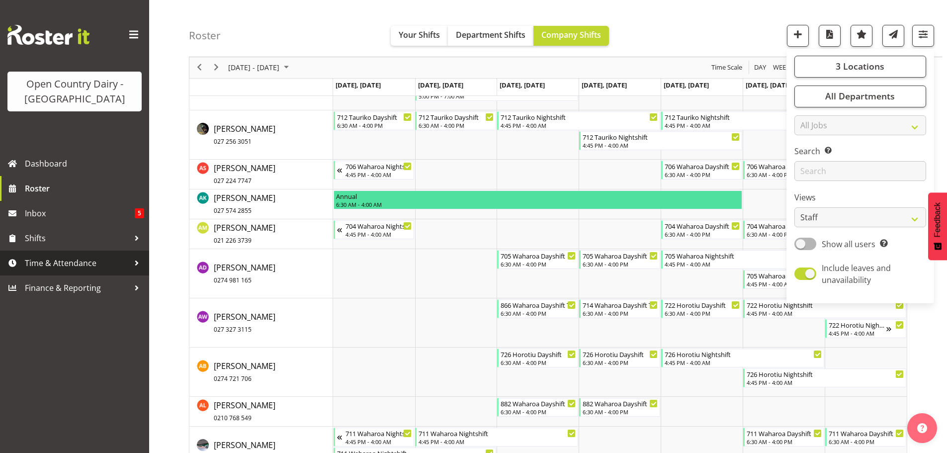
click at [52, 262] on span "Time & Attendance" at bounding box center [77, 263] width 104 height 15
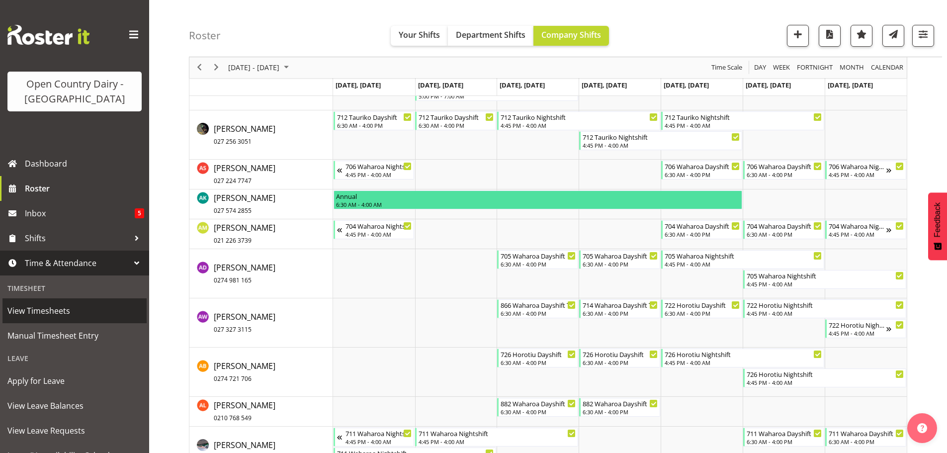
click at [38, 308] on span "View Timesheets" at bounding box center [74, 310] width 134 height 15
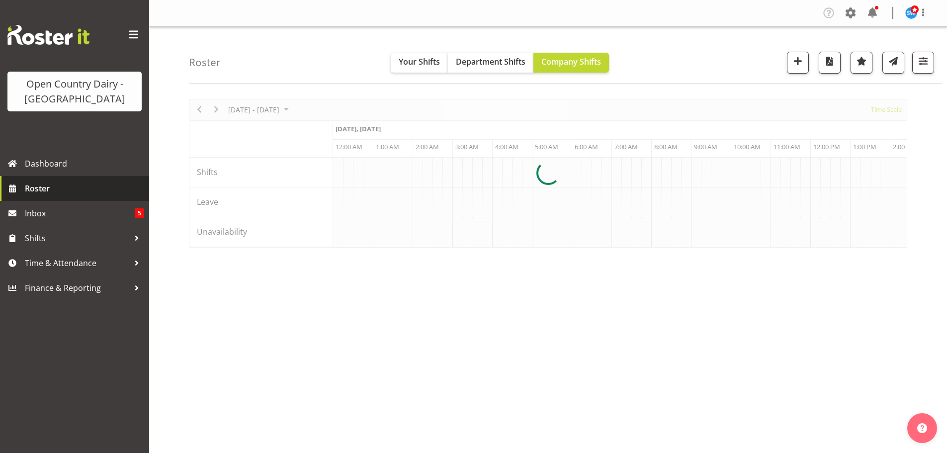
scroll to position [0, 2865]
